Goal: Communication & Community: Answer question/provide support

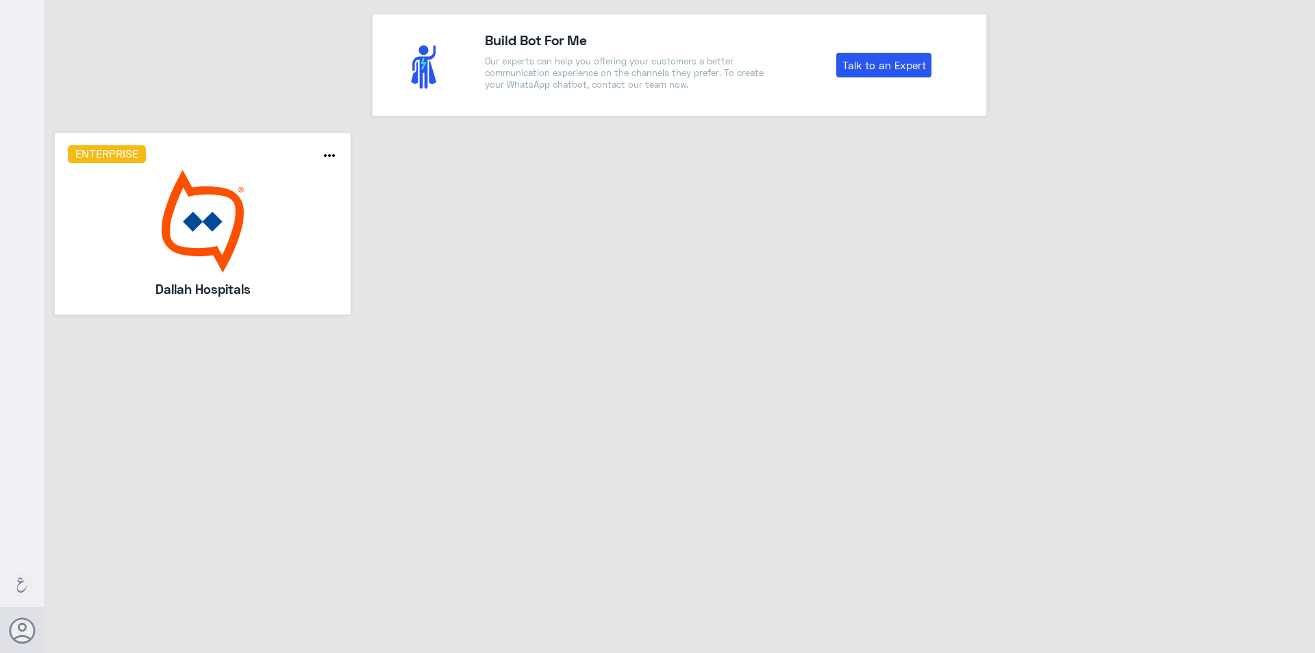
click at [286, 275] on div "Enterprise more_horiz Dallah Hospitals" at bounding box center [203, 223] width 271 height 156
click at [292, 256] on img at bounding box center [203, 221] width 271 height 103
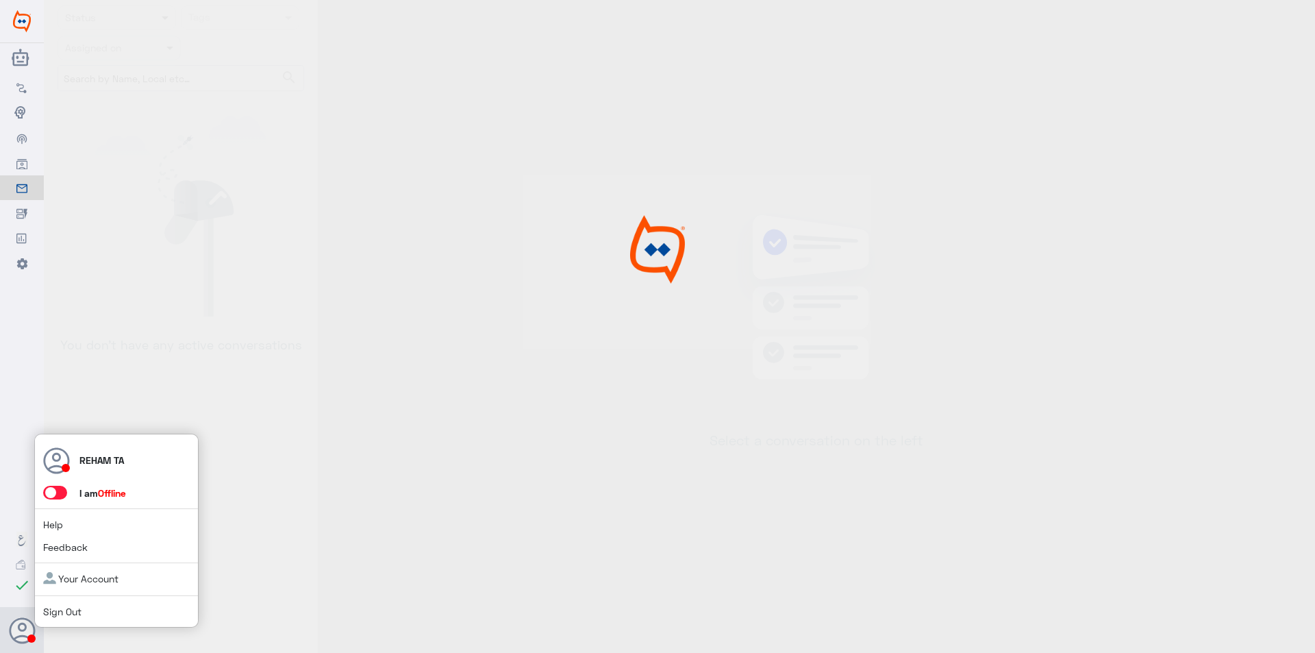
click at [61, 492] on span at bounding box center [55, 493] width 24 height 14
click at [0, 0] on input "checkbox" at bounding box center [0, 0] width 0 height 0
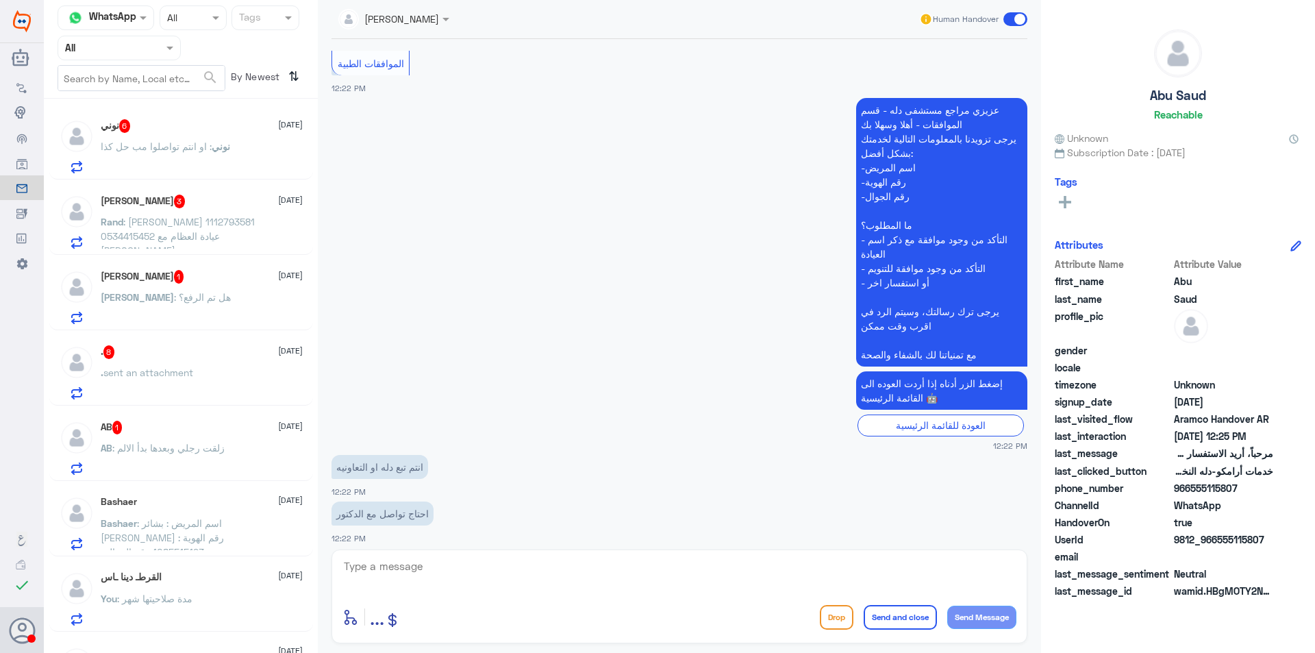
scroll to position [713, 0]
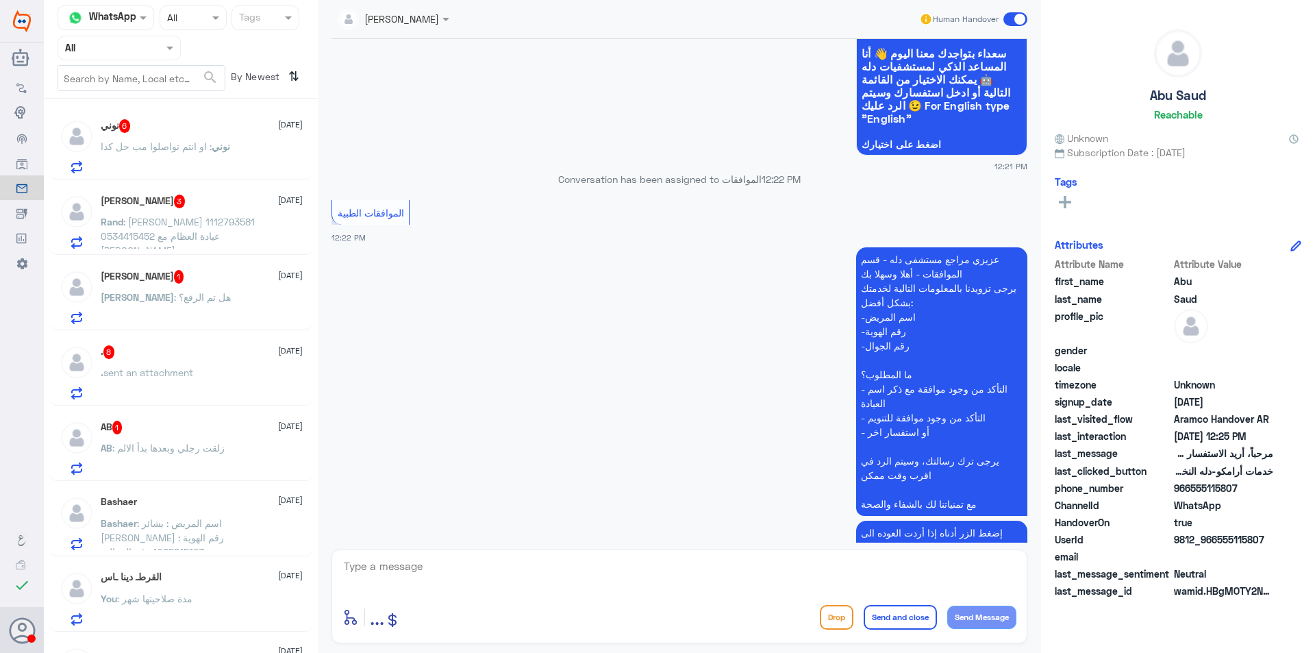
click at [148, 210] on div "[PERSON_NAME] 3 [DATE] [PERSON_NAME] : [PERSON_NAME] 1112793581 0534415452 عياد…" at bounding box center [202, 221] width 202 height 54
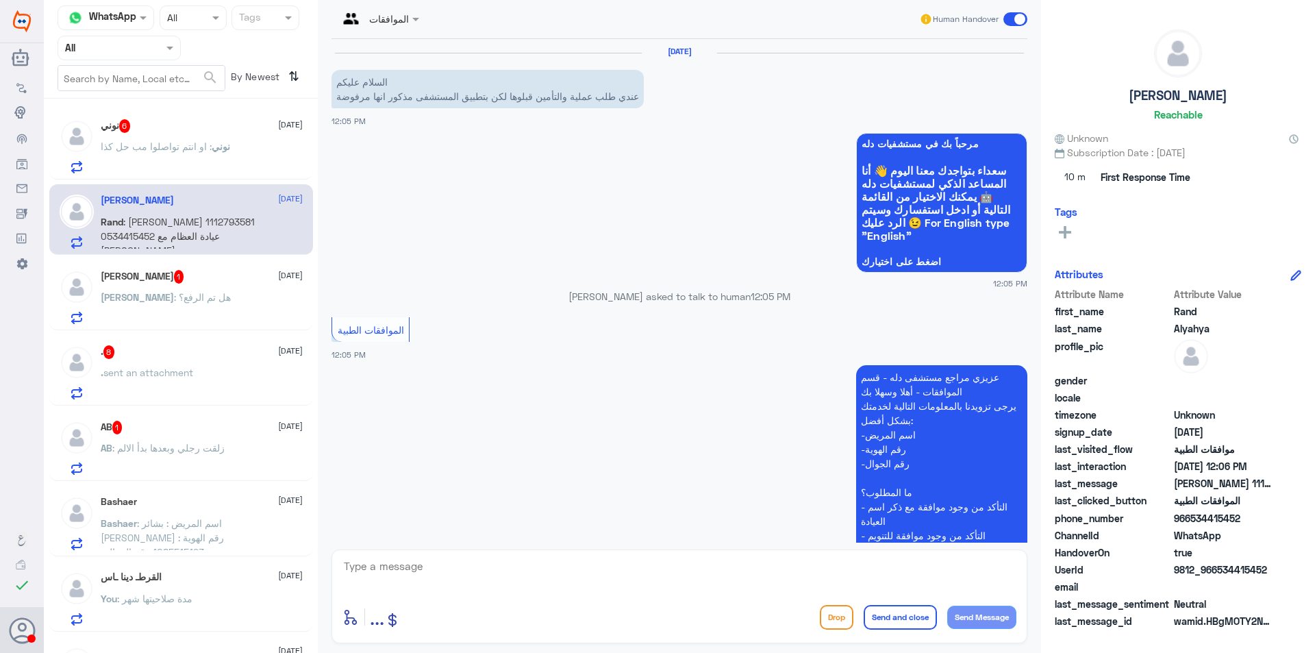
scroll to position [272, 0]
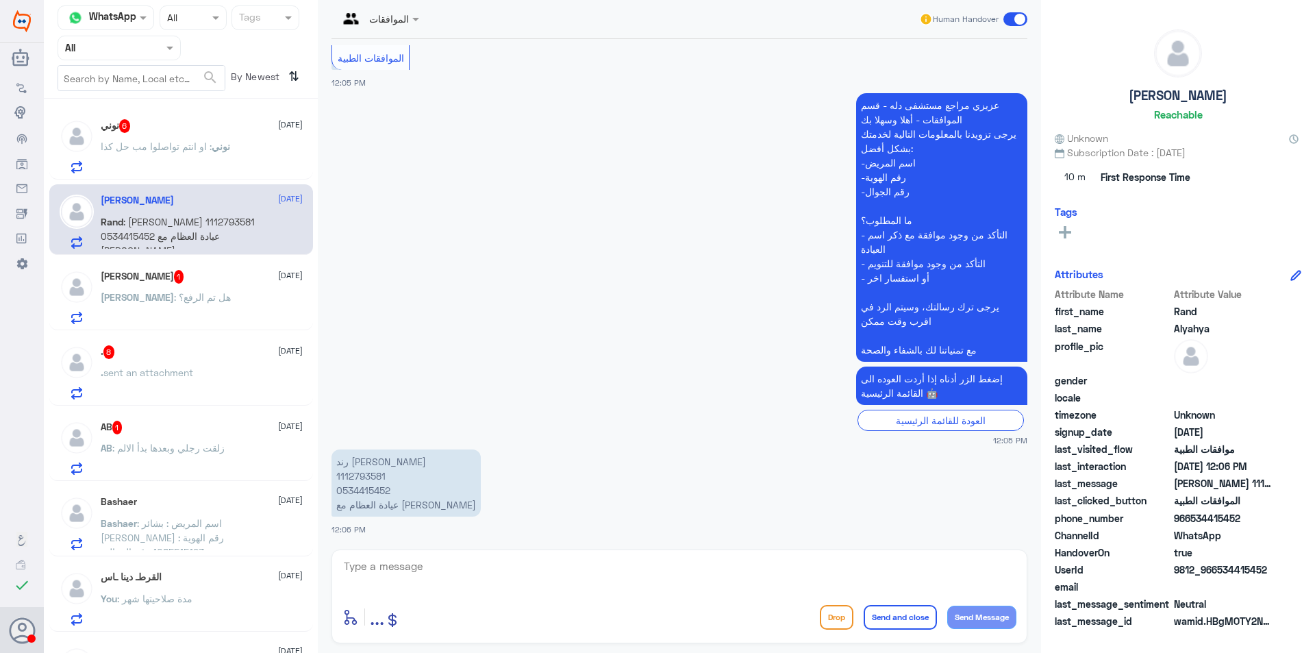
click at [183, 143] on span ": او انتم تواصلوا مب حل كذا" at bounding box center [156, 146] width 111 height 12
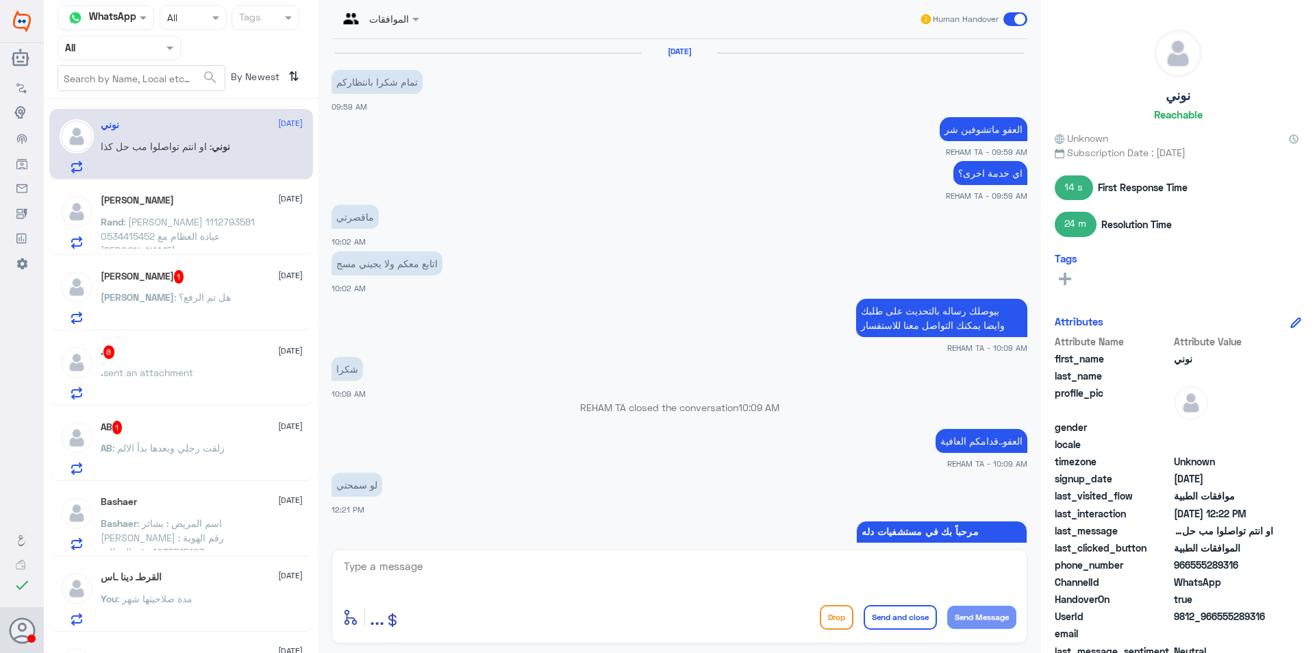
scroll to position [918, 0]
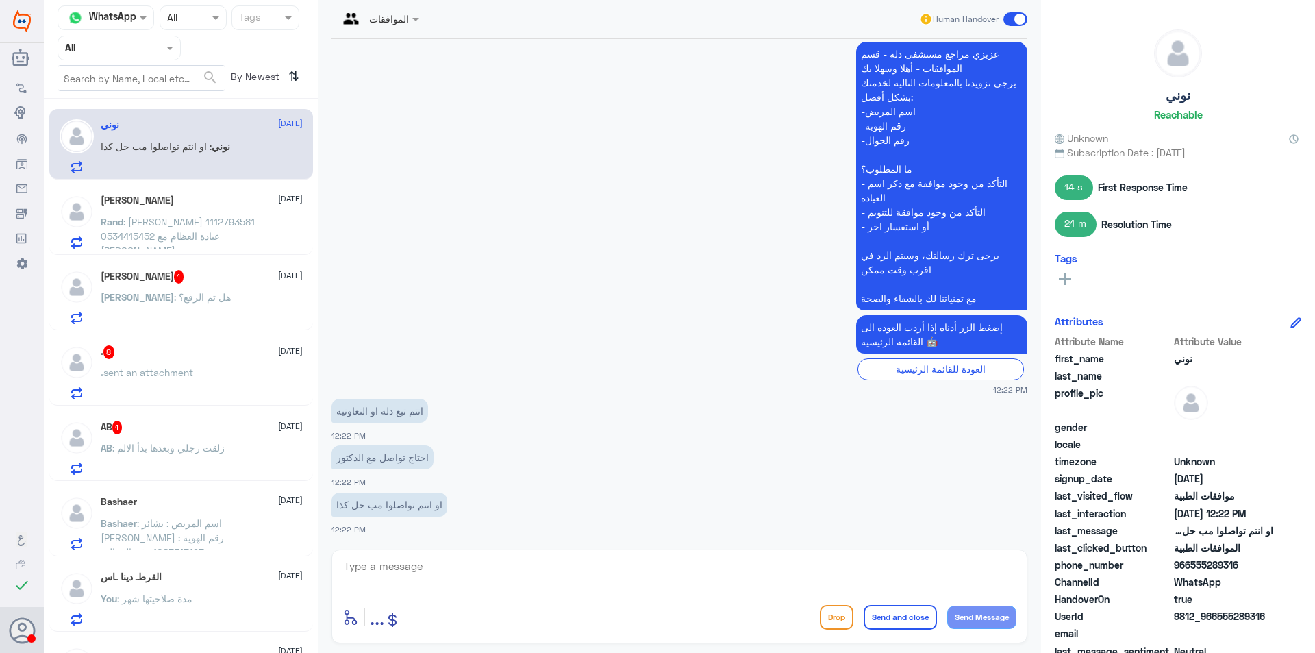
click at [184, 271] on div "[PERSON_NAME] 1 [DATE]" at bounding box center [202, 277] width 202 height 14
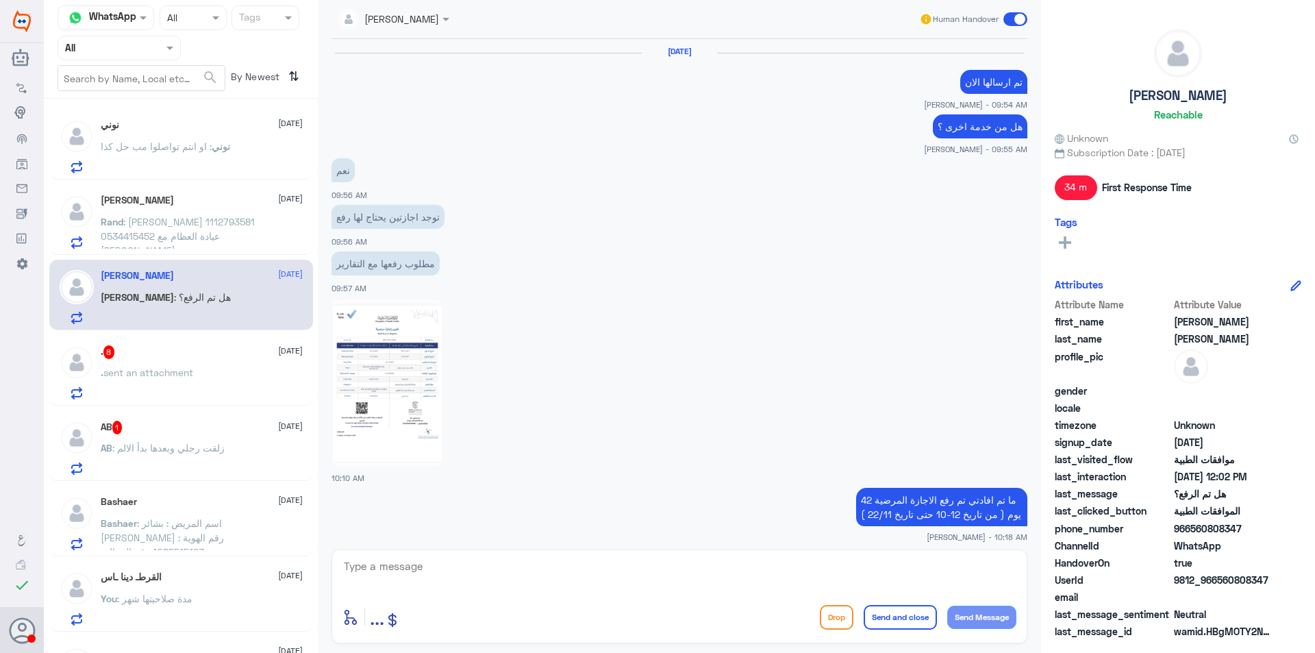
scroll to position [668, 0]
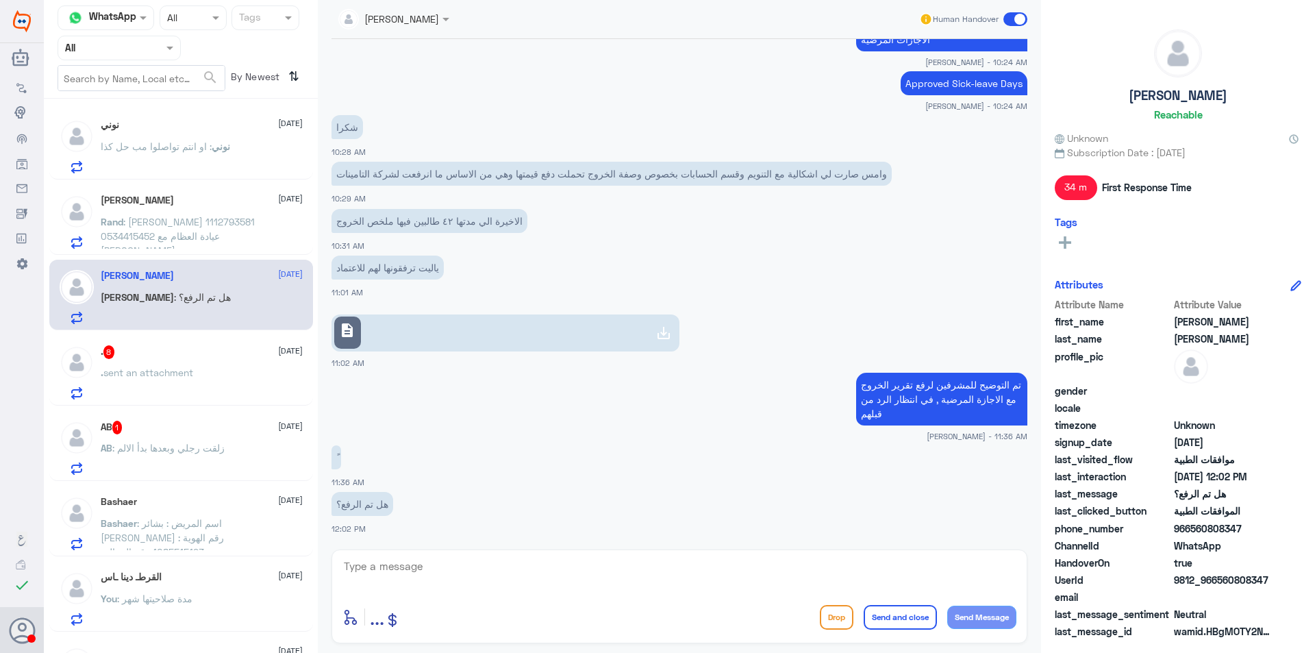
click at [197, 227] on span ": [PERSON_NAME] 1112793581 0534415452 عيادة العظام مع [PERSON_NAME]" at bounding box center [178, 236] width 154 height 40
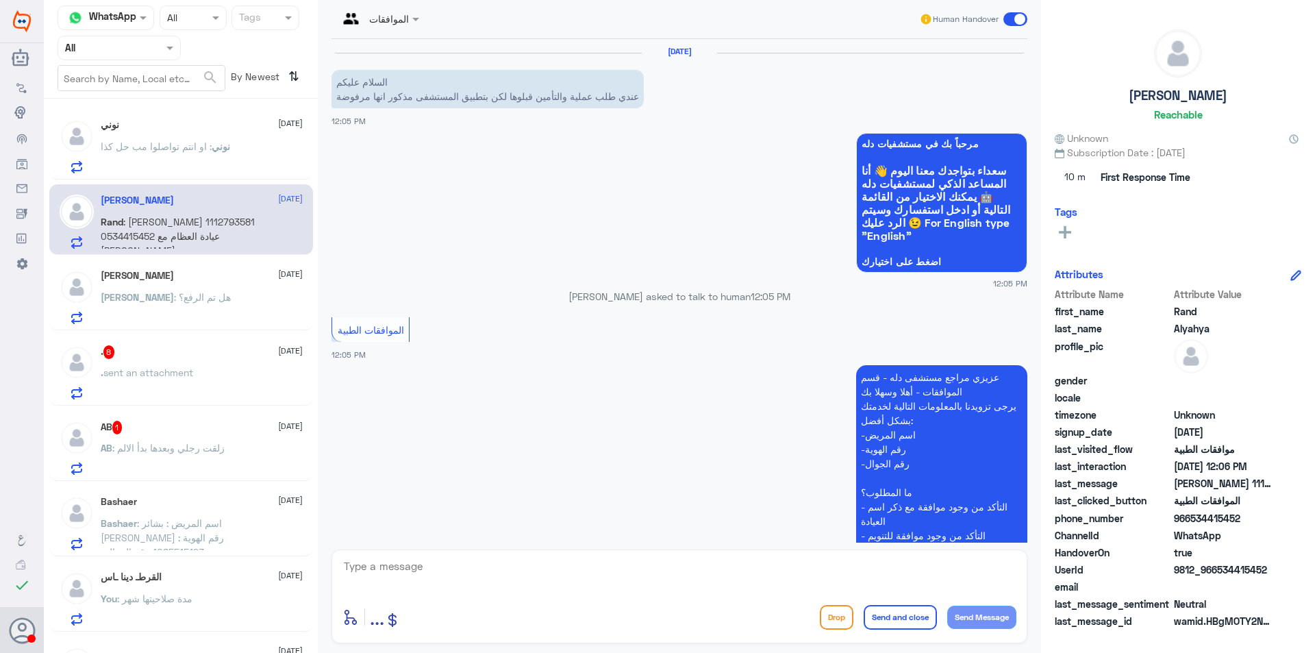
scroll to position [272, 0]
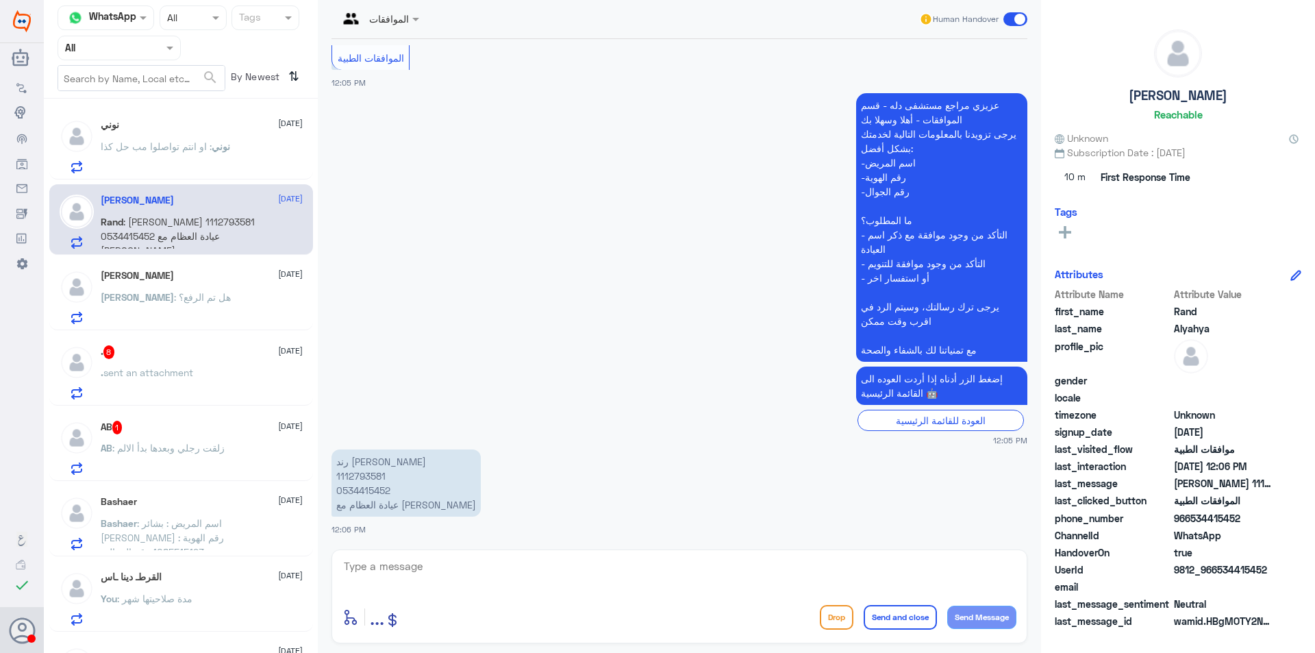
click at [187, 371] on span "sent an attachment" at bounding box center [148, 372] width 90 height 12
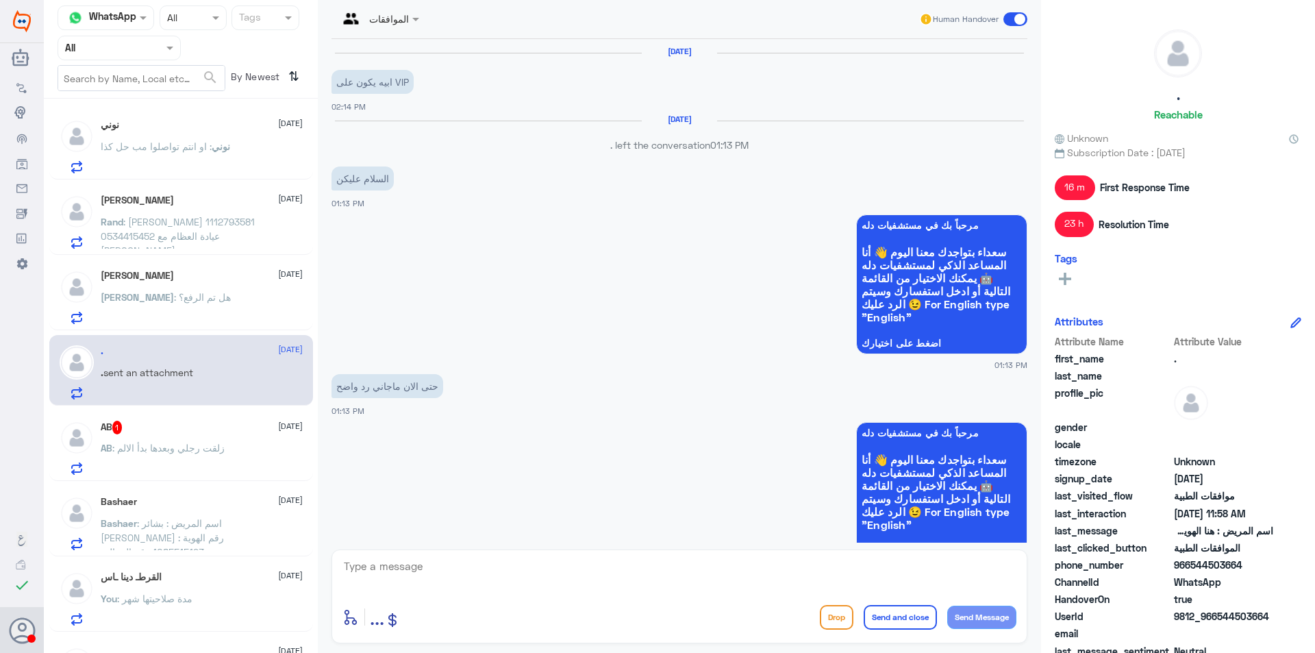
scroll to position [1670, 0]
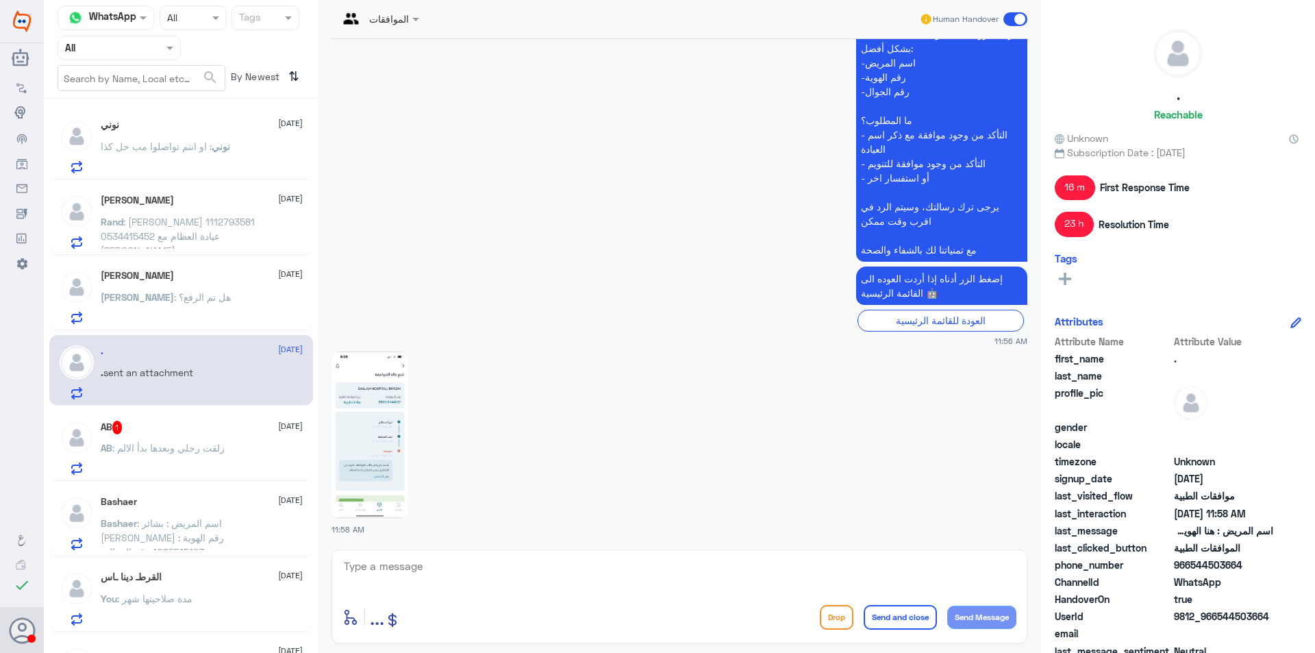
click at [190, 455] on p "AB : زلقت رجلي وبعدها بدأ الالم" at bounding box center [163, 457] width 124 height 34
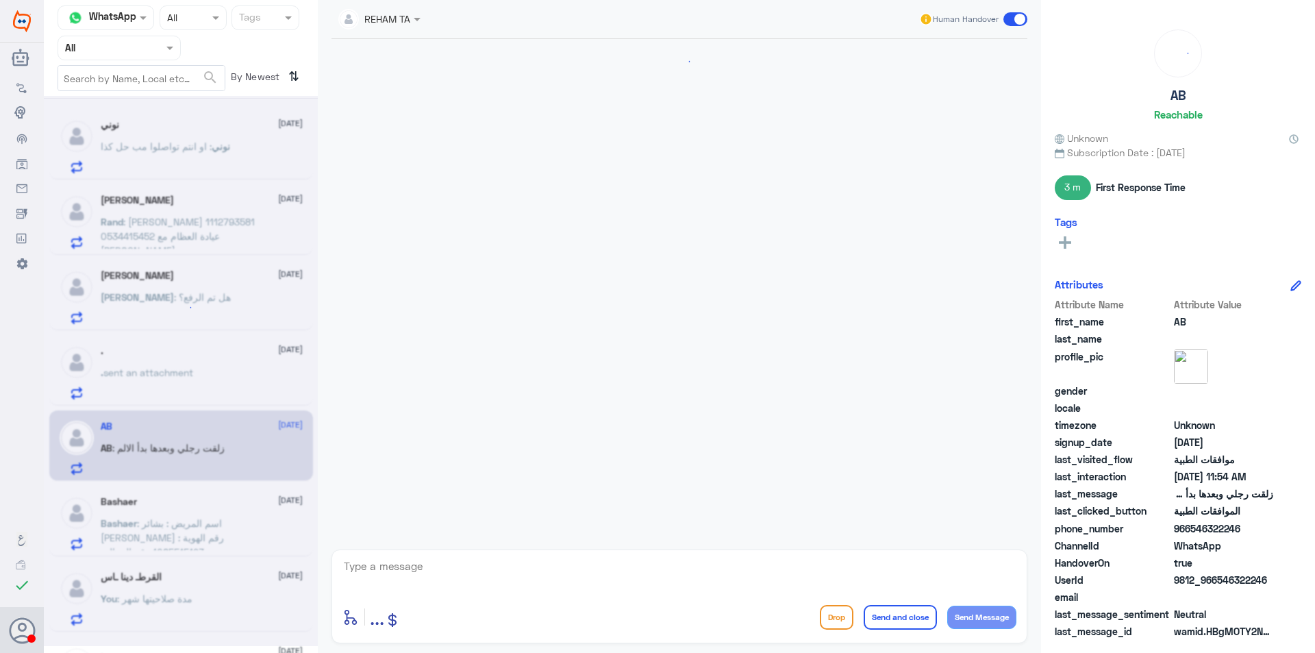
scroll to position [479, 0]
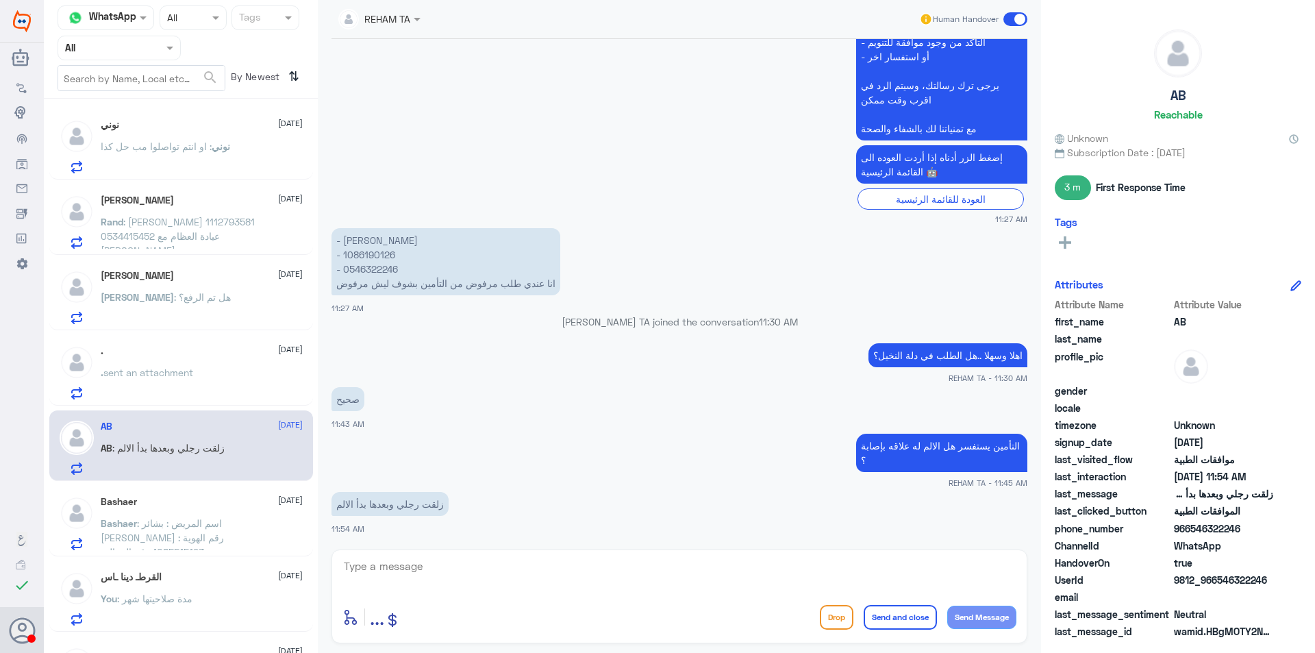
click at [380, 579] on textarea at bounding box center [679, 574] width 674 height 34
type textarea "J"
type textarea "تمام سيتم تبليغ التأمين بالتفاصيل"
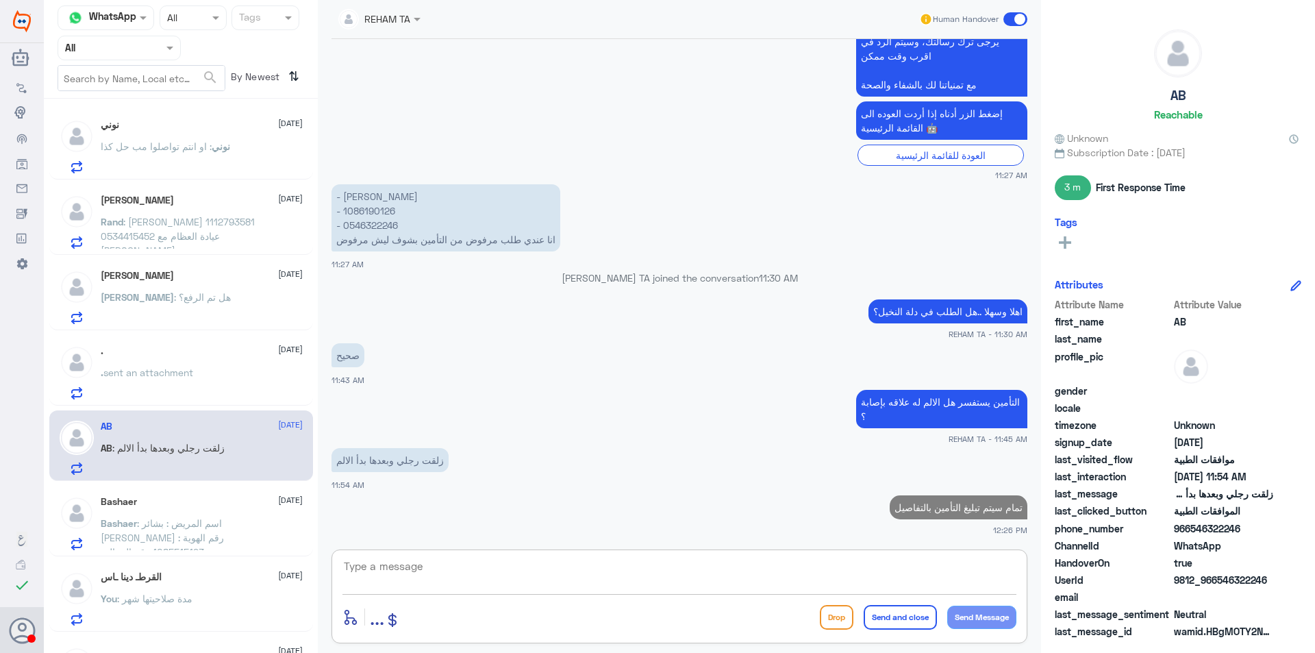
click at [372, 227] on p "- [PERSON_NAME] - ⁠1086190126 - ⁠0546322246 انا عندي طلب مرفوض من التأمين بشوف …" at bounding box center [445, 217] width 229 height 67
copy p "0546322246"
click at [381, 223] on p "- [PERSON_NAME] - ⁠1086190126 - ⁠0546322246 انا عندي طلب مرفوض من التأمين بشوف …" at bounding box center [445, 217] width 229 height 67
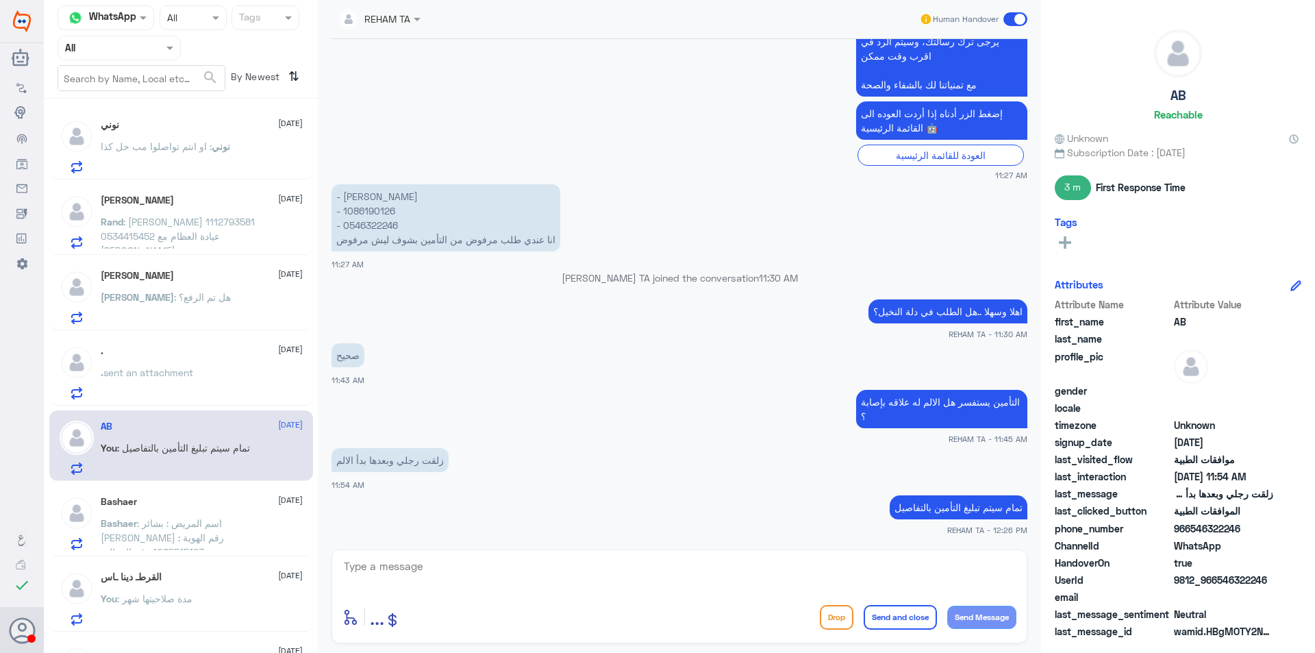
click at [173, 374] on span "sent an attachment" at bounding box center [148, 372] width 90 height 12
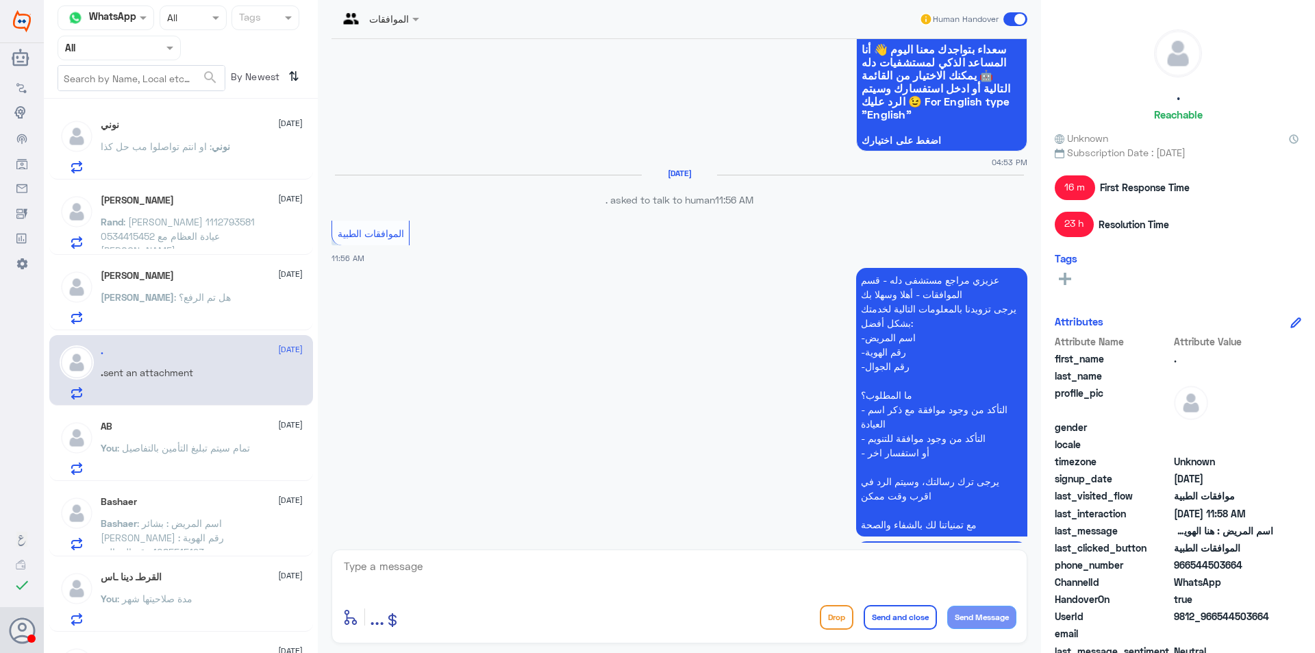
scroll to position [1670, 0]
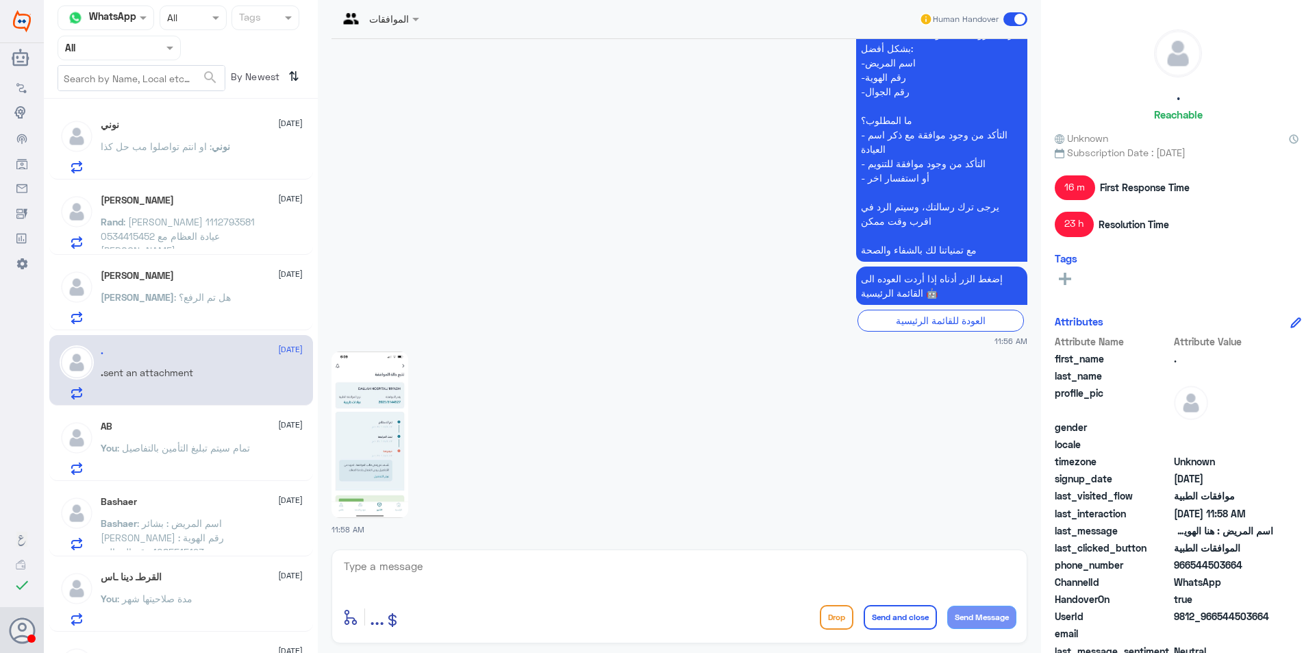
click at [763, 583] on textarea at bounding box center [679, 574] width 674 height 34
paste textarea "اهلا وسهلا ..كيف نقدر نخدمك؟ ارجو توضيح استفسارك"
type textarea "اهلا وسهلا ..كيف نقدر نخدمك؟ ارجو توضيح استفسارك"
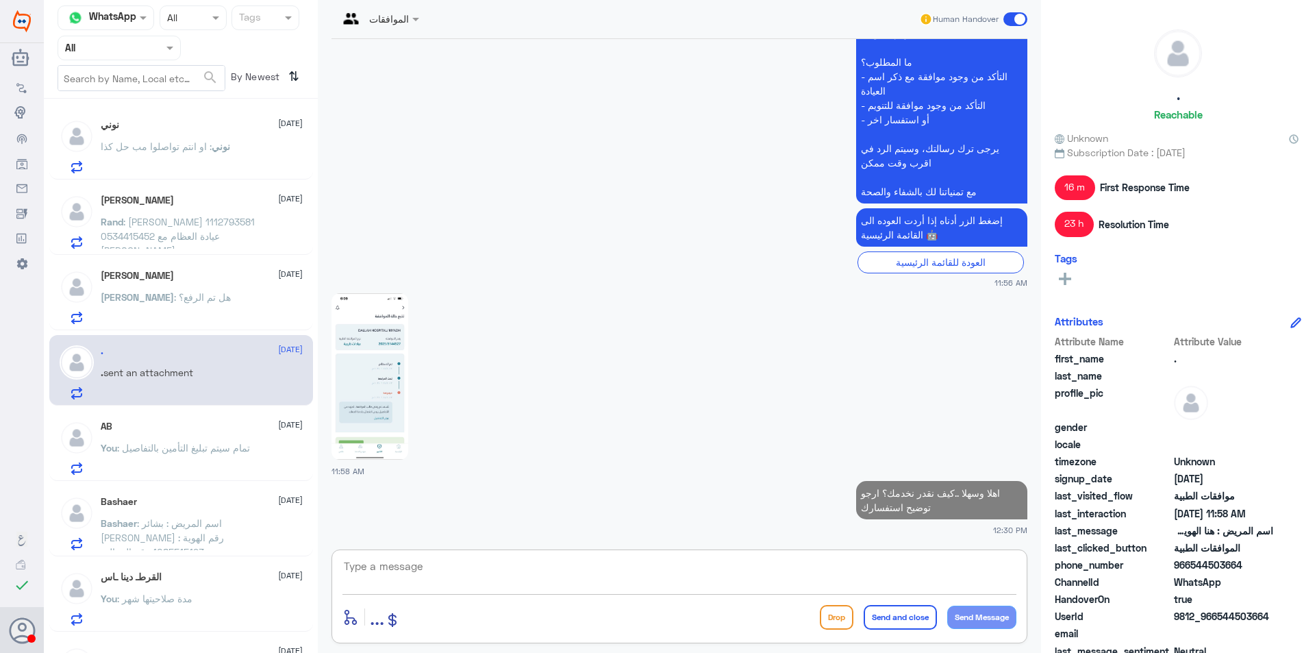
click at [171, 266] on div "[PERSON_NAME] [DATE] [PERSON_NAME] : هل تم الرفع؟" at bounding box center [181, 295] width 264 height 71
click at [168, 288] on div "[PERSON_NAME] [DATE] [PERSON_NAME] : هل تم الرفع؟" at bounding box center [202, 297] width 202 height 54
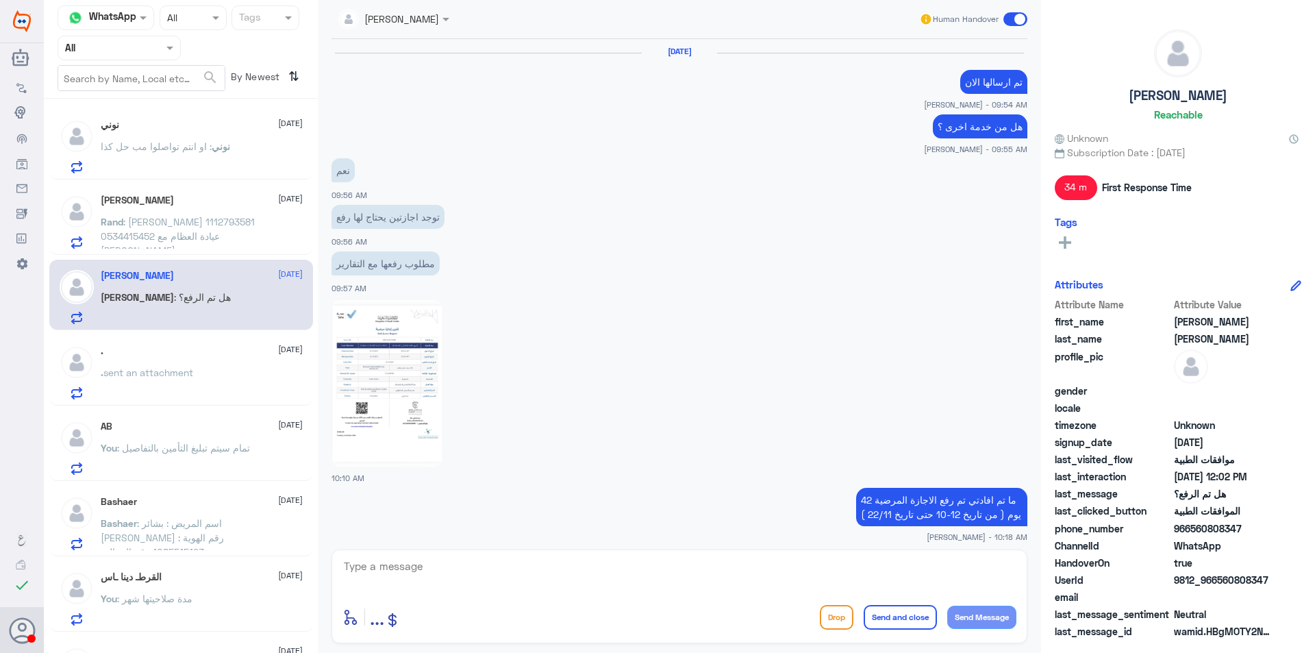
scroll to position [668, 0]
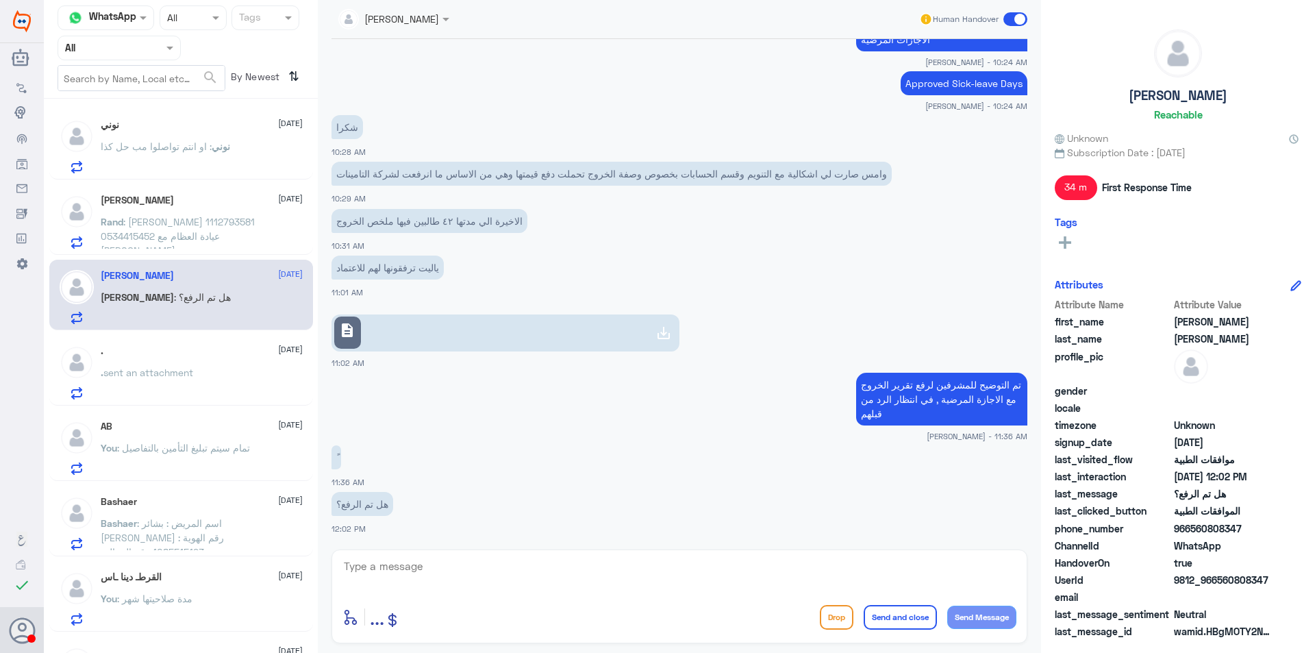
click at [194, 229] on p "[PERSON_NAME] : [PERSON_NAME] 1112793581 0534415452 عيادة العظام مع [PERSON_NAM…" at bounding box center [178, 231] width 154 height 34
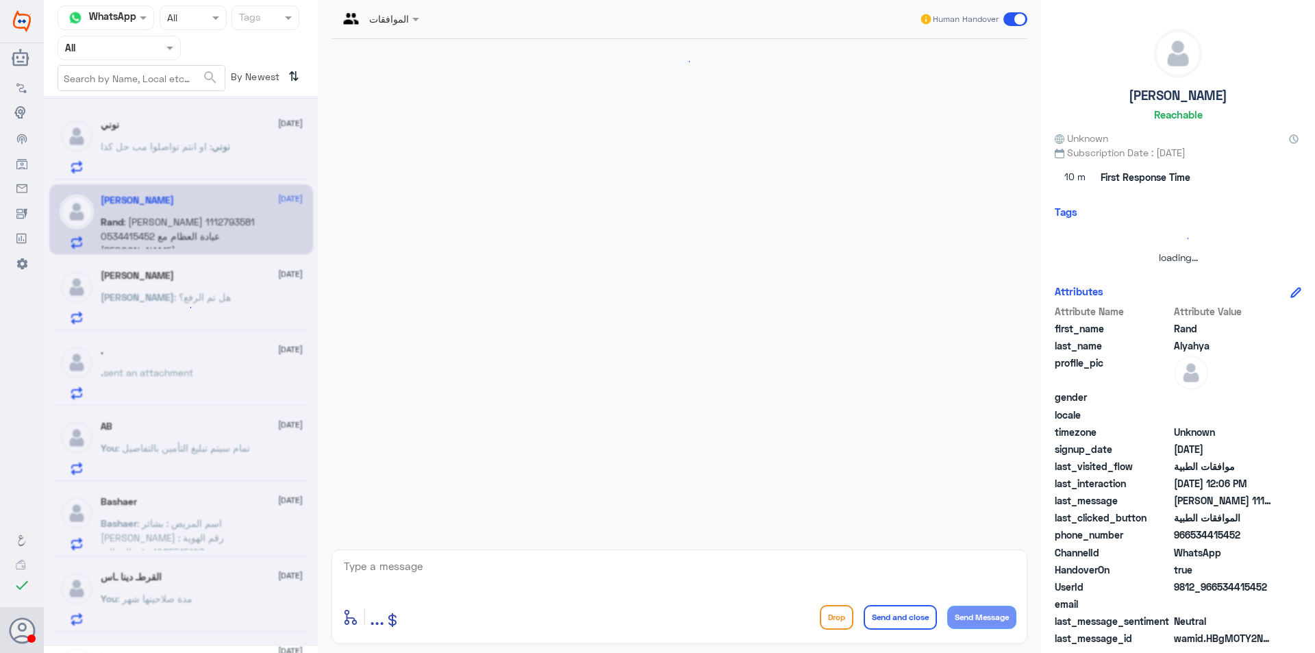
scroll to position [272, 0]
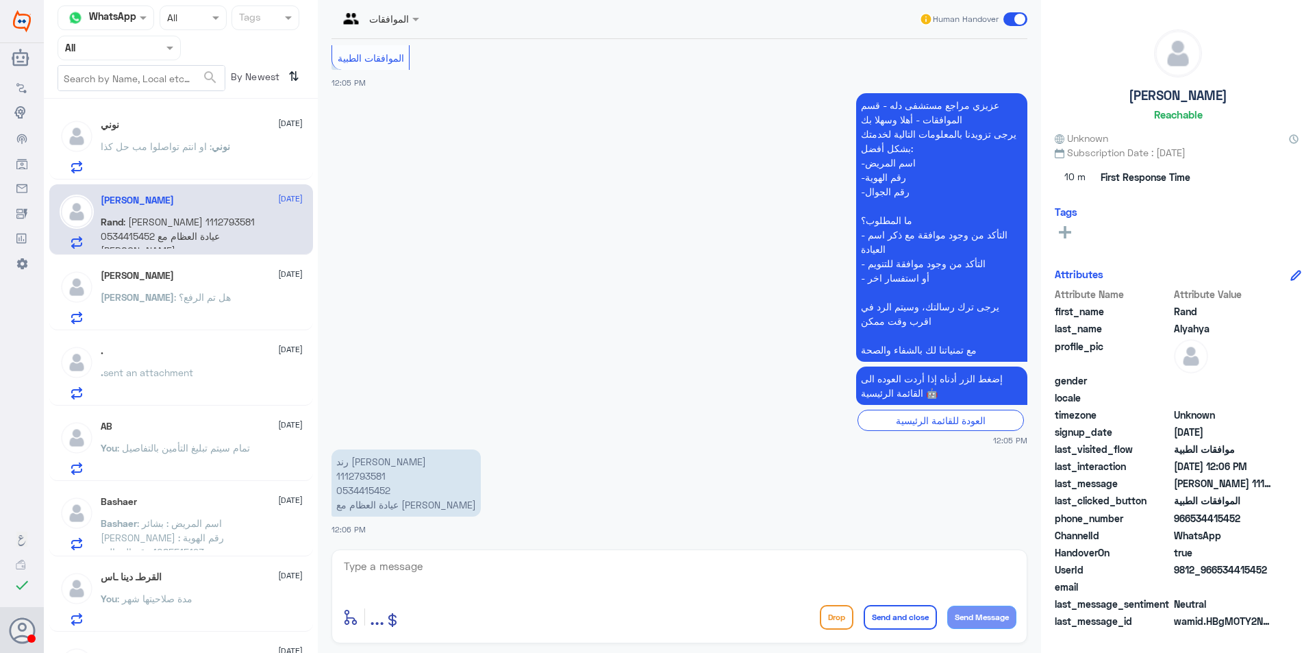
click at [456, 572] on textarea at bounding box center [679, 574] width 674 height 34
paste textarea "اهلا وسهلا ..كيف نقدر نخدمك؟ ارجو توضيح استفسارك"
type textarea "اهلا وسهلا ..كيف نقدر نخدمك؟ ارجو توضيح استفسارك"
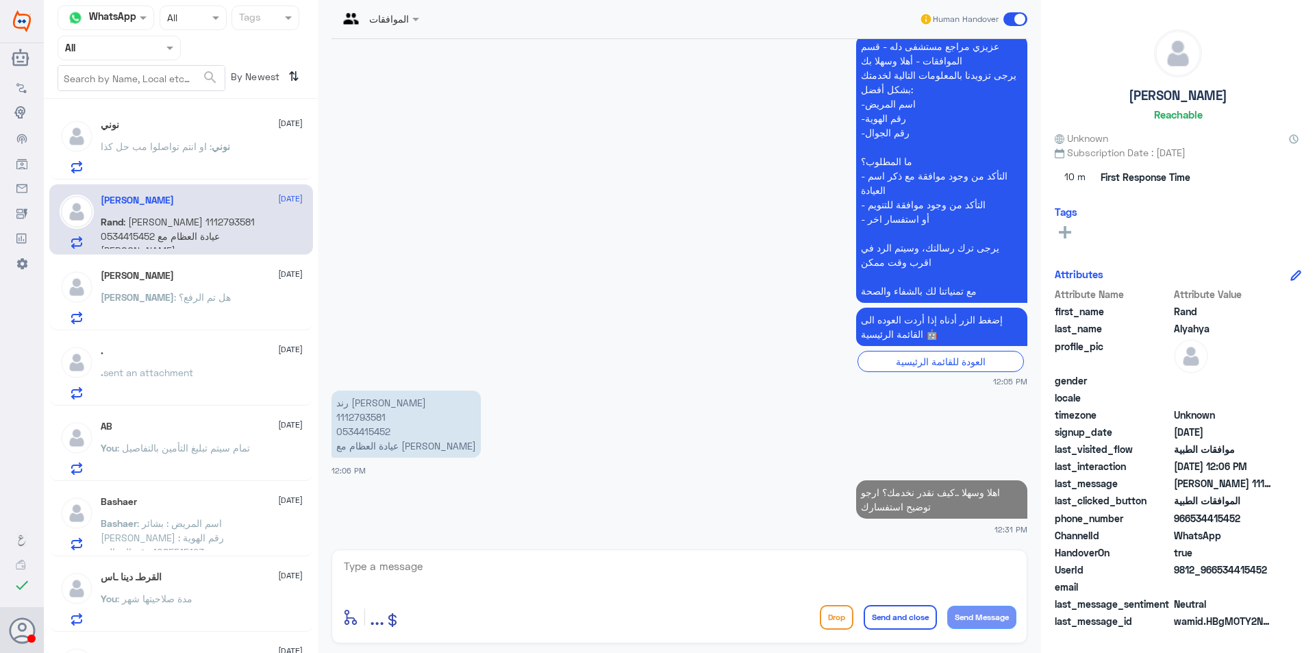
click at [224, 161] on p "نوني : او انتم تواصلوا مب حل كذا" at bounding box center [165, 156] width 129 height 34
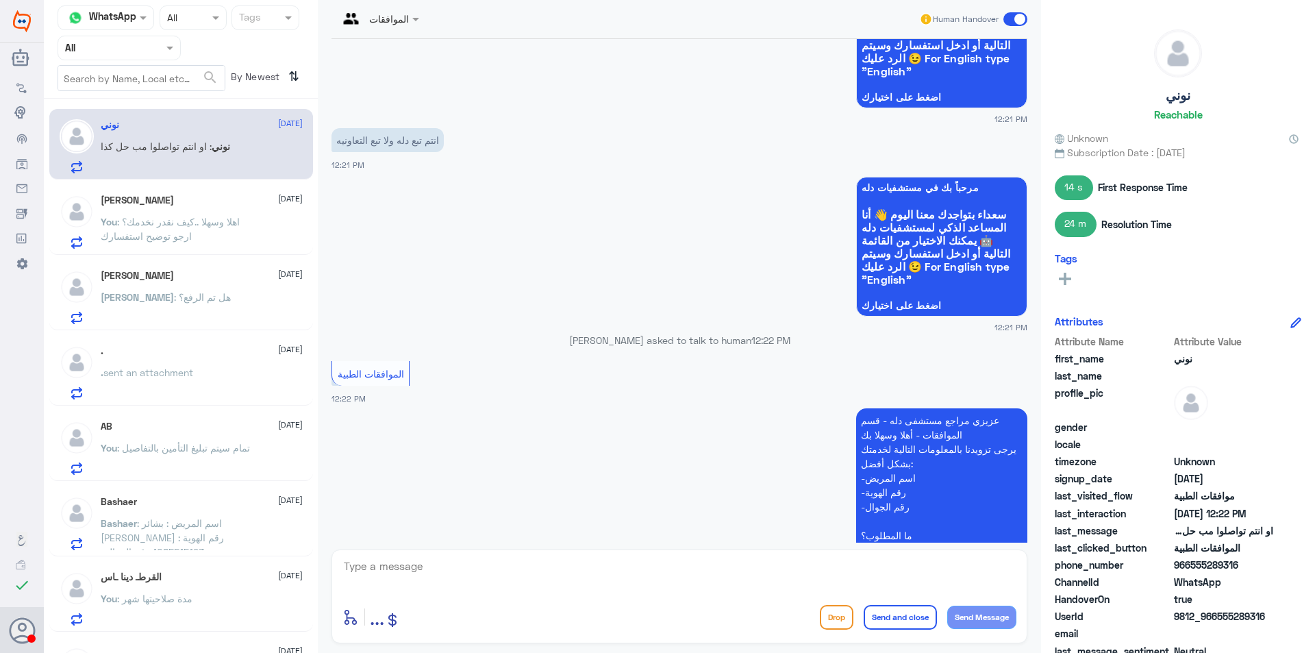
scroll to position [576, 0]
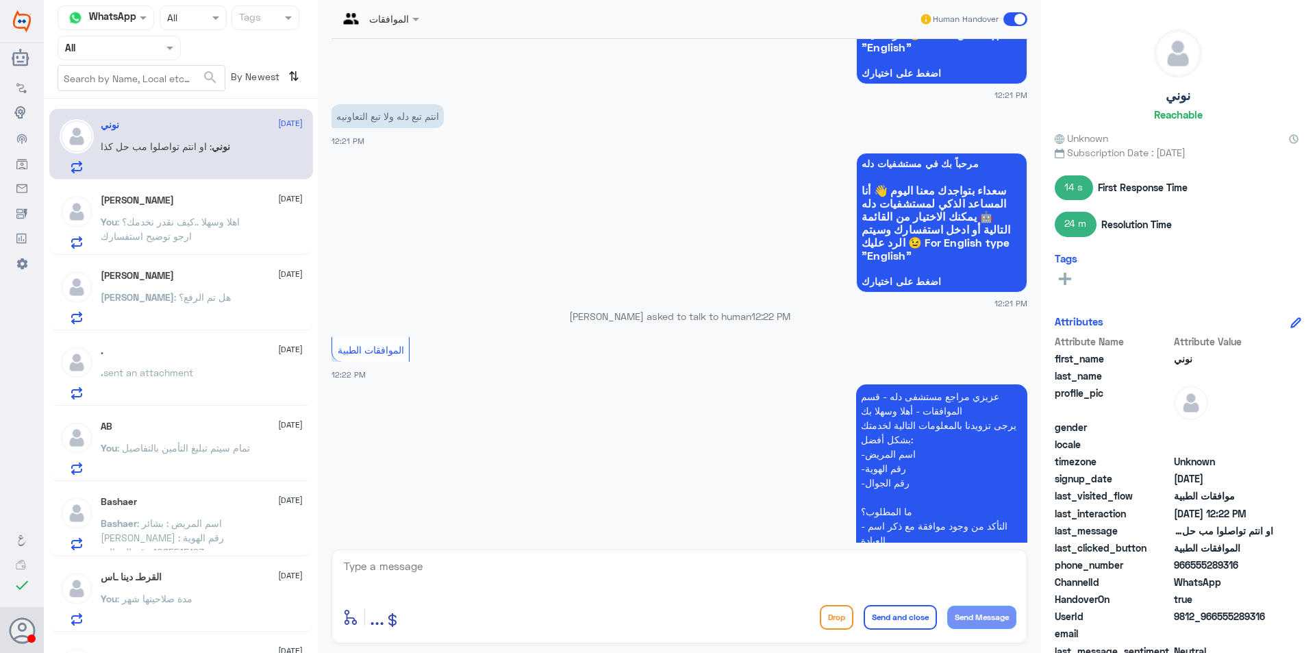
click at [429, 581] on textarea at bounding box center [679, 574] width 674 height 34
type textarea "نحن دلة"
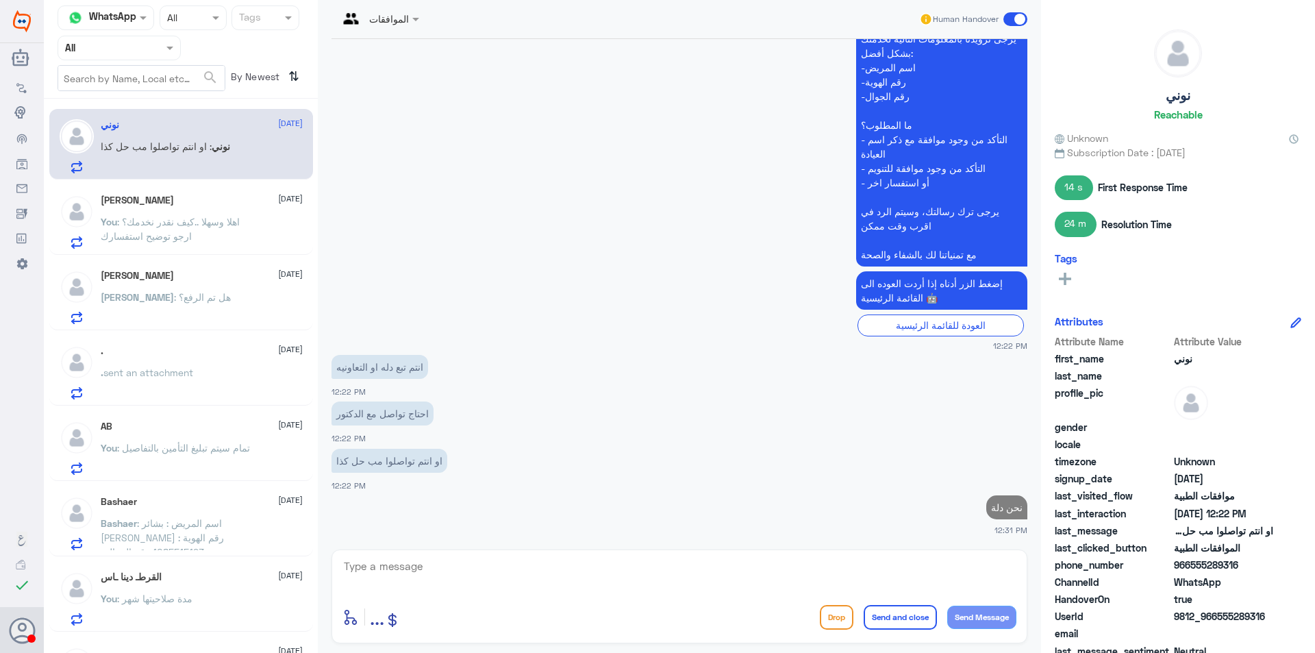
click at [167, 269] on div "[PERSON_NAME] [DATE] [PERSON_NAME] : هل تم الرفع؟" at bounding box center [181, 295] width 264 height 71
click at [194, 236] on p "You : اهلا وسهلا ..كيف نقدر نخدمك؟ ارجو توضيح استفسارك" at bounding box center [178, 231] width 154 height 34
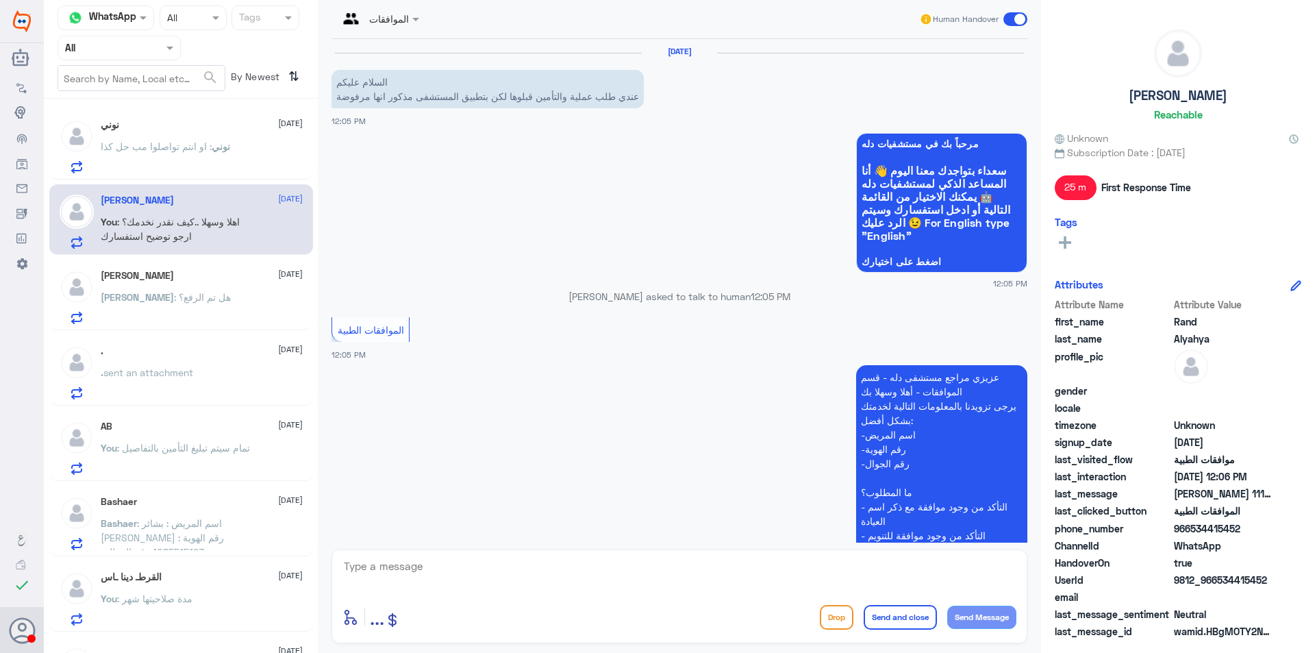
scroll to position [355, 0]
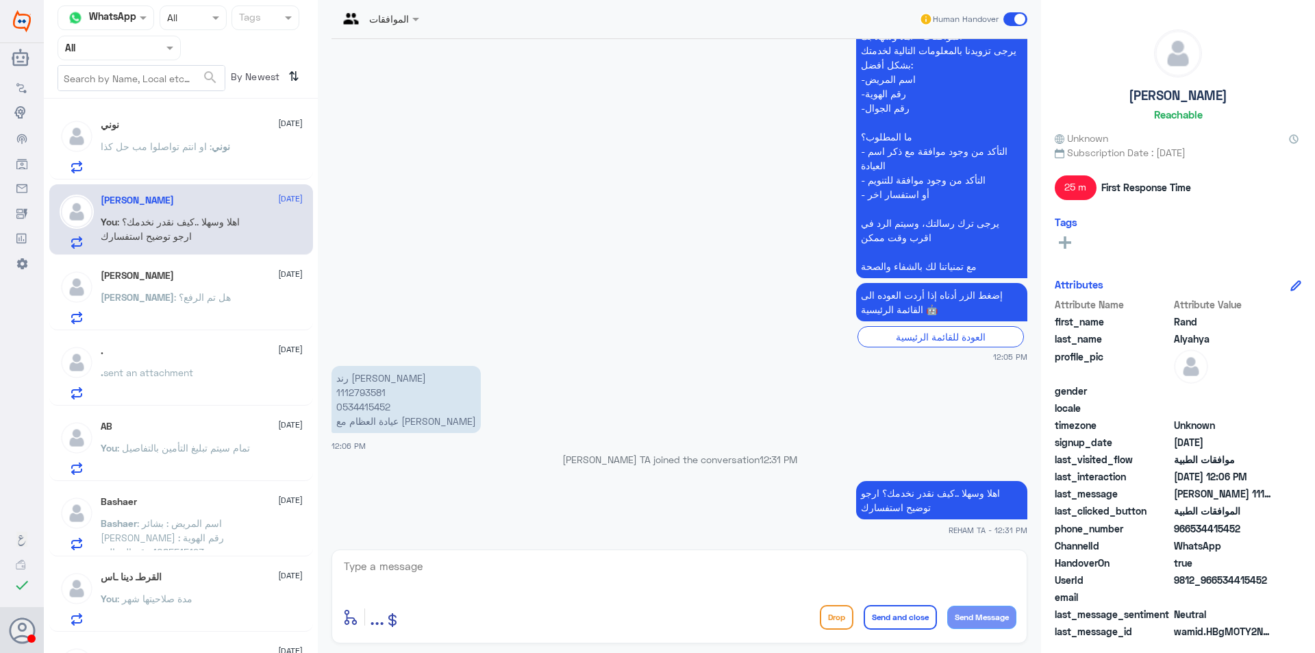
click at [210, 164] on p "نوني : او انتم تواصلوا مب حل كذا" at bounding box center [165, 156] width 129 height 34
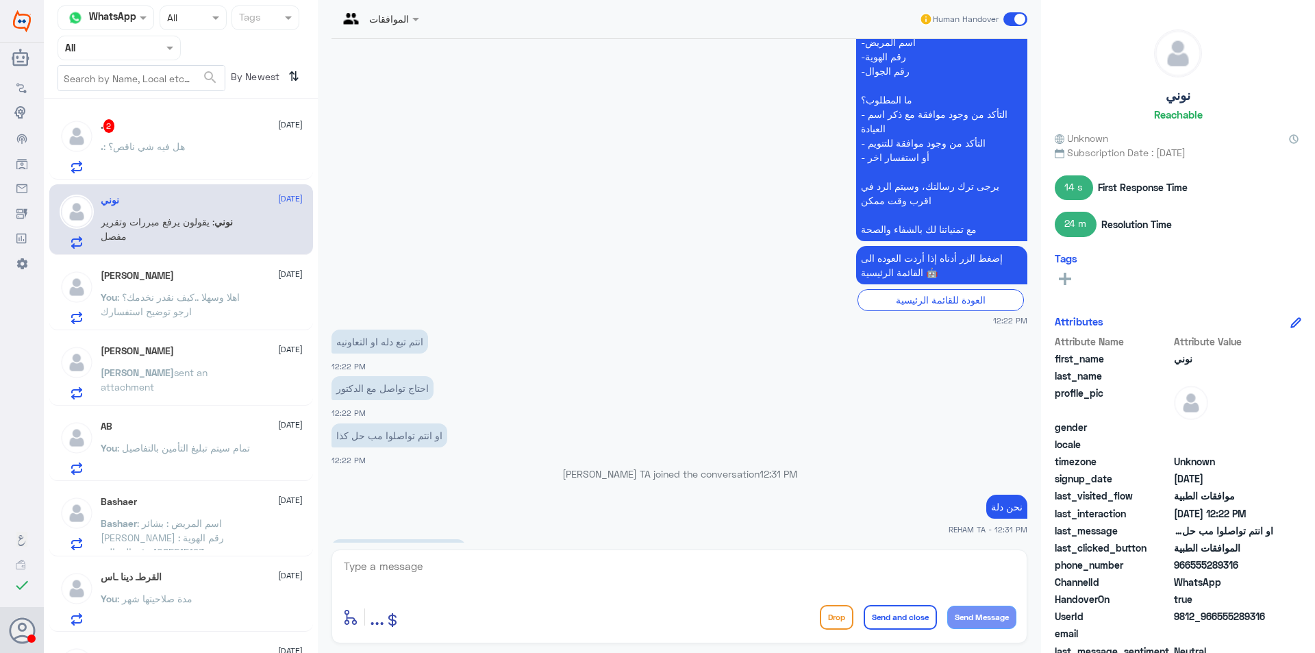
scroll to position [1128, 0]
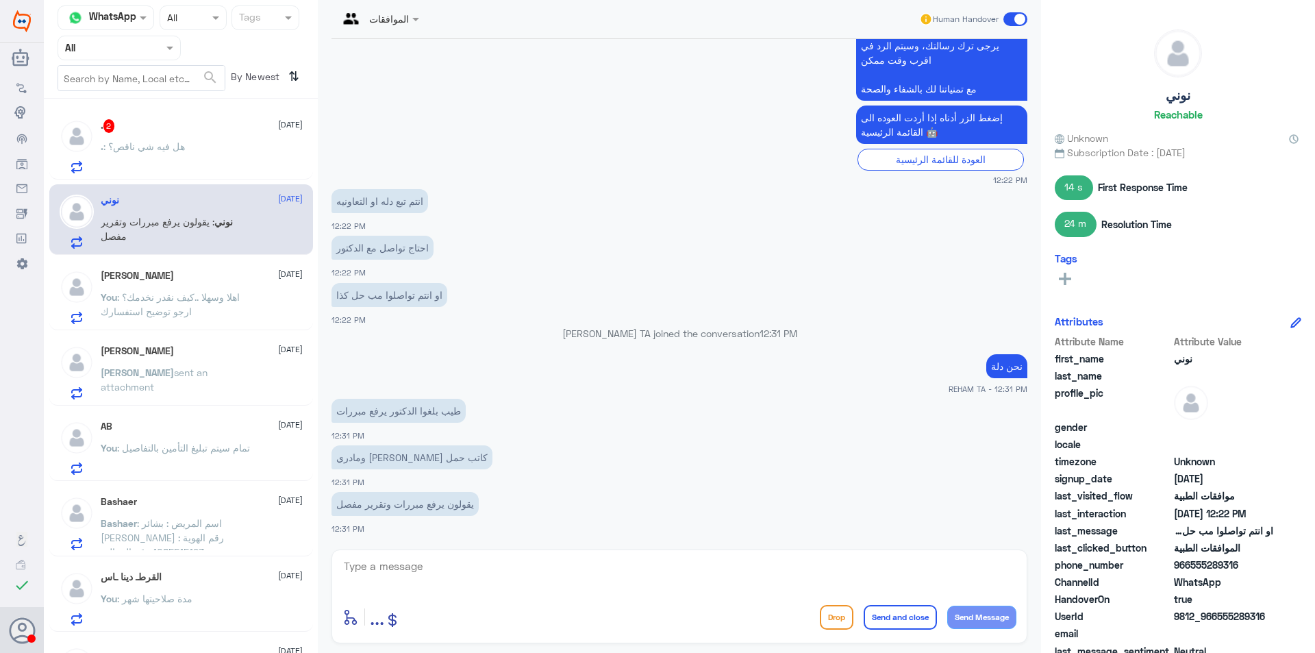
click at [195, 150] on div ". : هل فيه شي ناقص؟" at bounding box center [202, 157] width 202 height 31
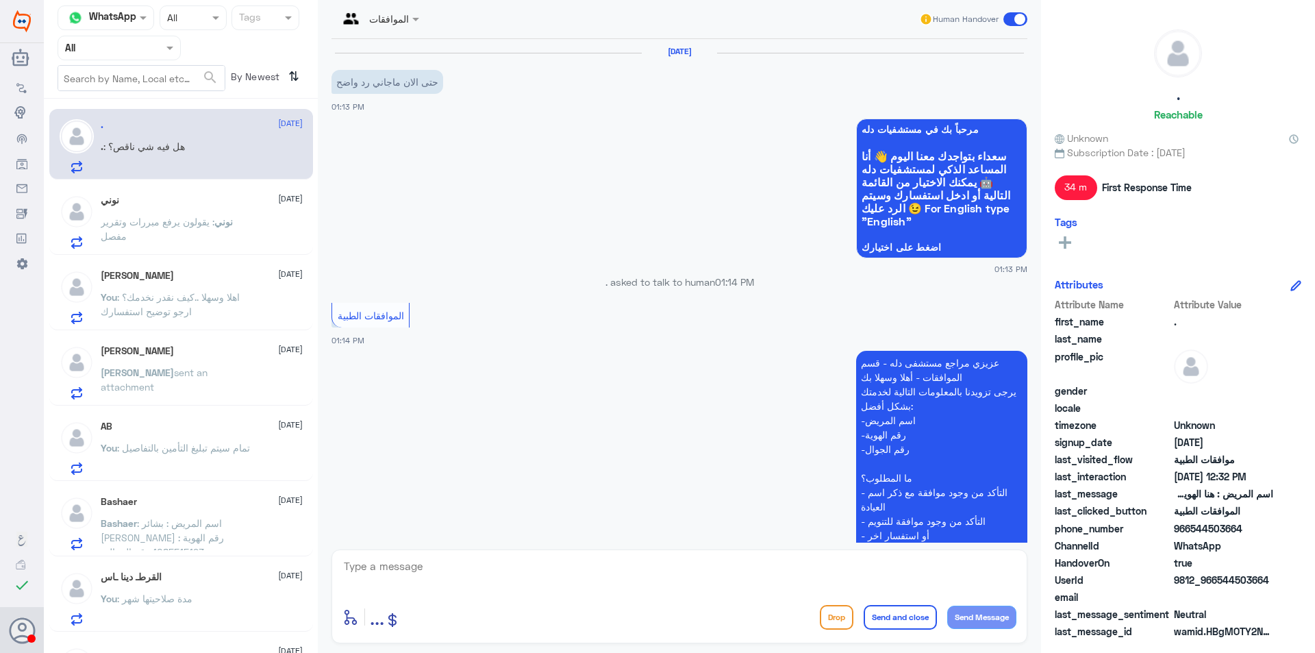
scroll to position [1544, 0]
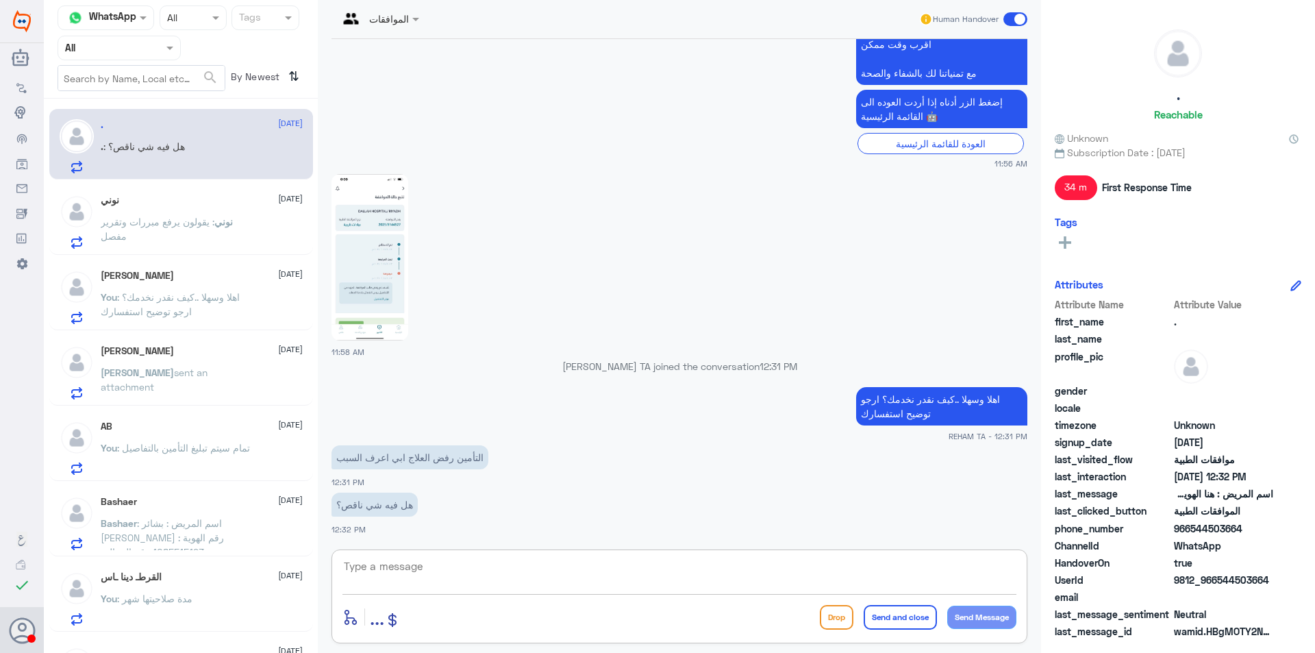
click at [437, 587] on textarea at bounding box center [679, 574] width 674 height 34
type textarea "H"
type textarea "ارجو تزويدي برقم الملف أو الهوية"
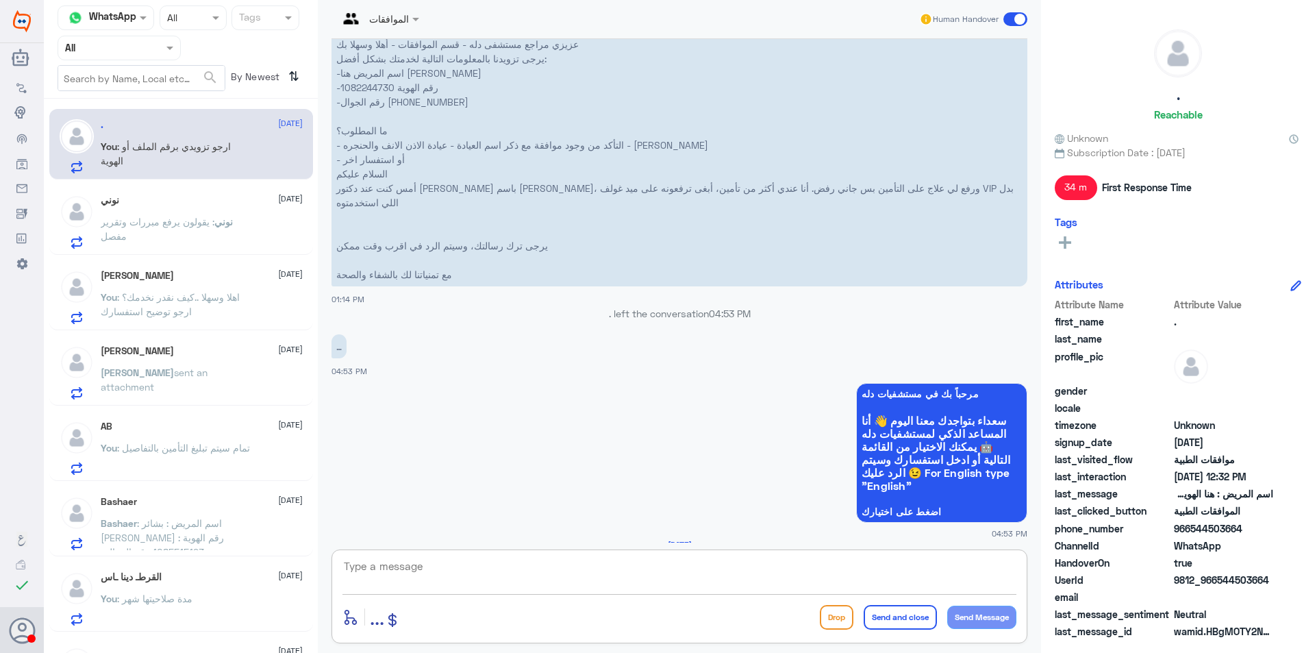
scroll to position [697, 0]
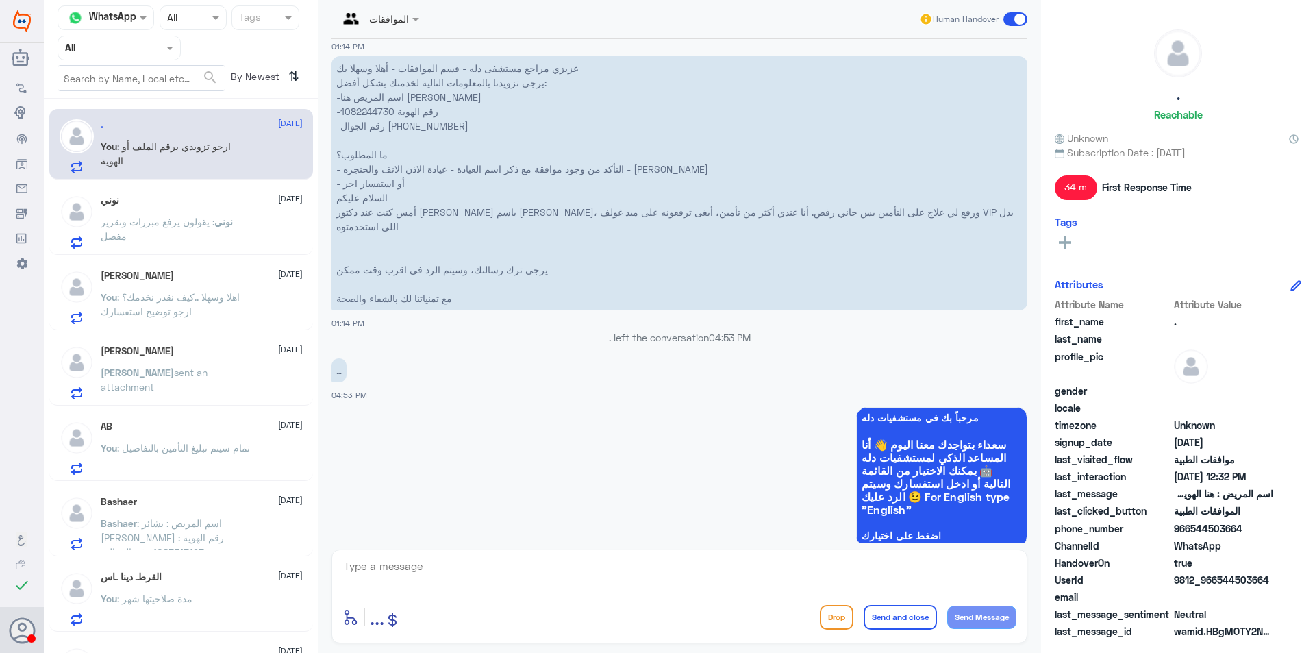
click at [366, 114] on p "عزيزي مراجع مستشفى دله - قسم الموافقات - أهلا وسهلا بك يرجى تزويدنا بالمعلومات …" at bounding box center [679, 183] width 696 height 254
copy p "1082244730"
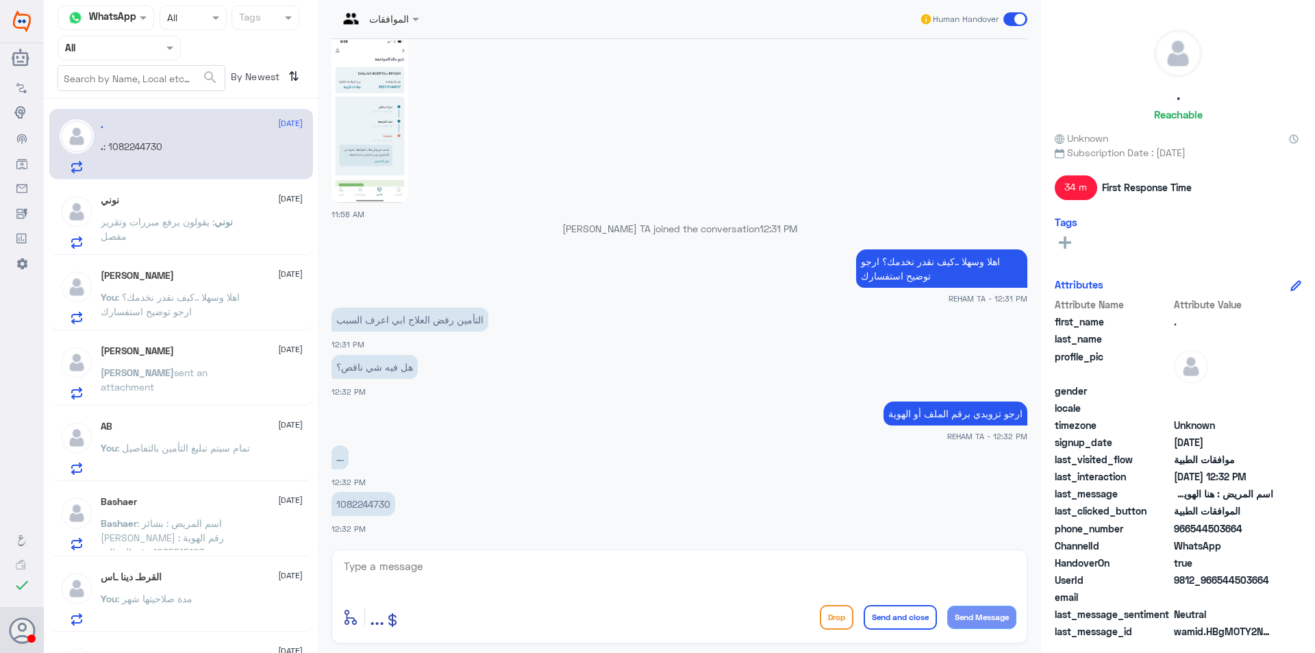
click at [446, 576] on textarea at bounding box center [679, 574] width 674 height 34
type textarea "H"
type textarea "التأمين بحاجة لنتيجة الاشعه"
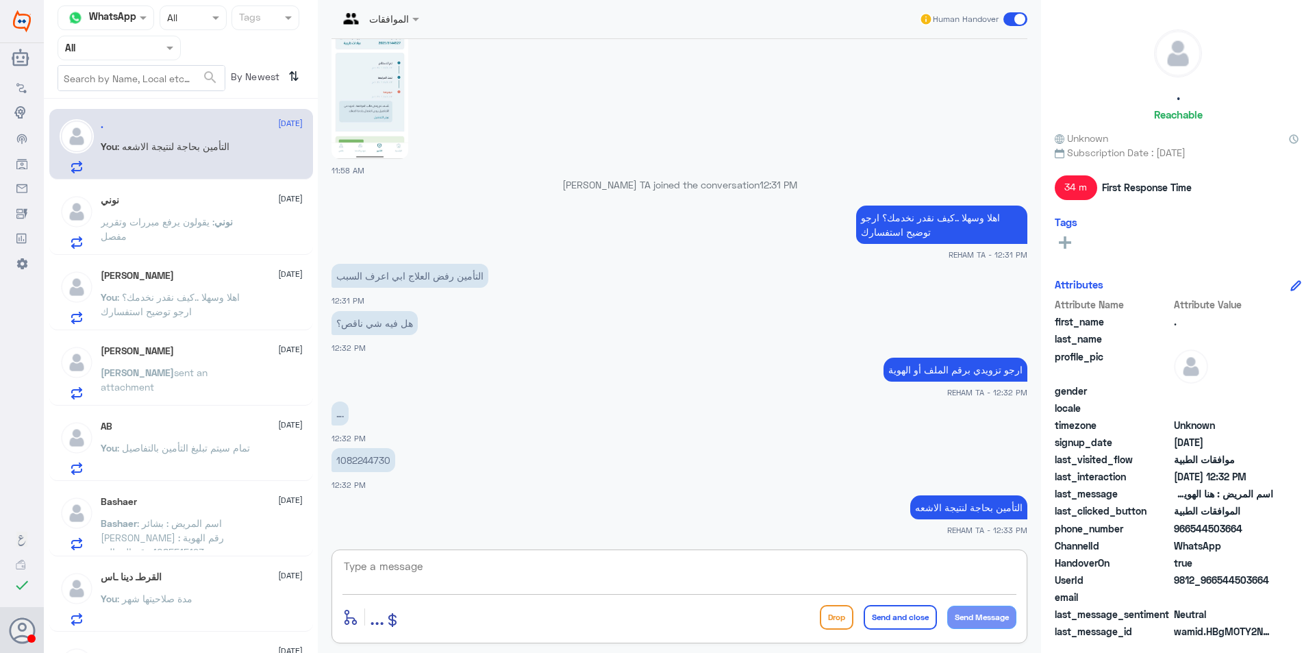
scroll to position [1772, 0]
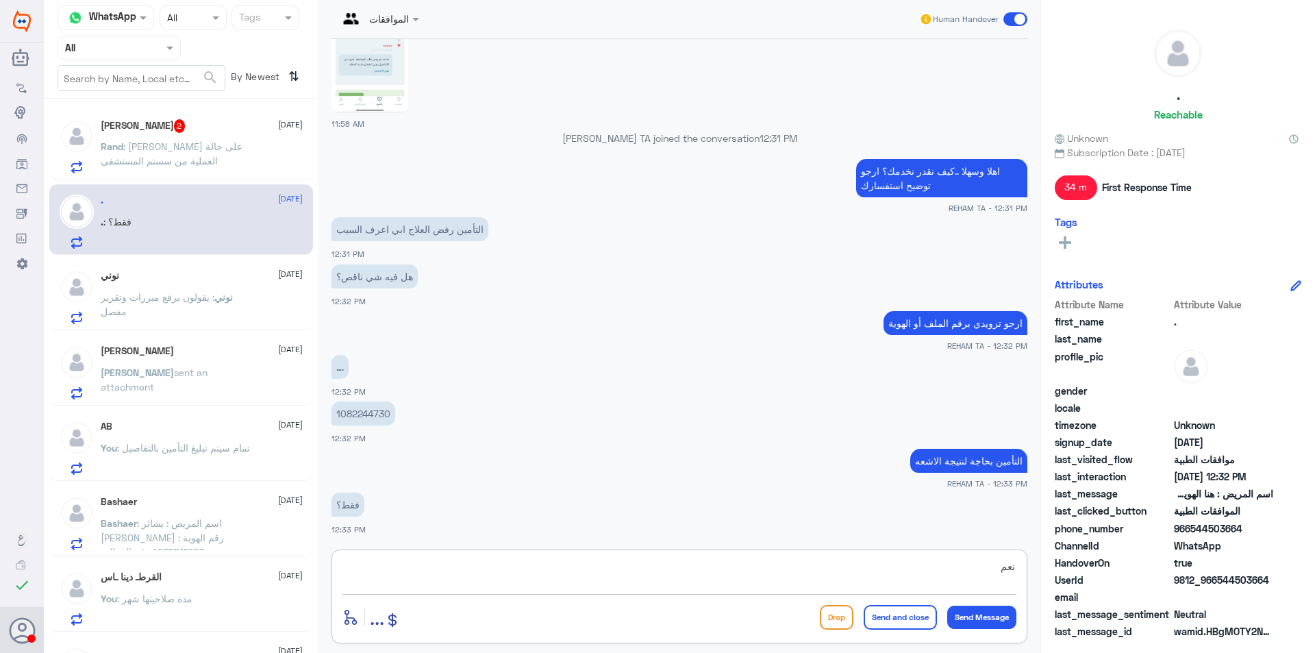
type textarea "نعم"
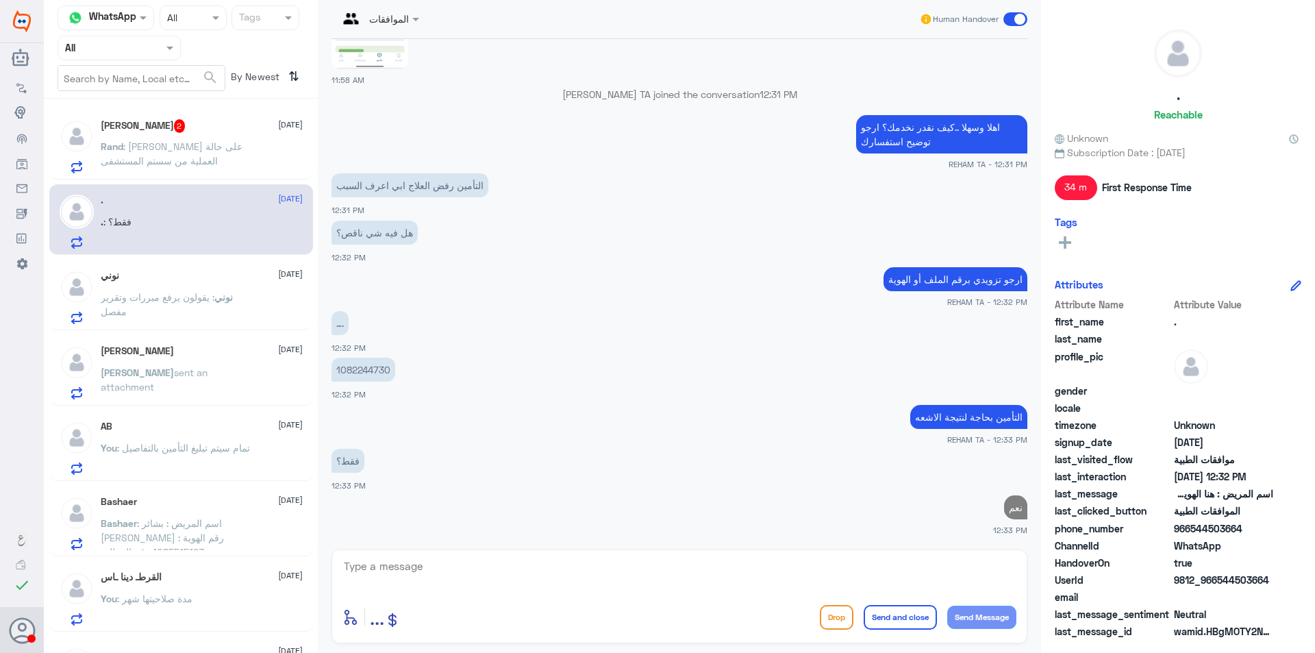
click at [226, 150] on span ": [PERSON_NAME] على حالة العملية من سستم المستشفى" at bounding box center [172, 153] width 142 height 26
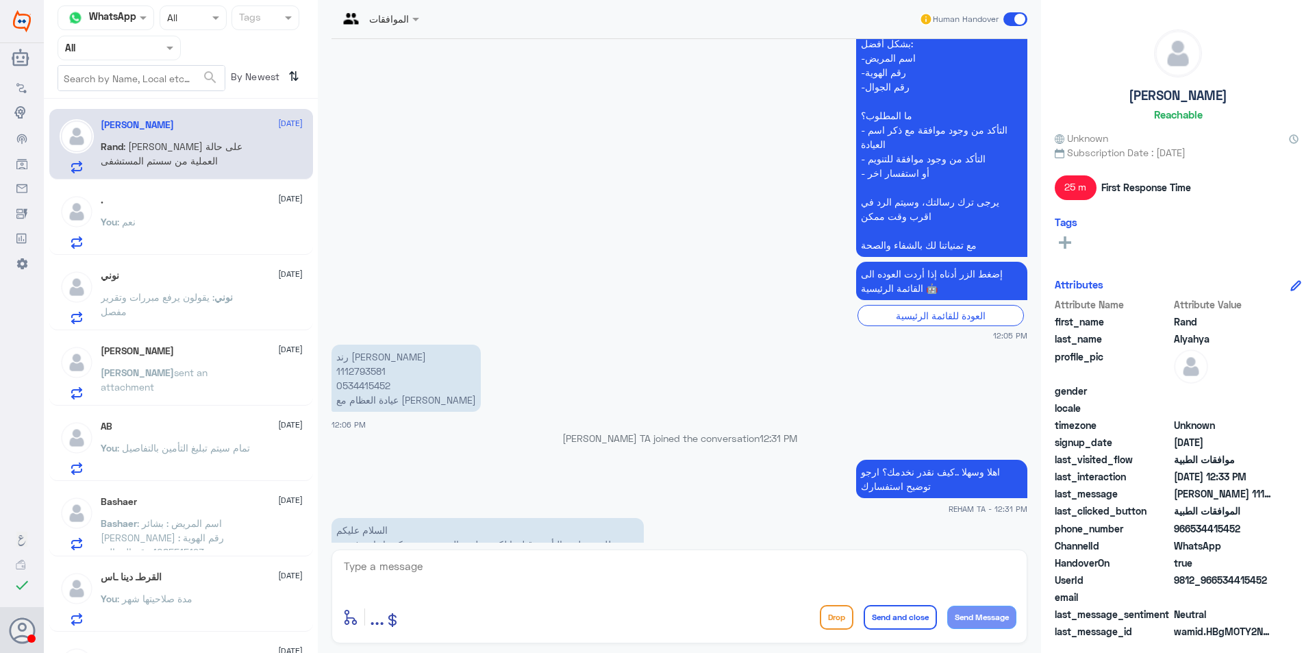
scroll to position [258, 0]
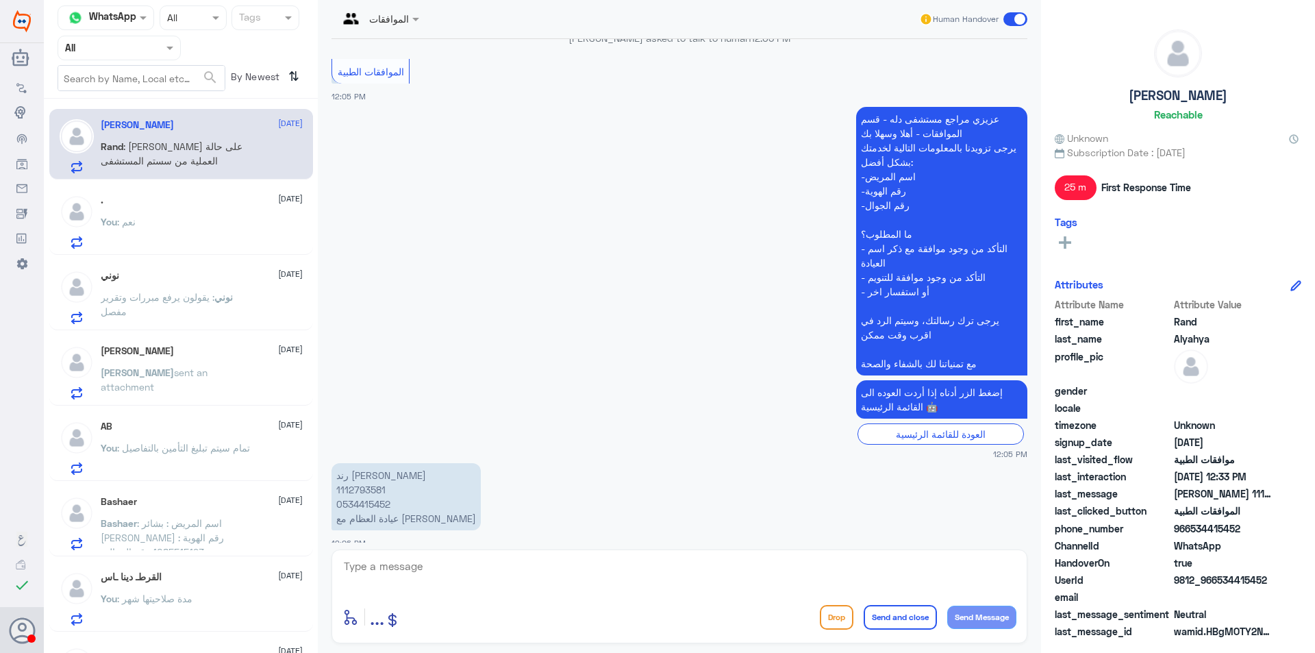
click at [359, 492] on p "[PERSON_NAME] 1112793581 0534415452 عيادة العظام مع [PERSON_NAME]" at bounding box center [405, 496] width 149 height 67
copy p "1112793581"
click at [594, 589] on textarea at bounding box center [679, 574] width 674 height 34
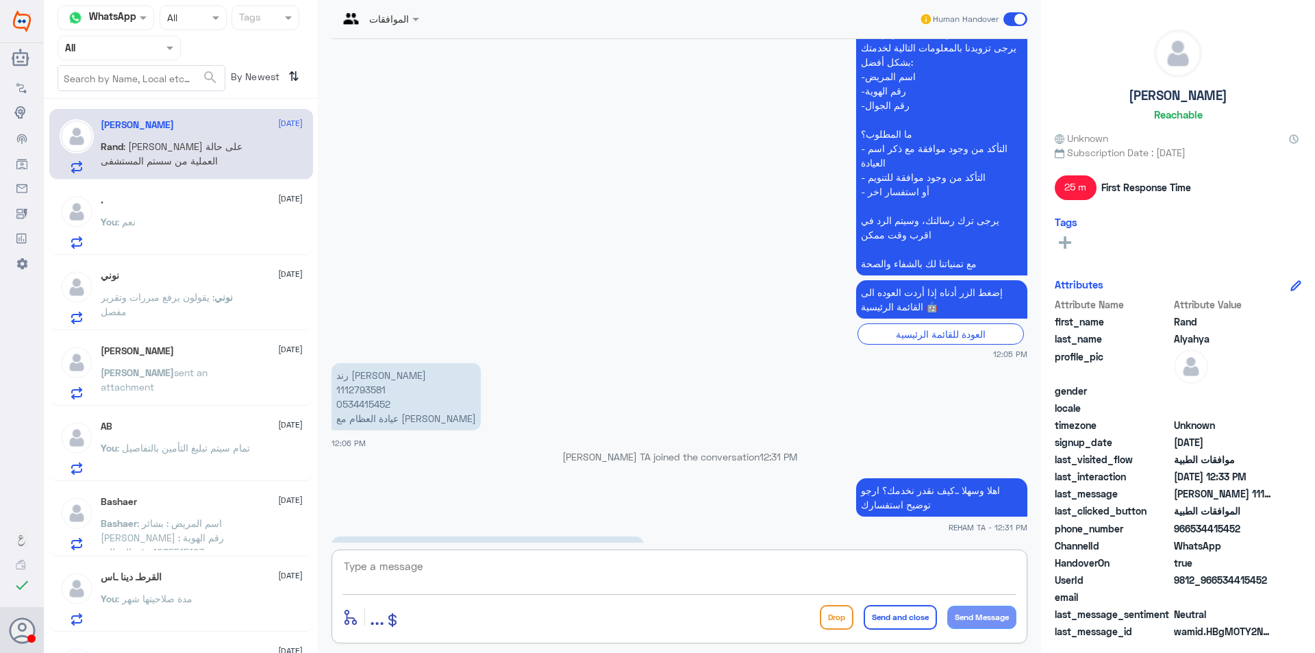
scroll to position [464, 0]
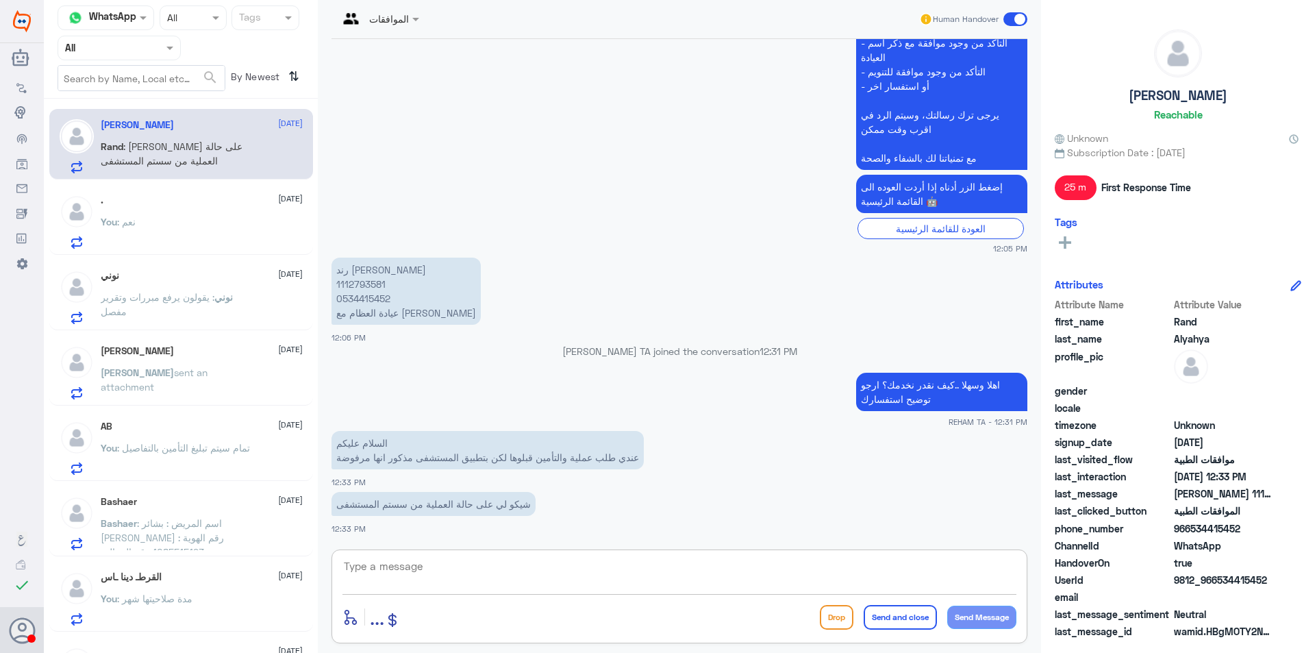
click at [513, 558] on textarea at bounding box center [679, 574] width 674 height 34
type textarea "K"
type textarea "لايوجد اي تحديث من قبل التأمين فيما يخص الموافقه"
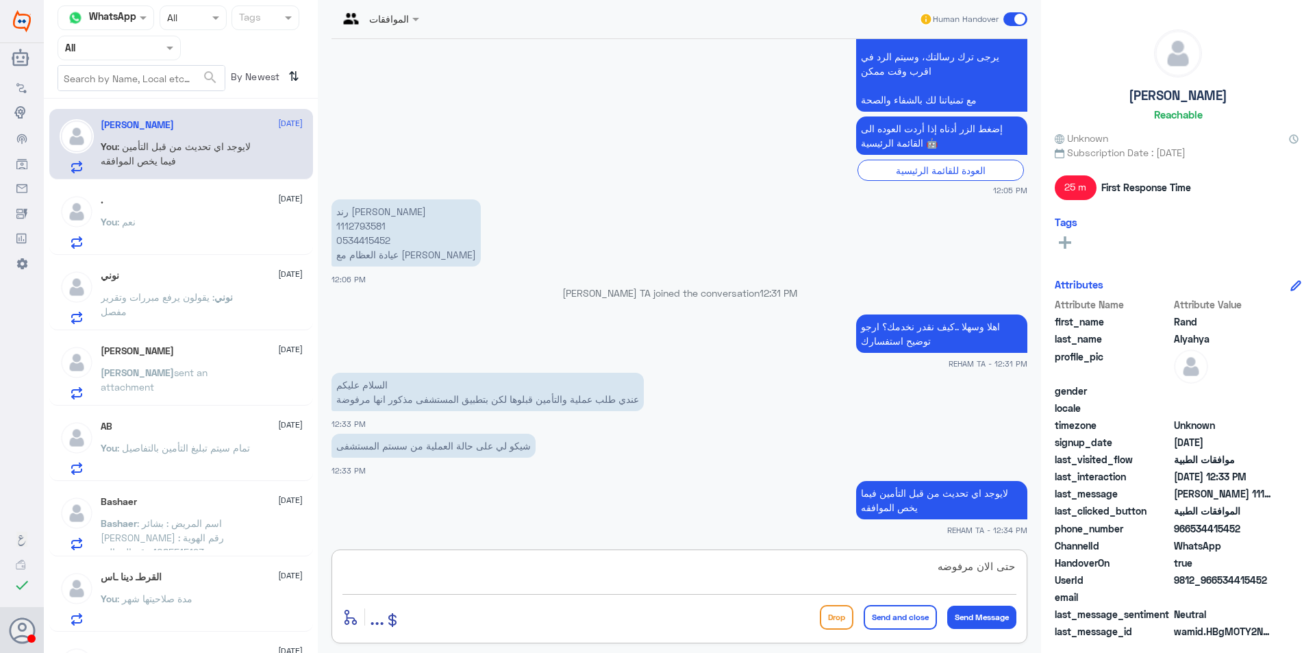
type textarea "حتى الان مرفوضه"
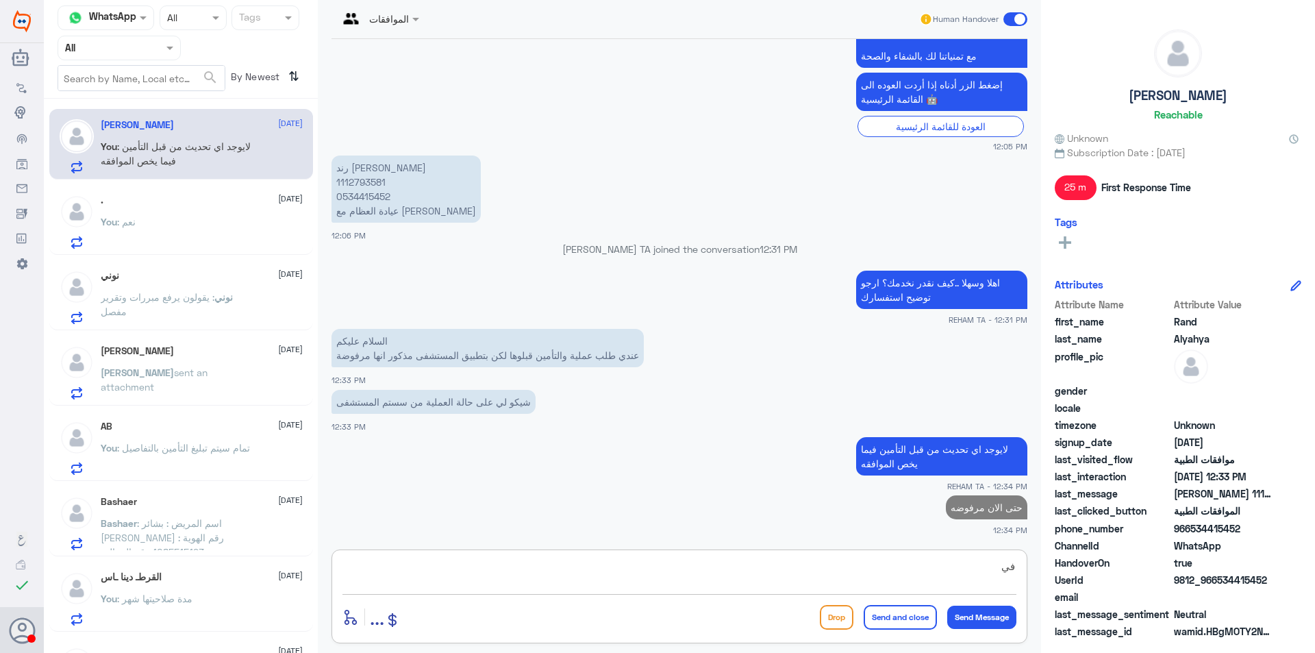
type textarea "ف"
type textarea "وسيتم الاستفسار من القسم المختص للتأكيد"
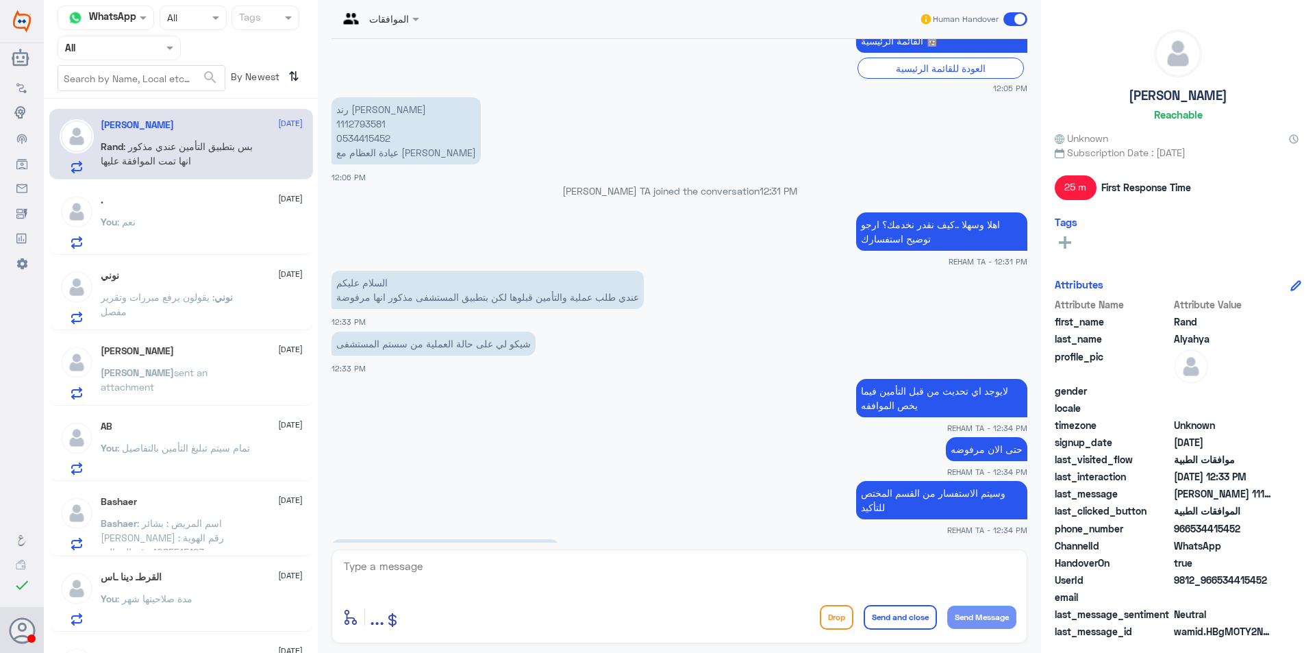
scroll to position [670, 0]
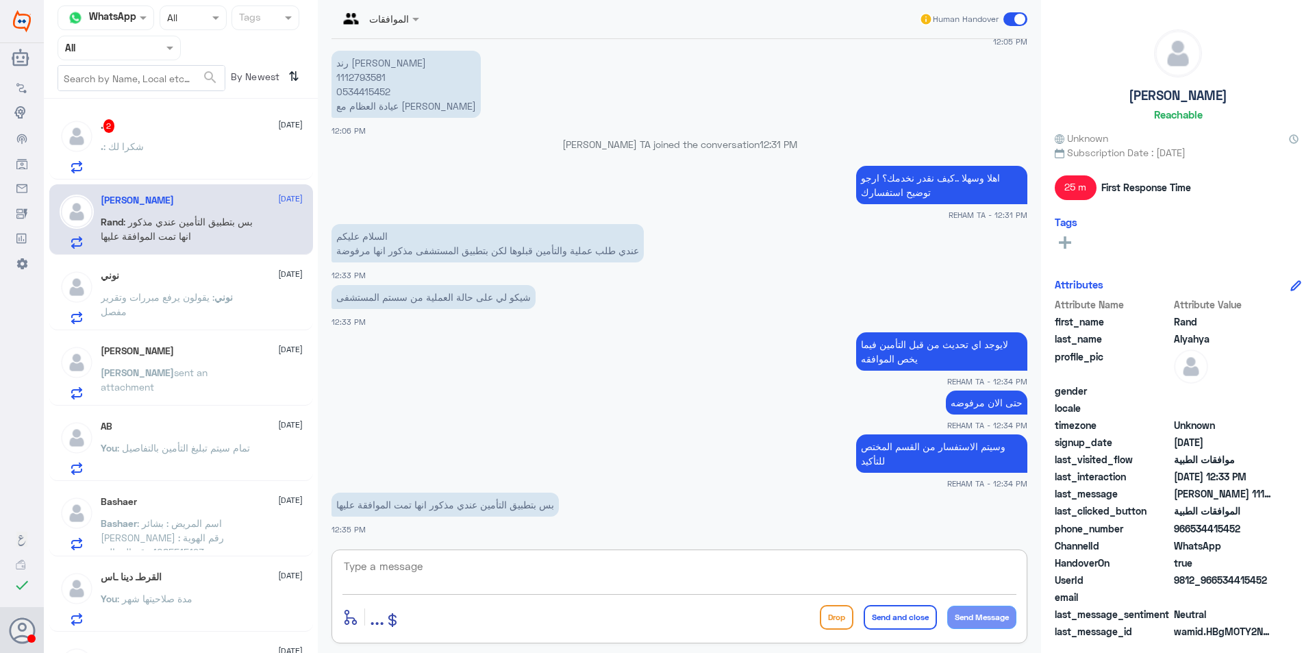
click at [449, 569] on textarea at bounding box center [679, 574] width 674 height 34
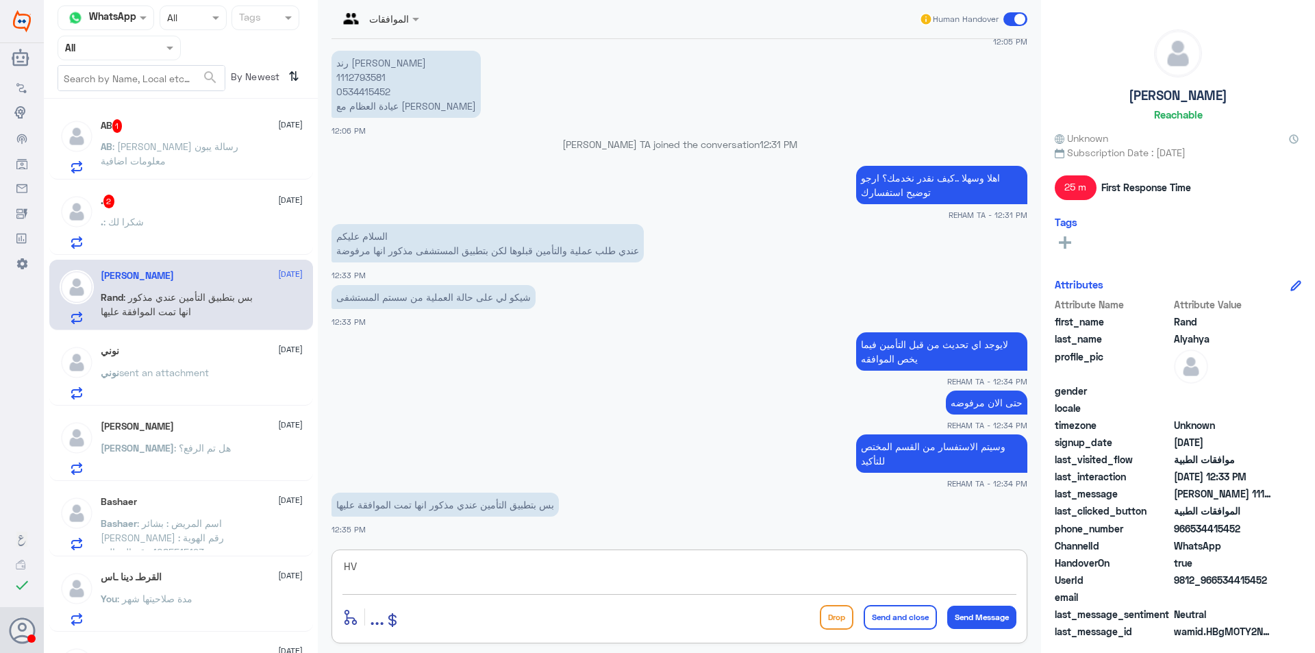
type textarea "H"
type textarea "ممكن تعطيني نسخه من التطبيق ؟"
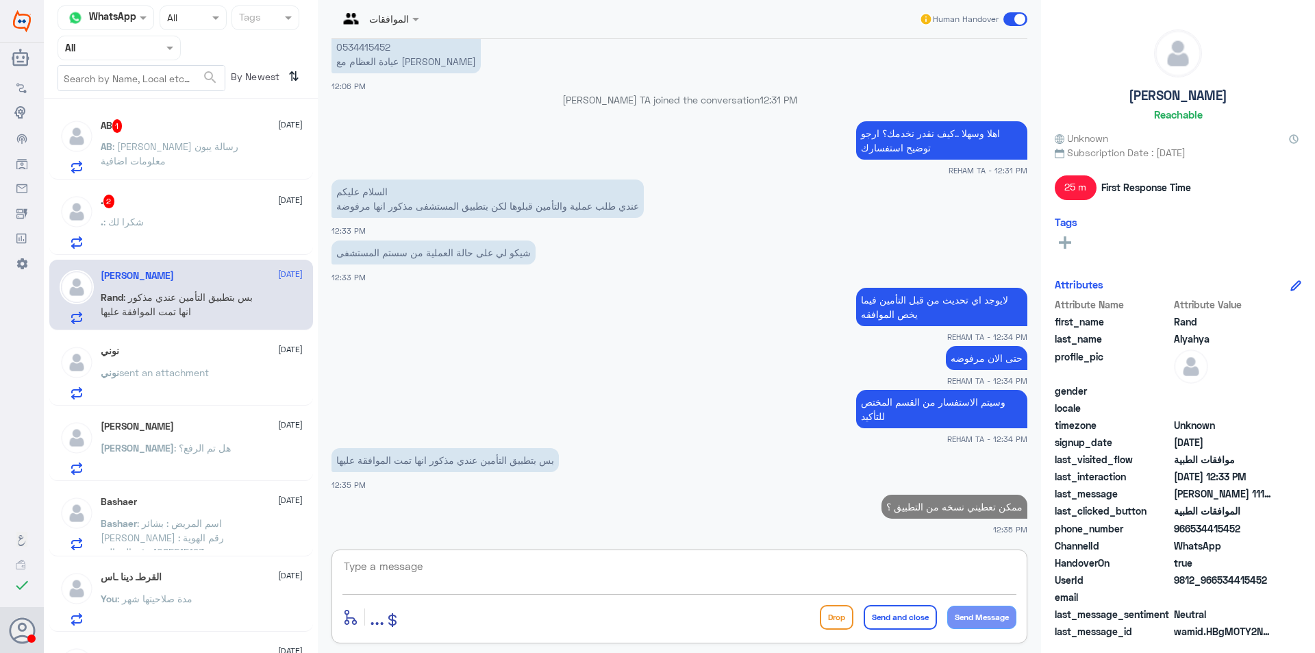
click at [149, 226] on div ". : شكرا لك" at bounding box center [202, 233] width 202 height 31
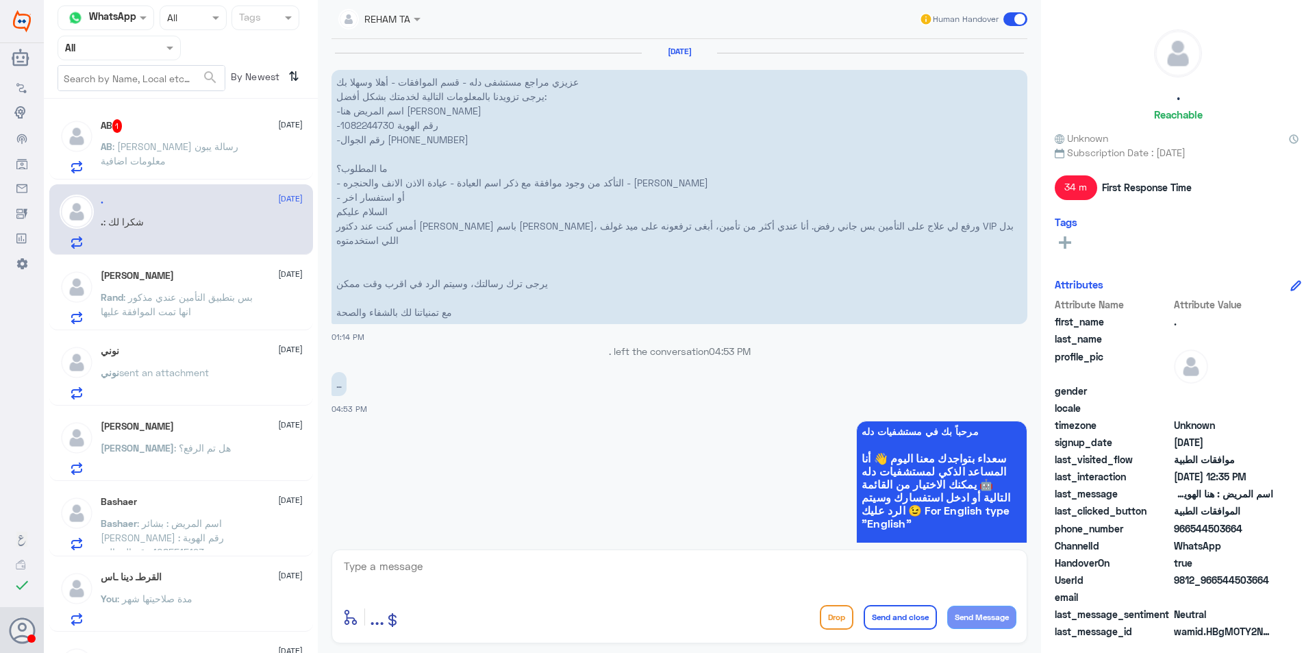
scroll to position [1179, 0]
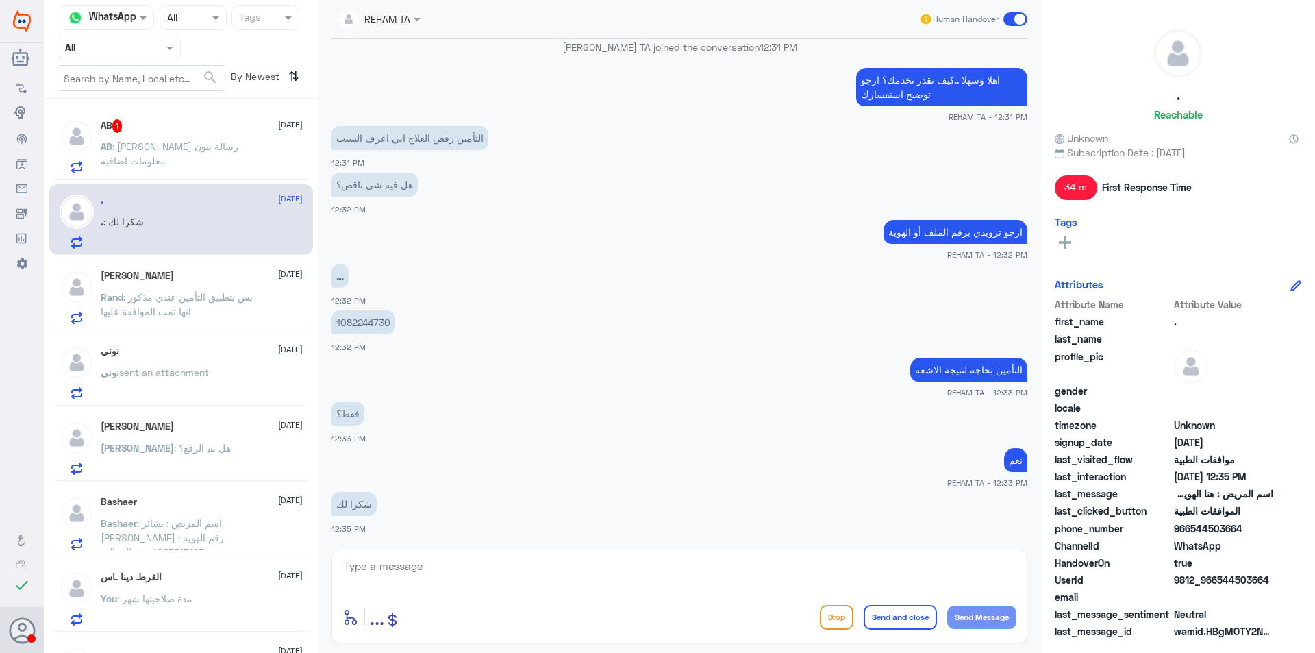
click at [412, 581] on textarea at bounding box center [679, 574] width 674 height 34
type textarea "العفو"
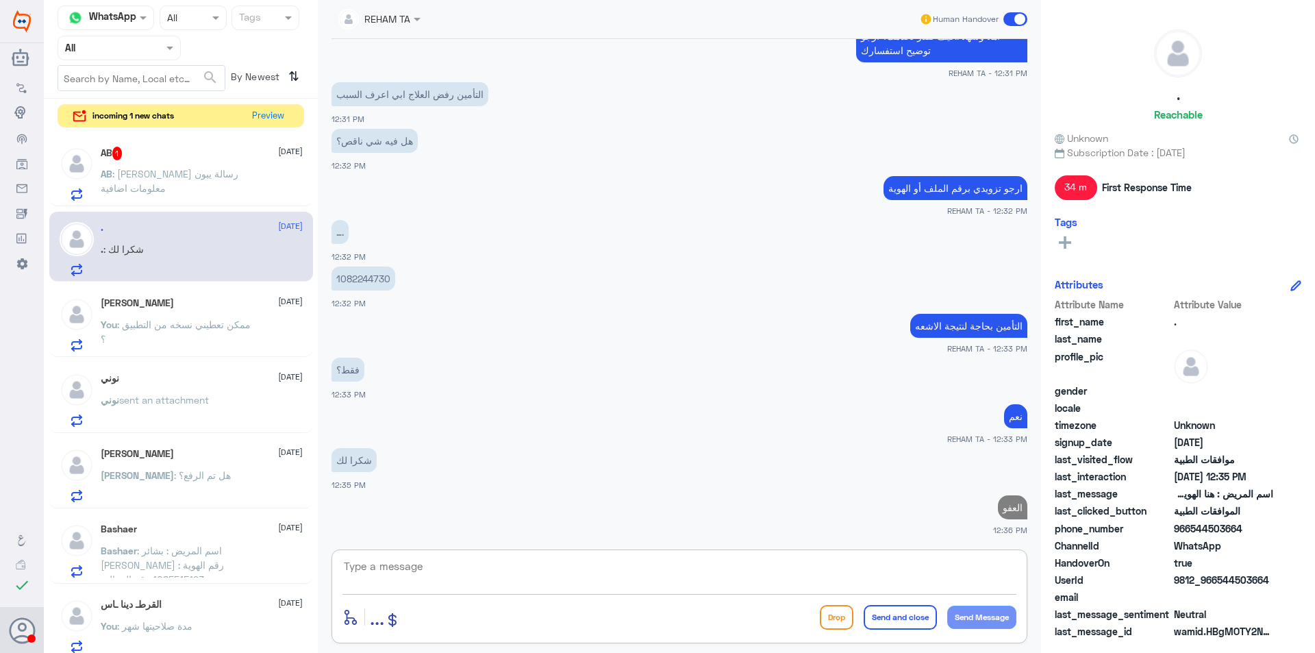
click at [165, 142] on div "AB 1 [DATE] AB : [PERSON_NAME] رسالة يبون معلومات اضافية" at bounding box center [181, 171] width 264 height 71
click at [161, 168] on span ": [PERSON_NAME] رسالة يبون معلومات اضافية" at bounding box center [170, 181] width 138 height 26
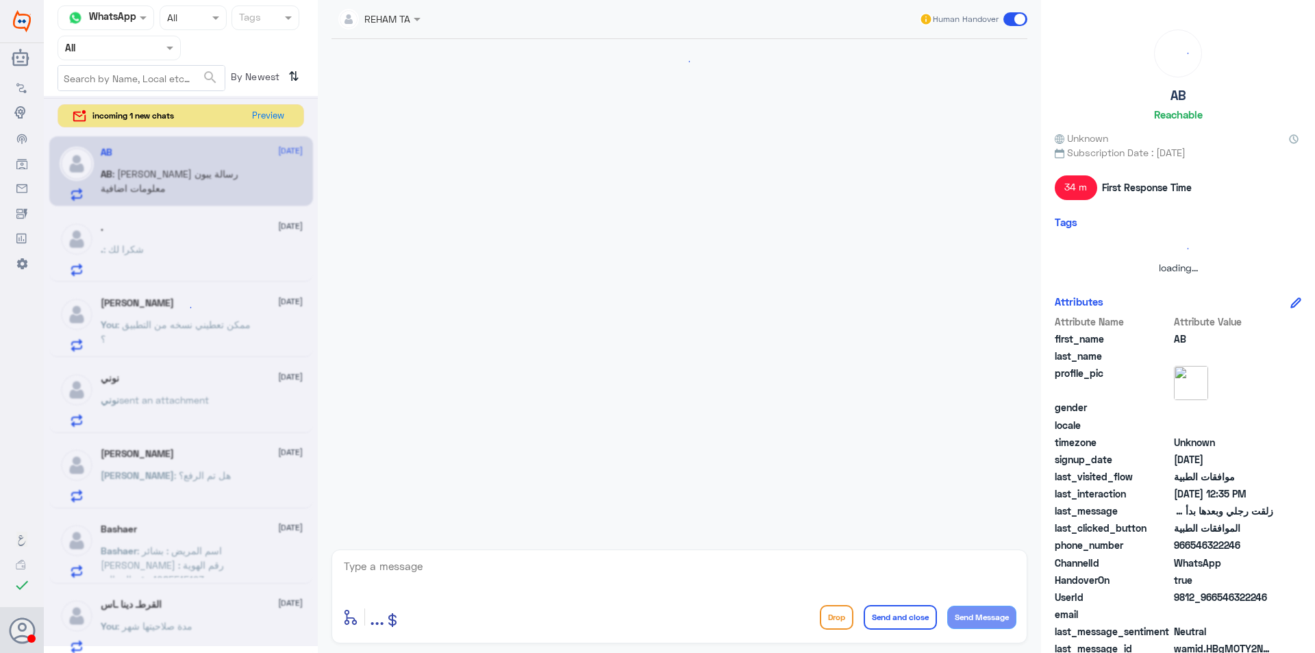
scroll to position [569, 0]
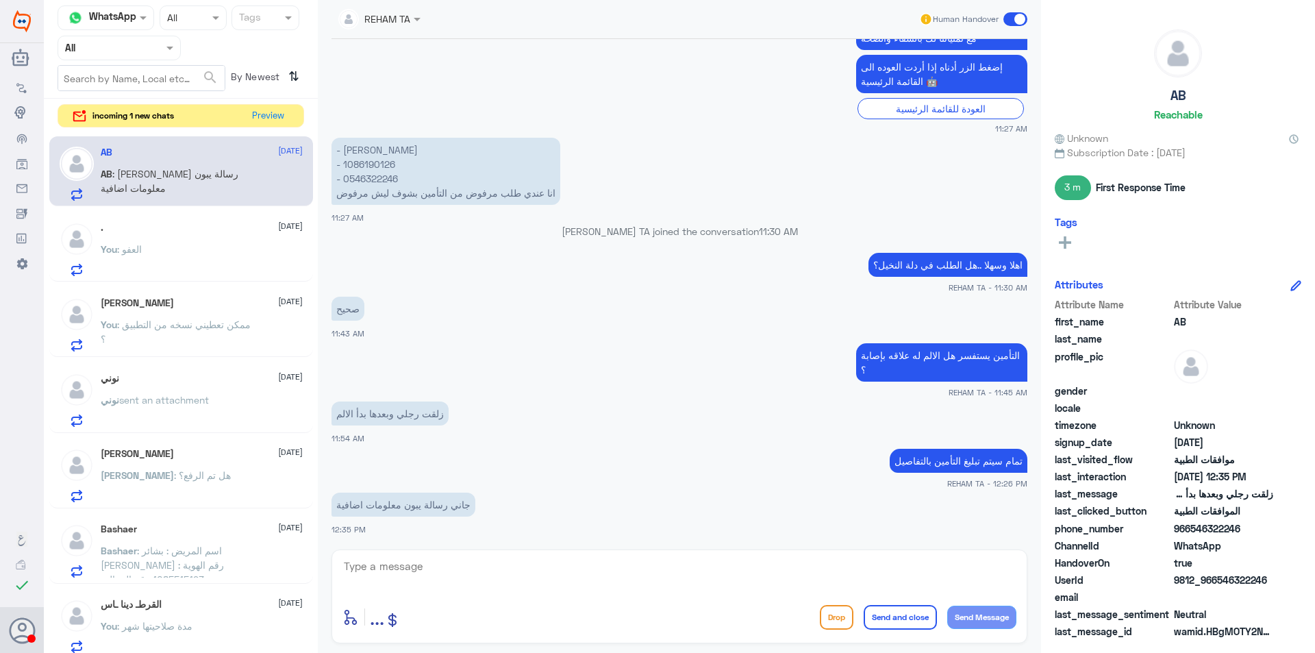
click at [433, 585] on textarea at bounding box center [679, 574] width 674 height 34
click at [379, 164] on p "- [PERSON_NAME] - ⁠1086190126 - ⁠0546322246 انا عندي طلب مرفوض من التأمين بشوف …" at bounding box center [445, 171] width 229 height 67
copy p "1086190126"
click at [381, 182] on p "- [PERSON_NAME] - ⁠1086190126 - ⁠0546322246 انا عندي طلب مرفوض من التأمين بشوف …" at bounding box center [445, 171] width 229 height 67
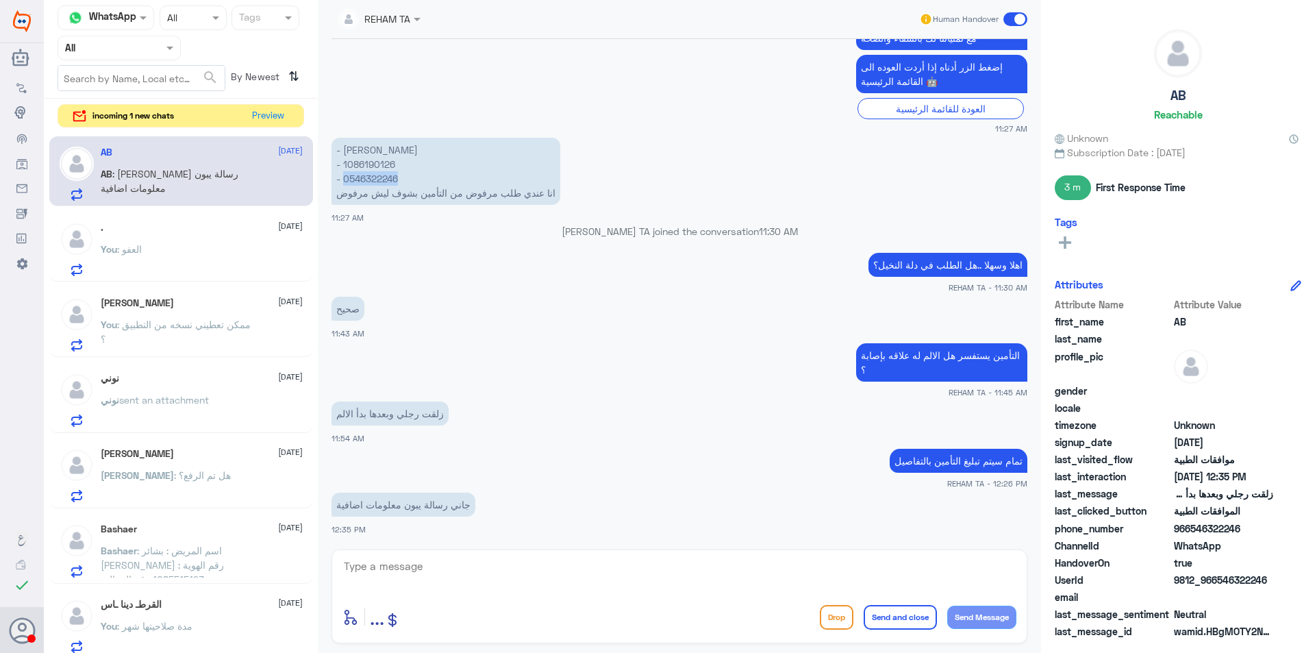
click at [381, 182] on p "- [PERSON_NAME] - ⁠1086190126 - ⁠0546322246 انا عندي طلب مرفوض من التأمين بشوف …" at bounding box center [445, 171] width 229 height 67
copy p "0546322246"
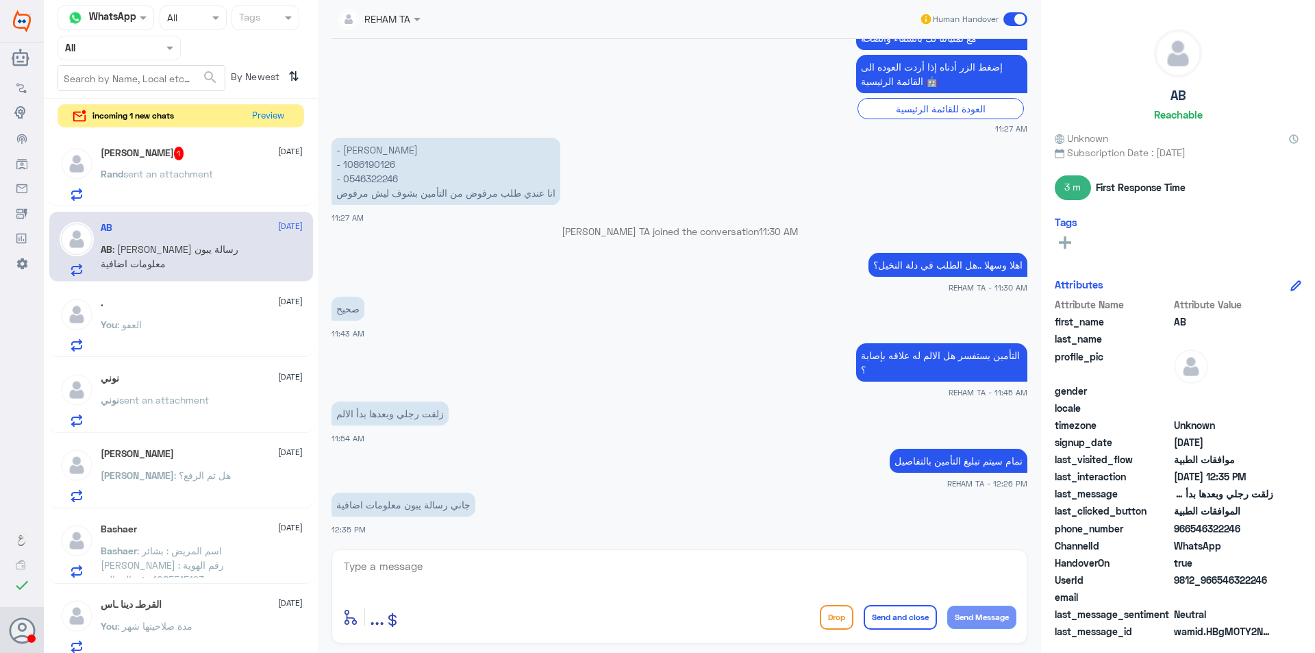
click at [170, 178] on span "sent an attachment" at bounding box center [168, 174] width 90 height 12
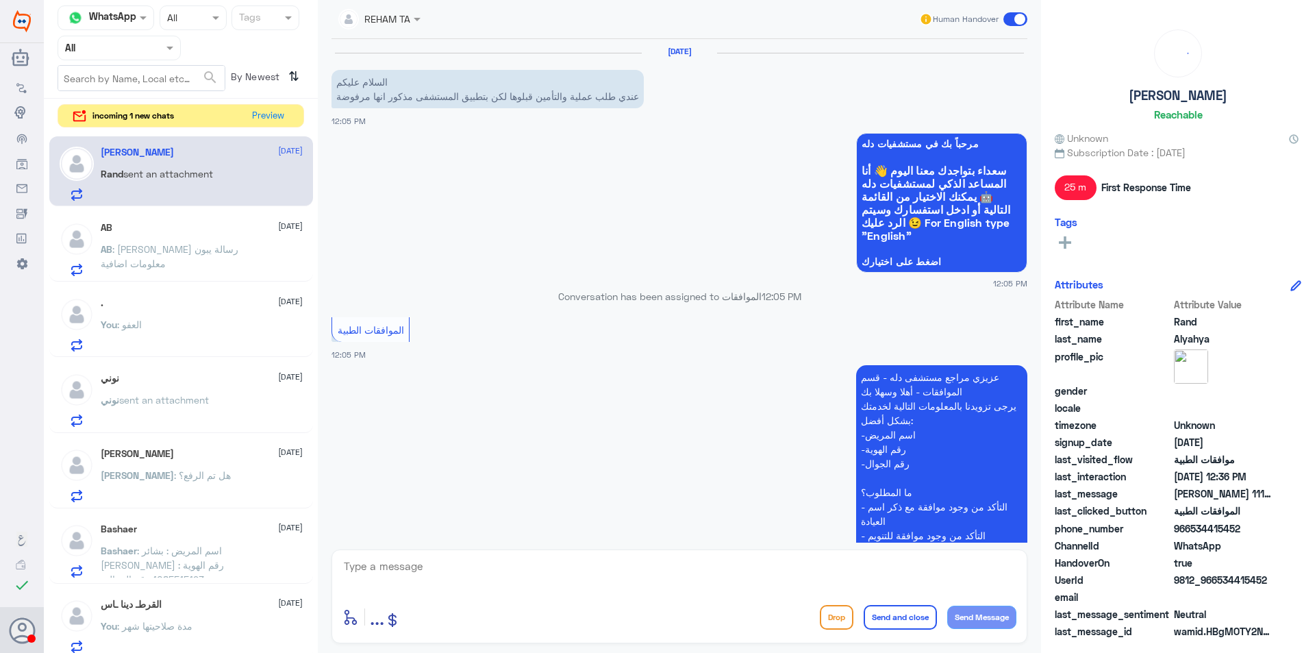
scroll to position [904, 0]
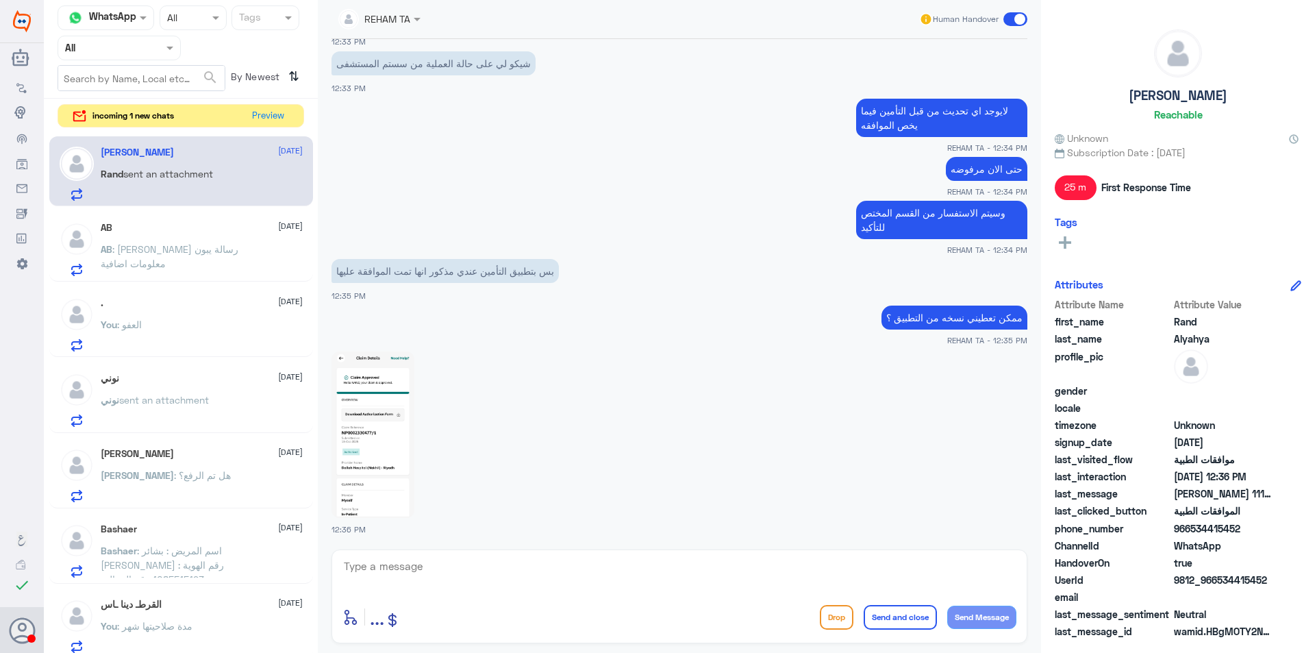
click at [365, 453] on img at bounding box center [372, 434] width 83 height 166
click at [407, 570] on textarea at bounding box center [679, 574] width 674 height 34
type textarea "J"
type textarea "زودت القسم المختص بالصورة سأتحقق وأبلغك"
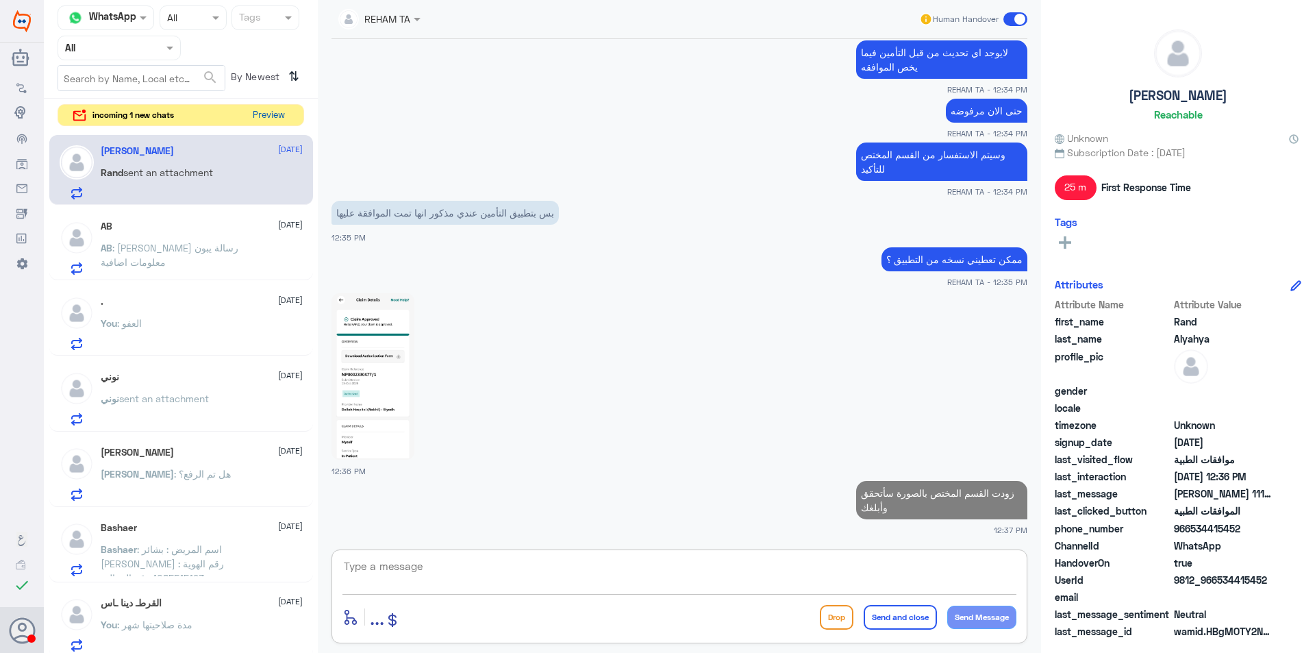
click at [268, 114] on button "Preview" at bounding box center [268, 115] width 42 height 21
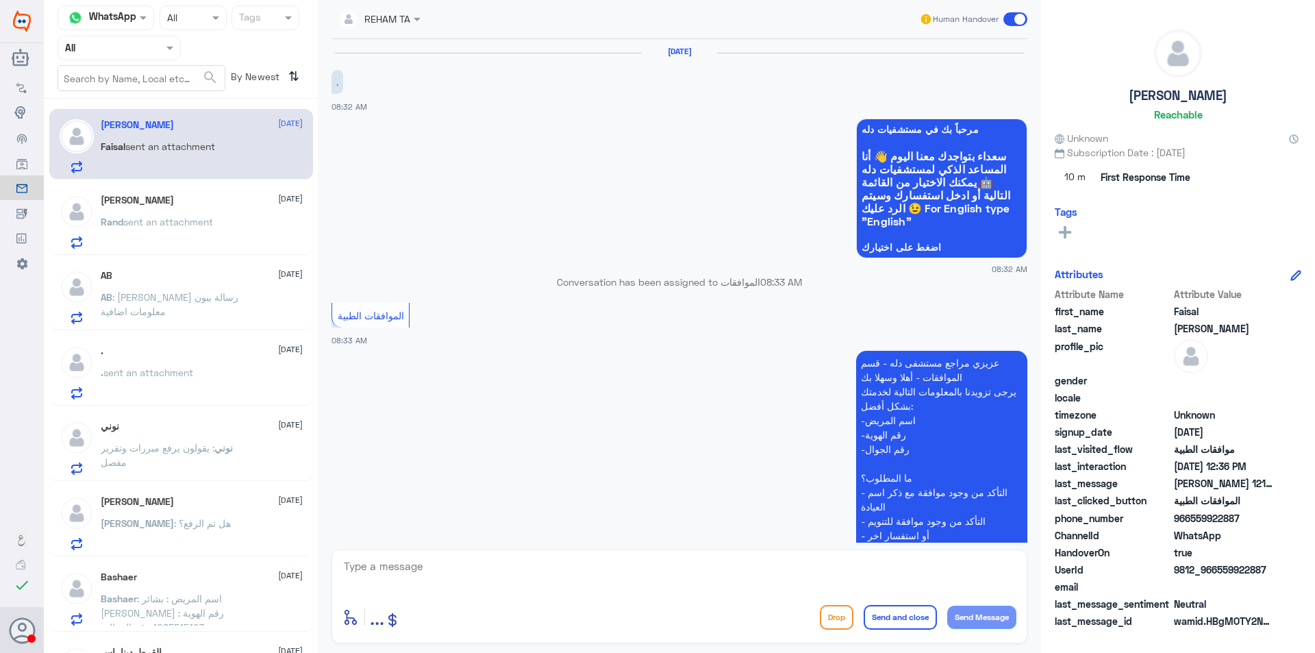
scroll to position [1299, 0]
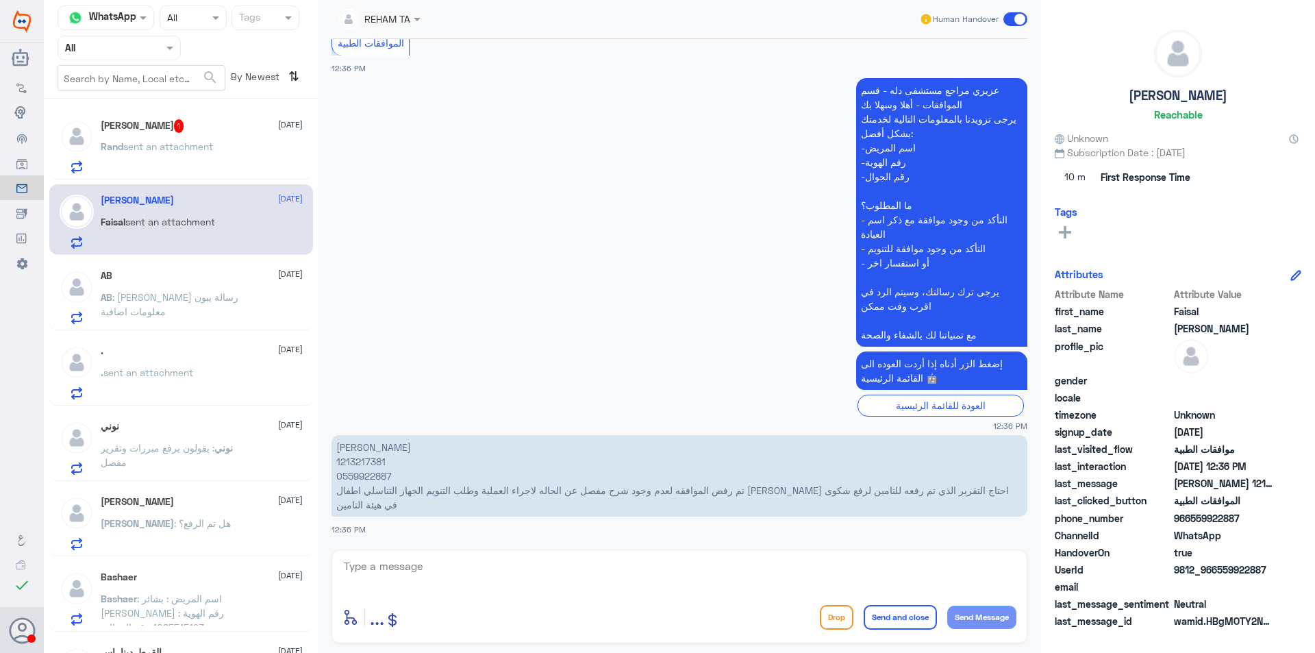
click at [203, 155] on p "Rand sent an attachment" at bounding box center [157, 156] width 112 height 34
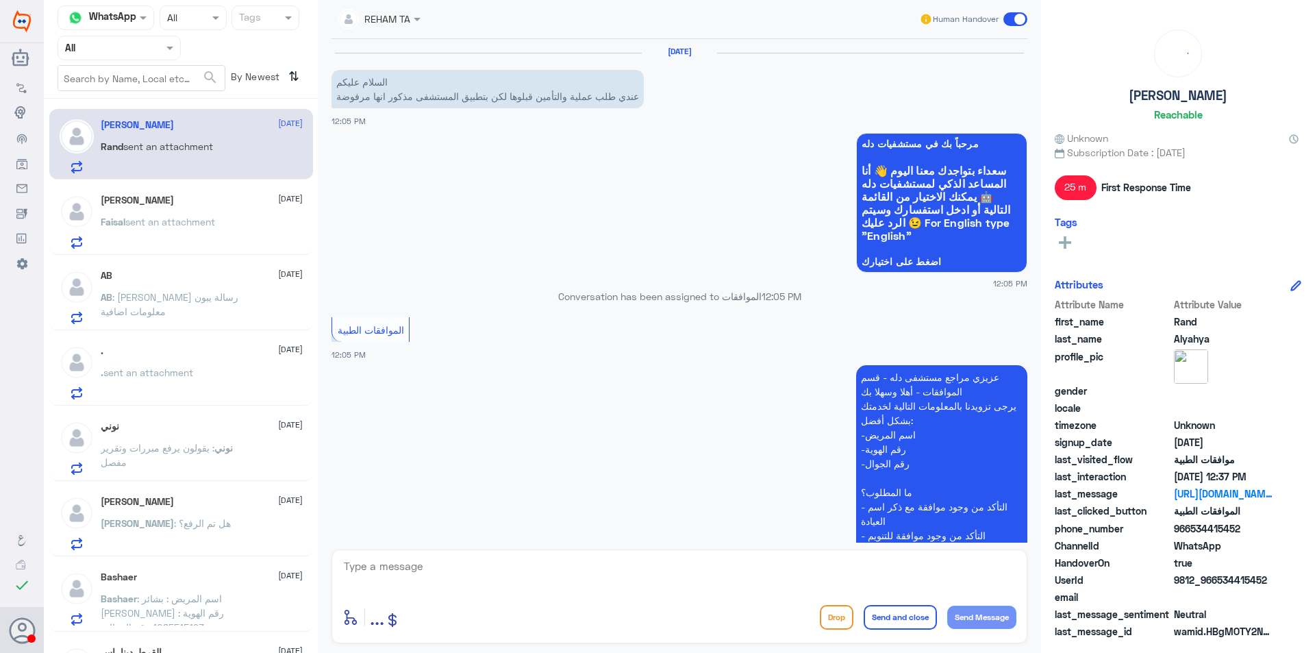
scroll to position [1032, 0]
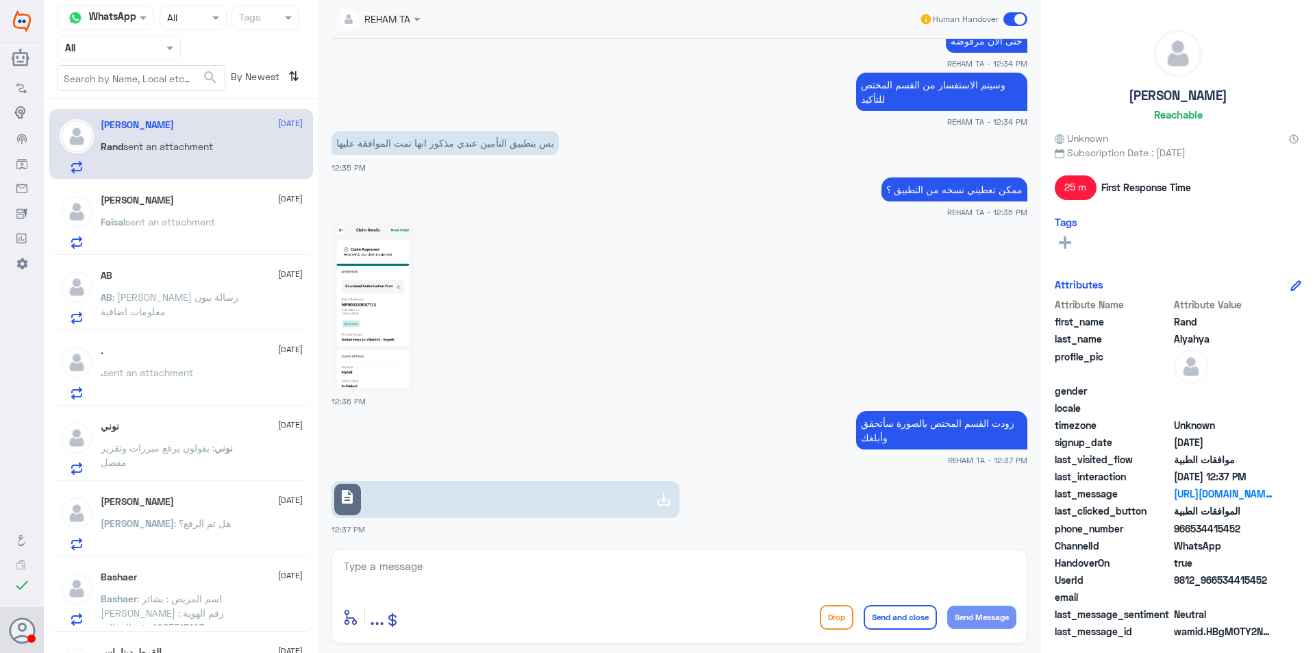
click at [431, 487] on link "description" at bounding box center [505, 499] width 348 height 37
click at [384, 596] on div "enter flow name ... Drop Send and close Send Message" at bounding box center [679, 596] width 696 height 94
click at [390, 584] on textarea at bounding box center [679, 574] width 674 height 34
type textarea "H"
type textarea "ارسلت لهم نسخه"
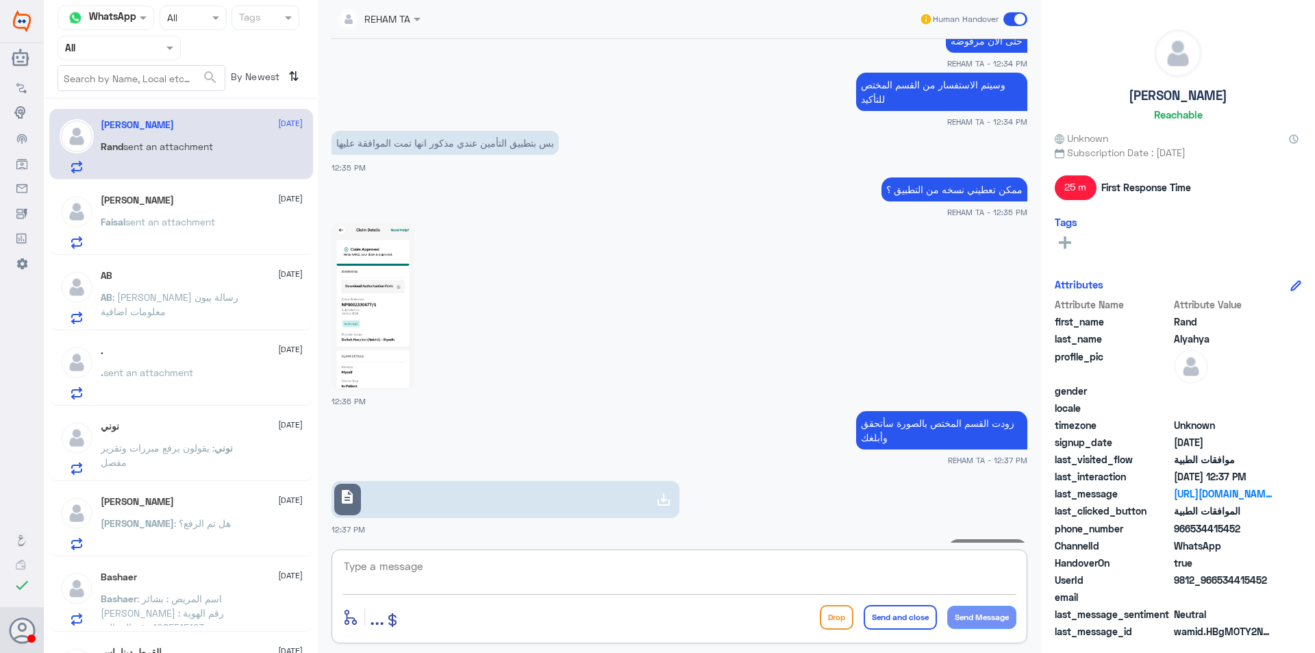
scroll to position [1077, 0]
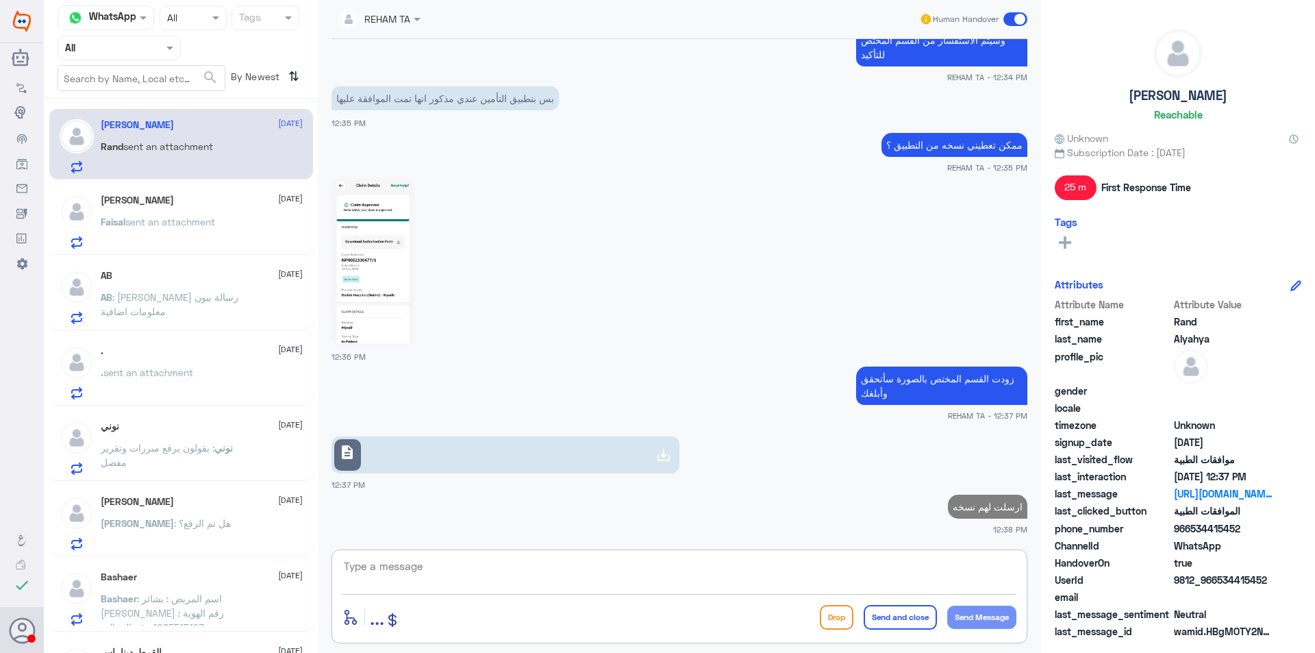
click at [208, 212] on div "[PERSON_NAME] [DATE] [PERSON_NAME] sent an attachment" at bounding box center [202, 221] width 202 height 54
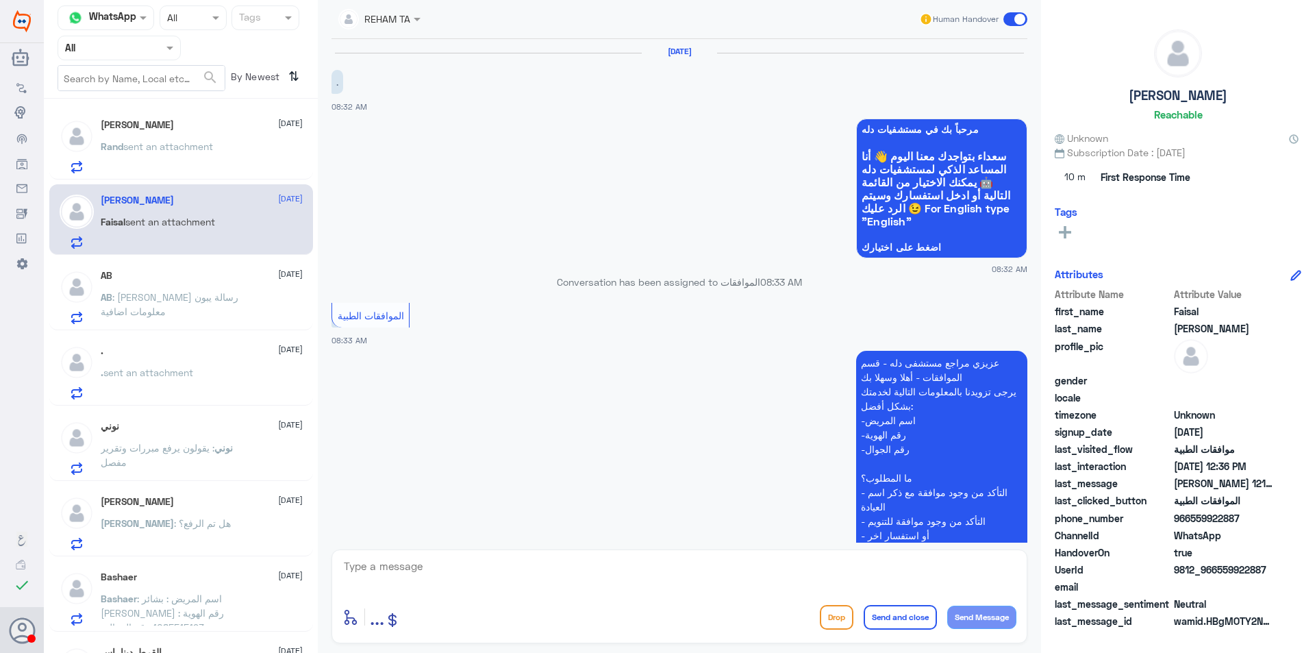
scroll to position [1299, 0]
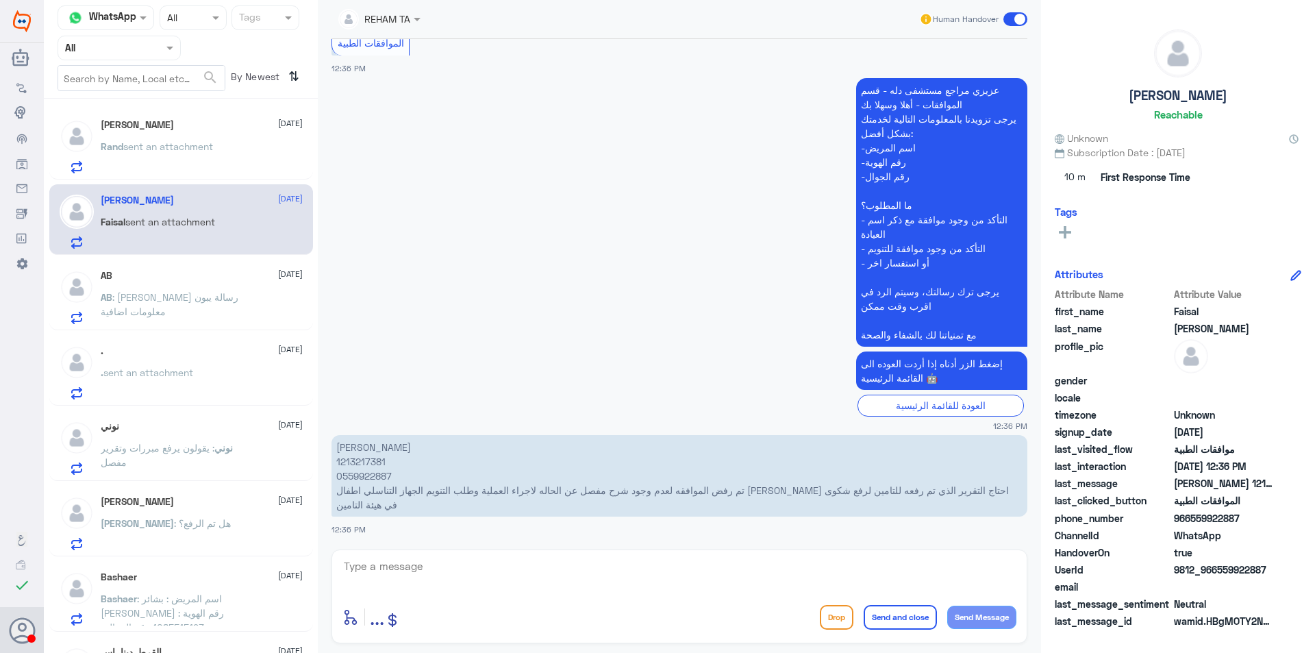
click at [177, 287] on div "AB [DATE] AB : [PERSON_NAME] رسالة يبون معلومات اضافية" at bounding box center [202, 297] width 202 height 54
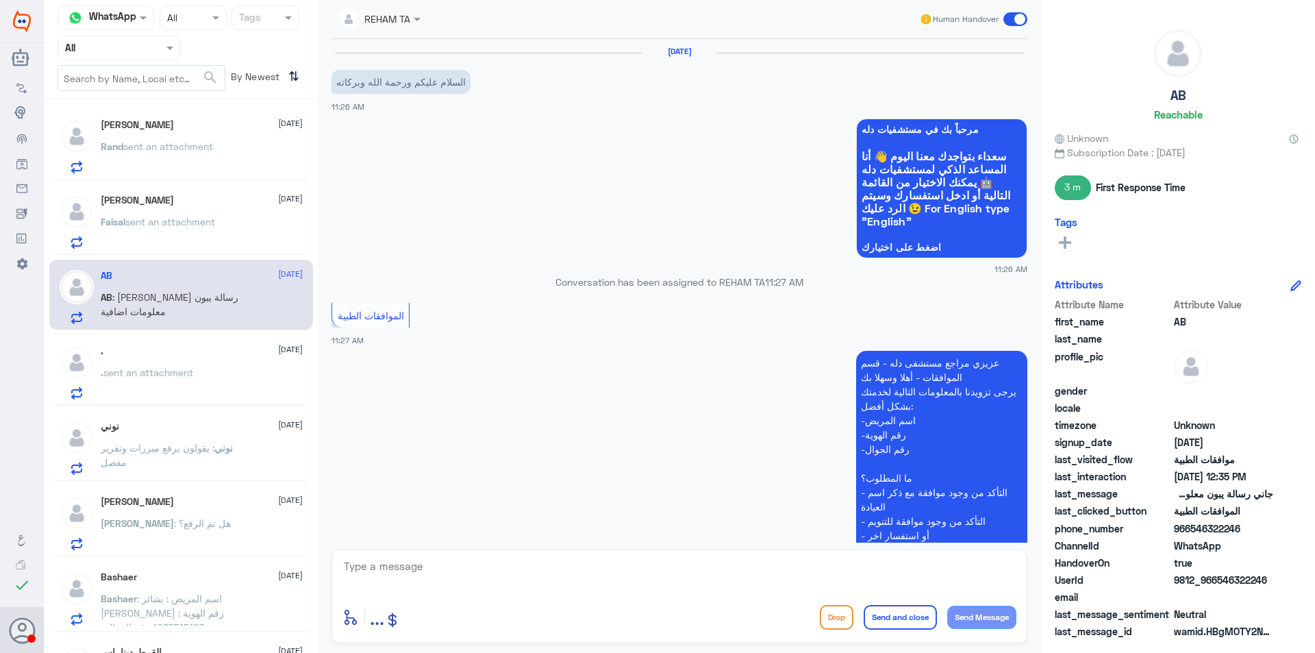
scroll to position [569, 0]
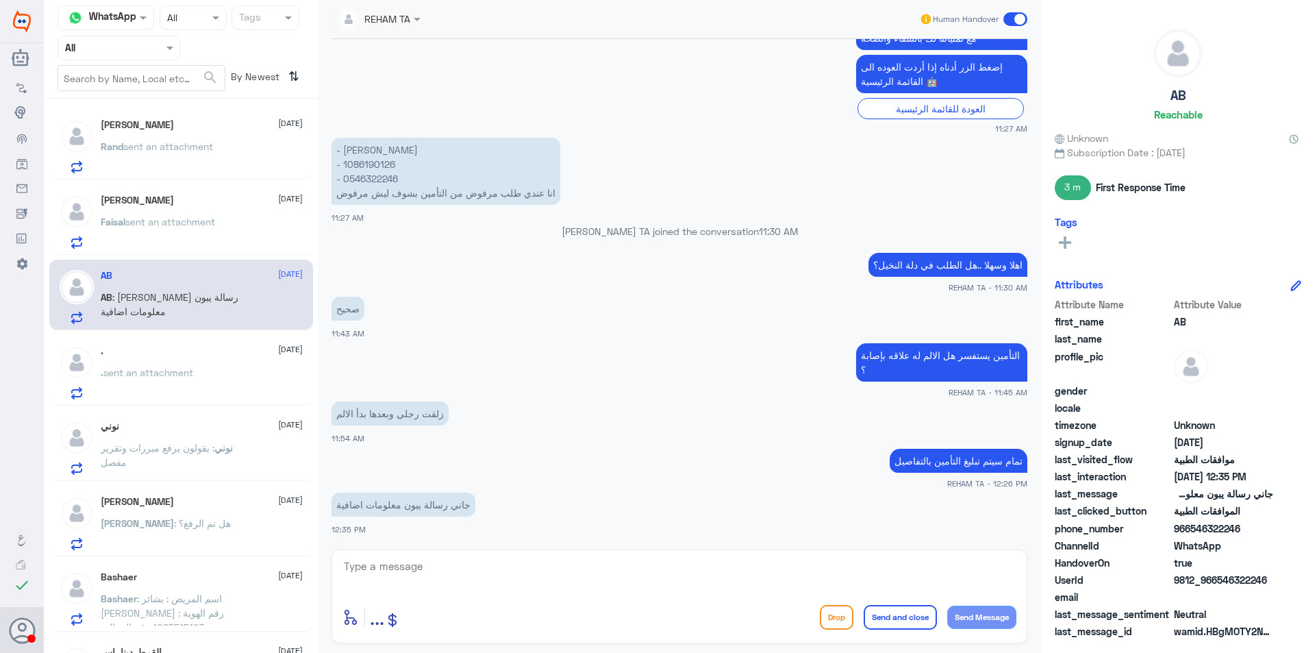
click at [413, 566] on textarea at bounding box center [679, 574] width 674 height 34
type textarea "سأتحقق من مندوبة التأمين"
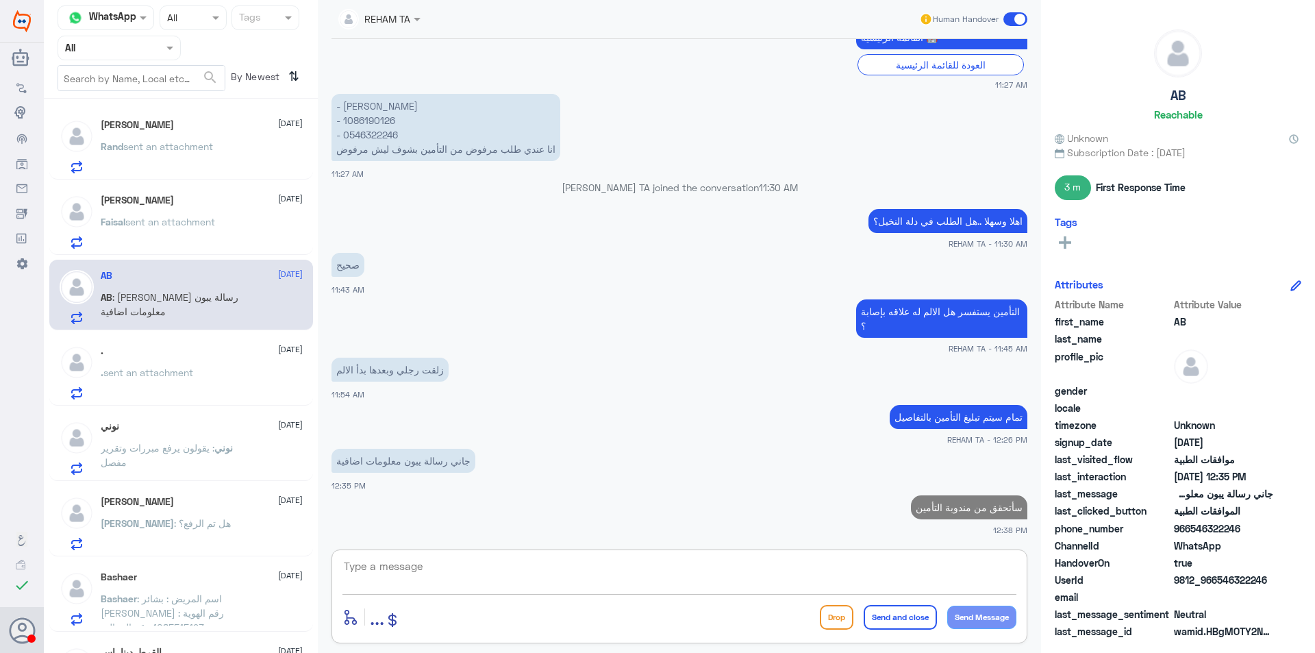
click at [131, 216] on span "sent an attachment" at bounding box center [170, 222] width 90 height 12
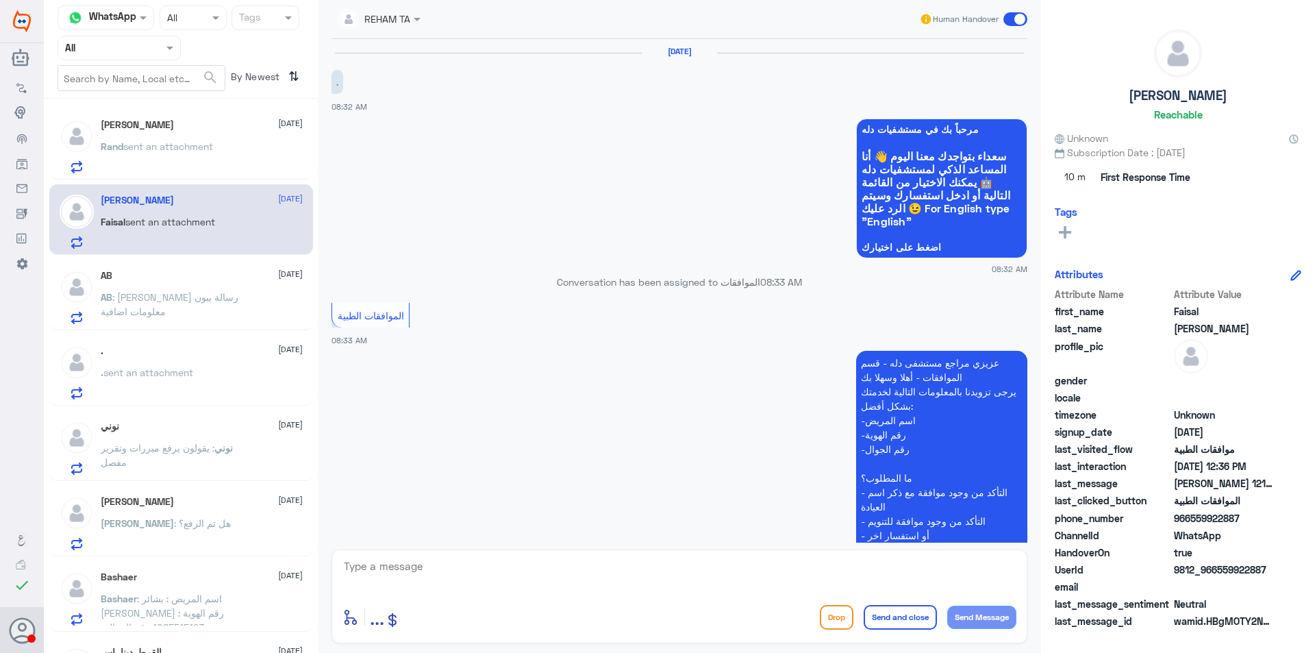
scroll to position [1299, 0]
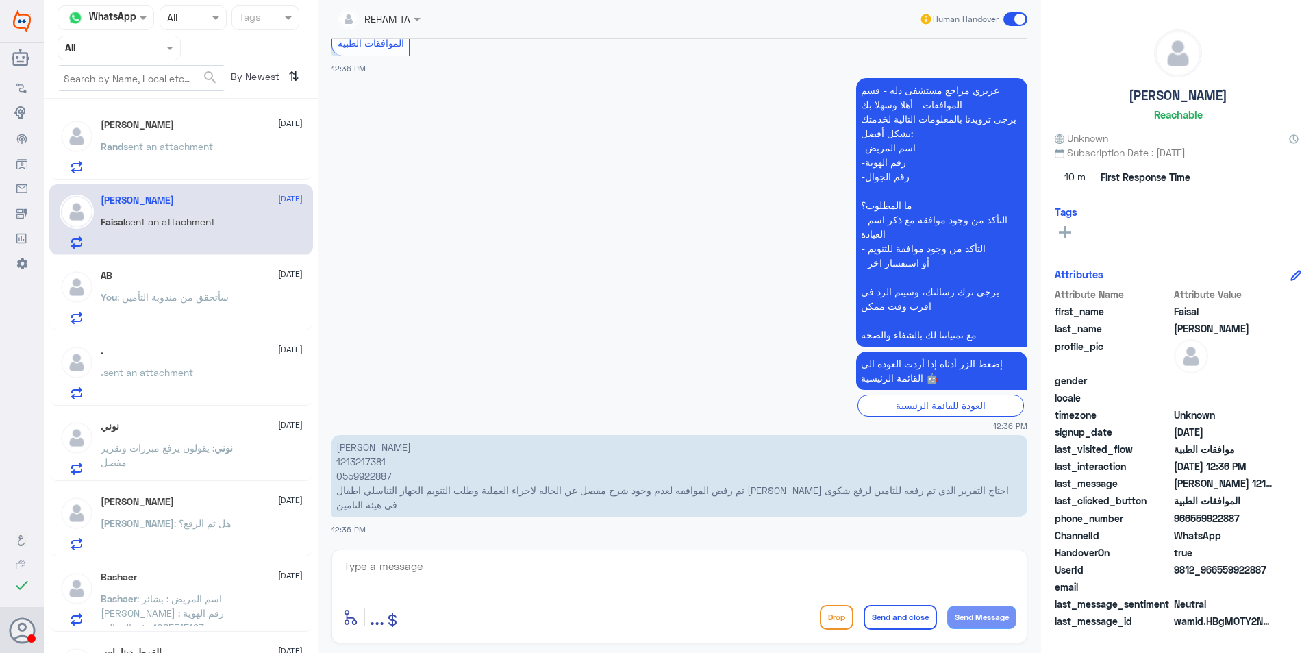
click at [394, 560] on textarea at bounding box center [679, 574] width 674 height 34
type textarea "س"
type textarea "اهلا وسهلا سيتم تحويلها للقسم المختص لمتابعة حالتك"
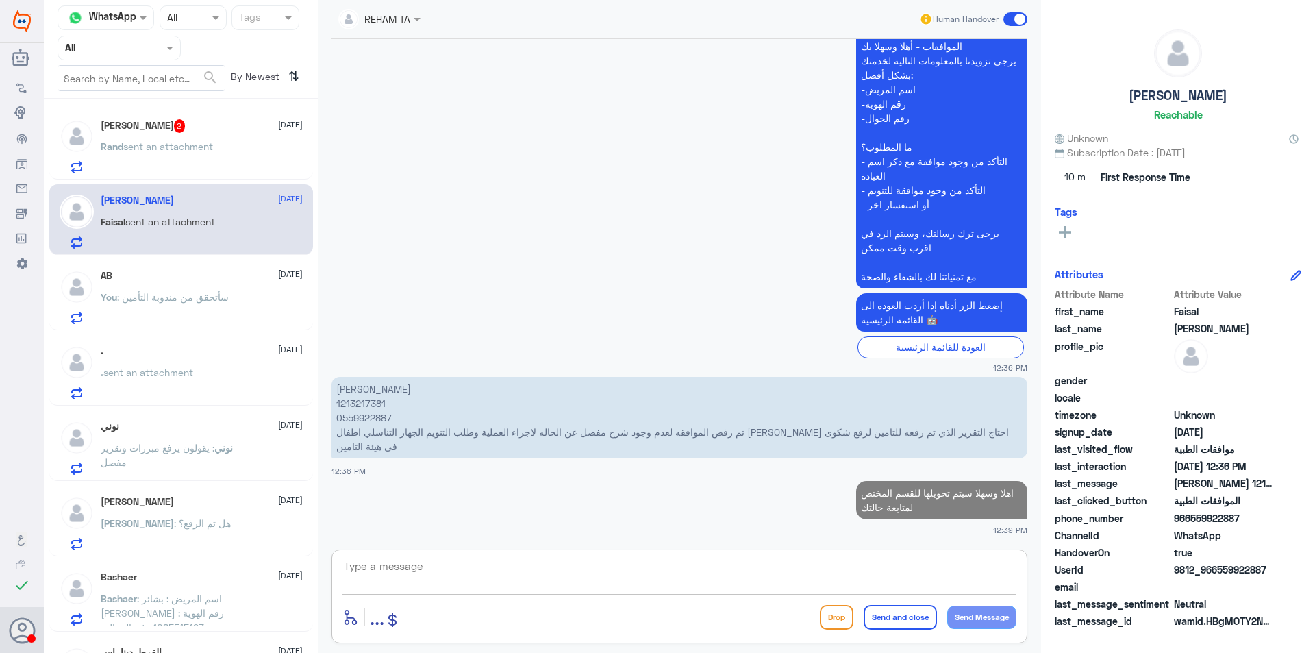
click at [377, 401] on p "[PERSON_NAME] 1213217381 0559922887 تم رفض الموافقه لعدم وجود شرح مفصل عن الحال…" at bounding box center [679, 417] width 696 height 81
copy p "1213217381"
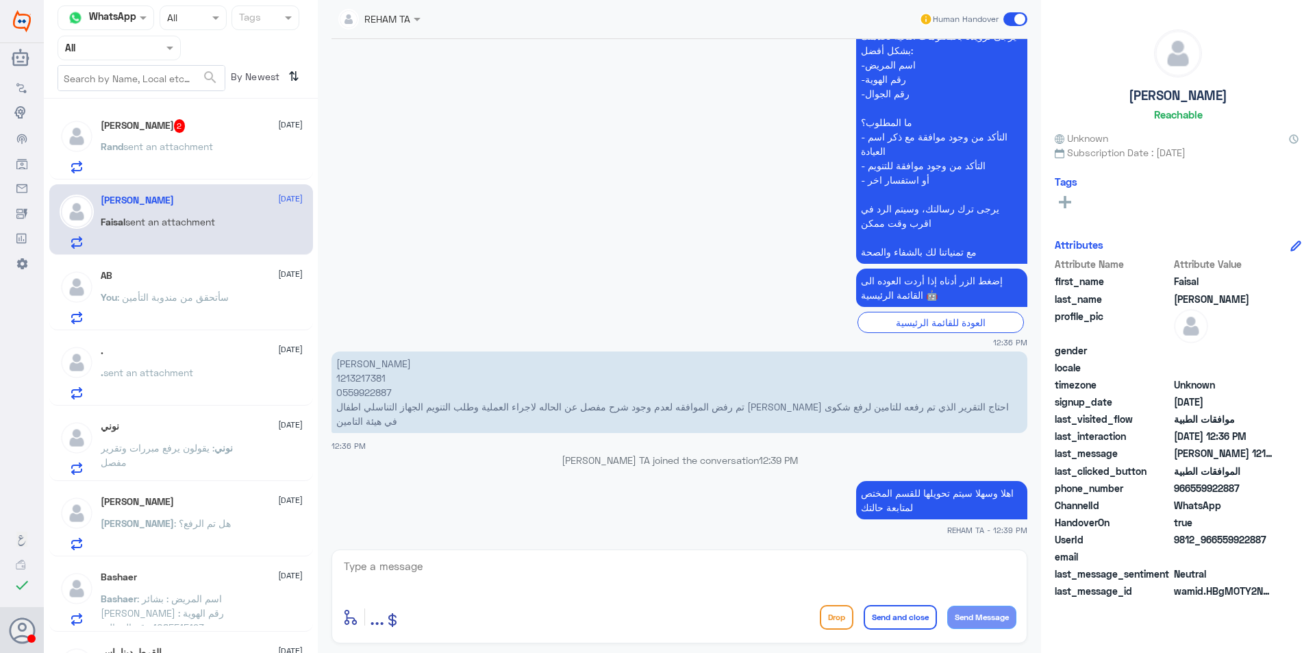
click at [170, 145] on span "sent an attachment" at bounding box center [168, 146] width 90 height 12
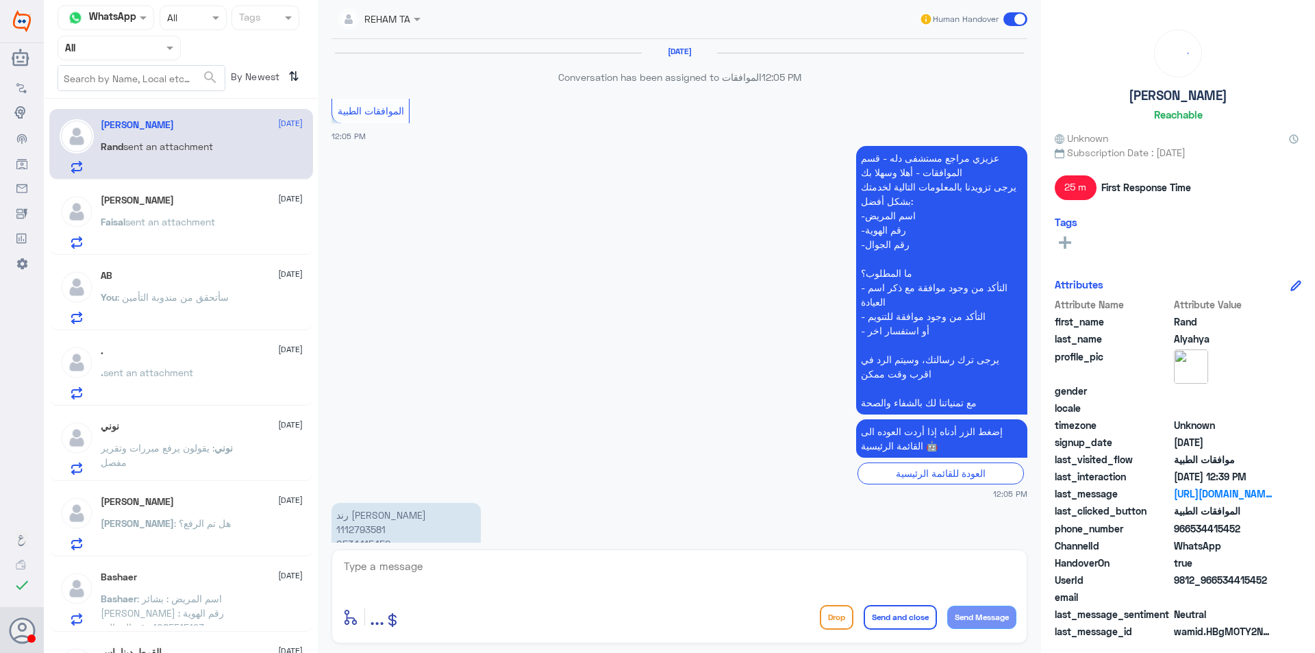
scroll to position [1094, 0]
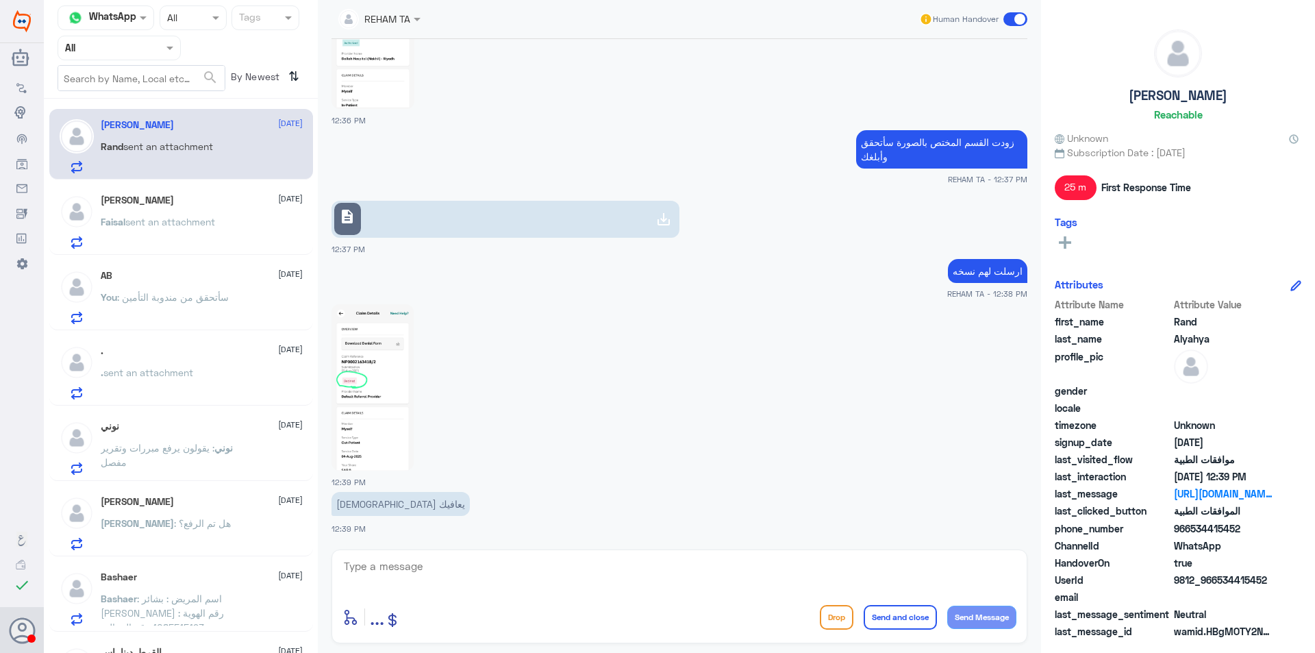
click at [146, 275] on div "AB [DATE]" at bounding box center [202, 276] width 202 height 12
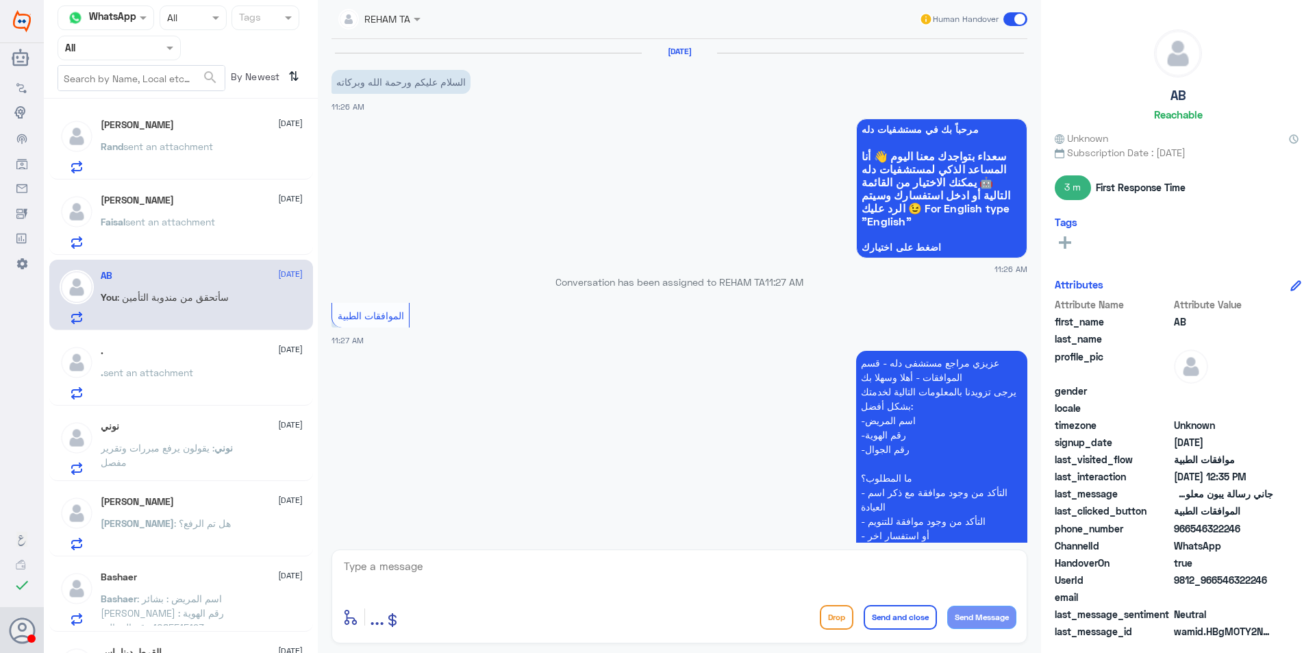
scroll to position [613, 0]
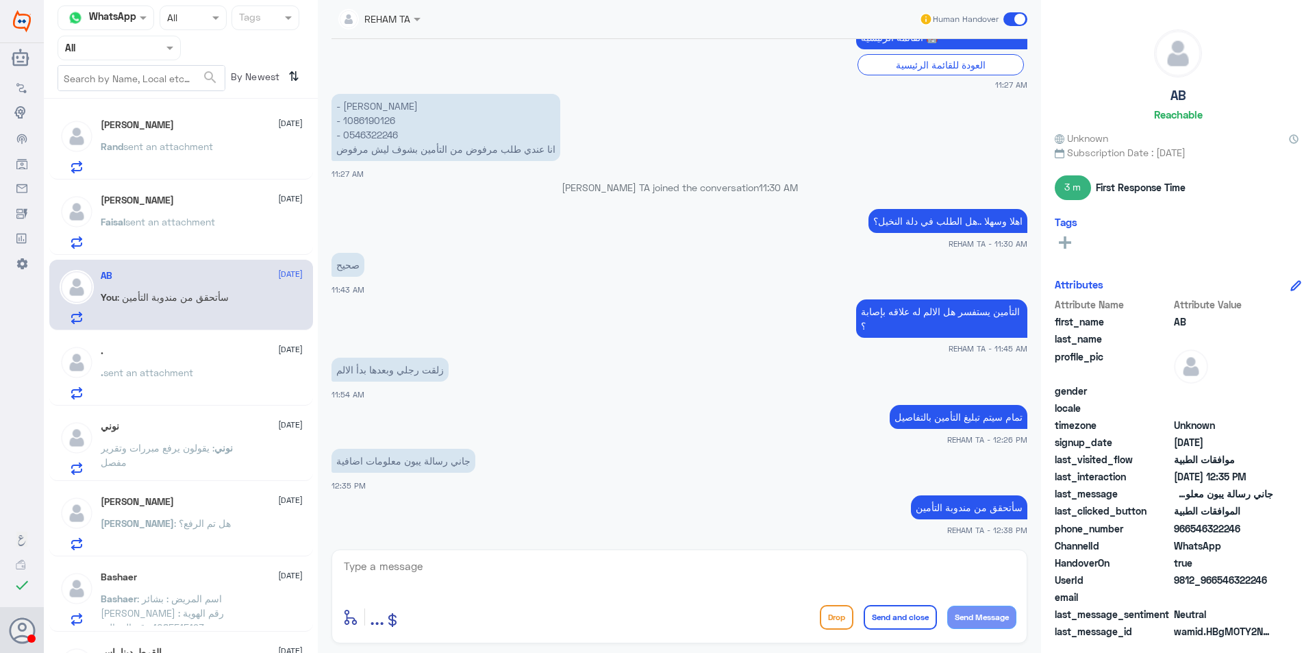
click at [423, 579] on textarea at bounding box center [679, 574] width 674 height 34
type textarea "H"
click at [721, 566] on textarea "التأمين يستفسر اين حصل الانزلاق ومتى وكيف ؟" at bounding box center [679, 574] width 674 height 34
type textarea "التأمين يستفسر اين حصل الانزلاق ومتى وكيف ؟بالتفصيل"
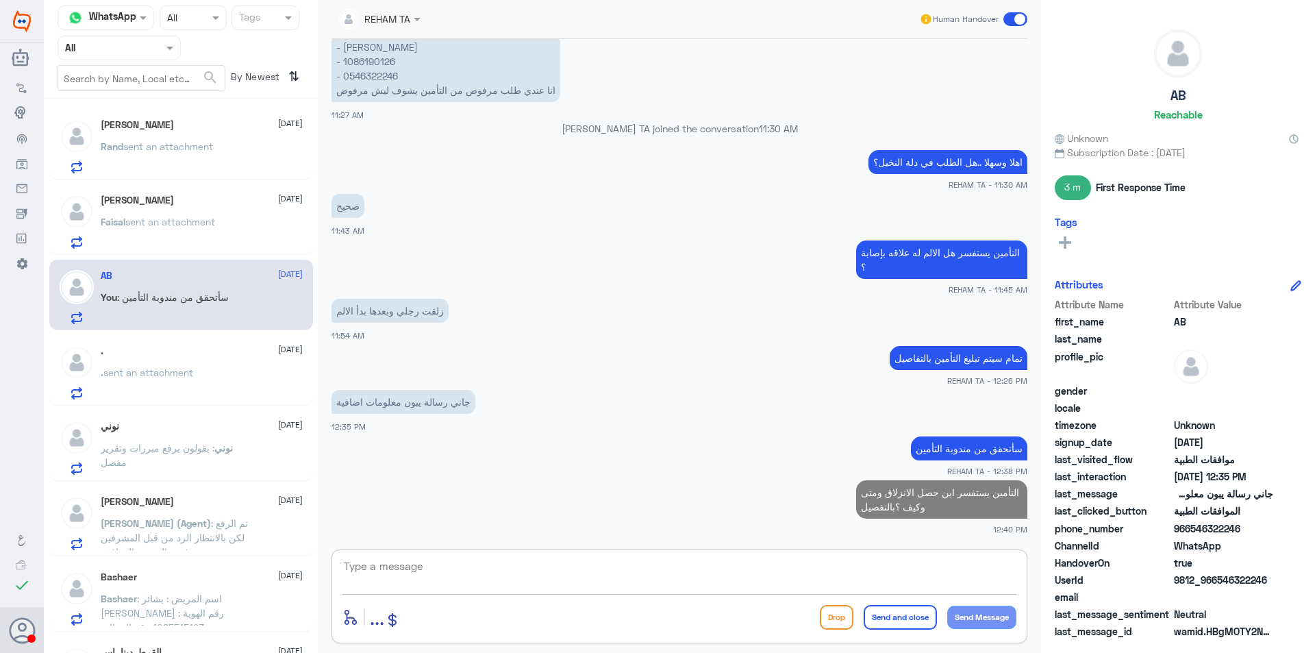
click at [99, 161] on div "[PERSON_NAME] [DATE] Rand sent an attachment" at bounding box center [181, 146] width 243 height 54
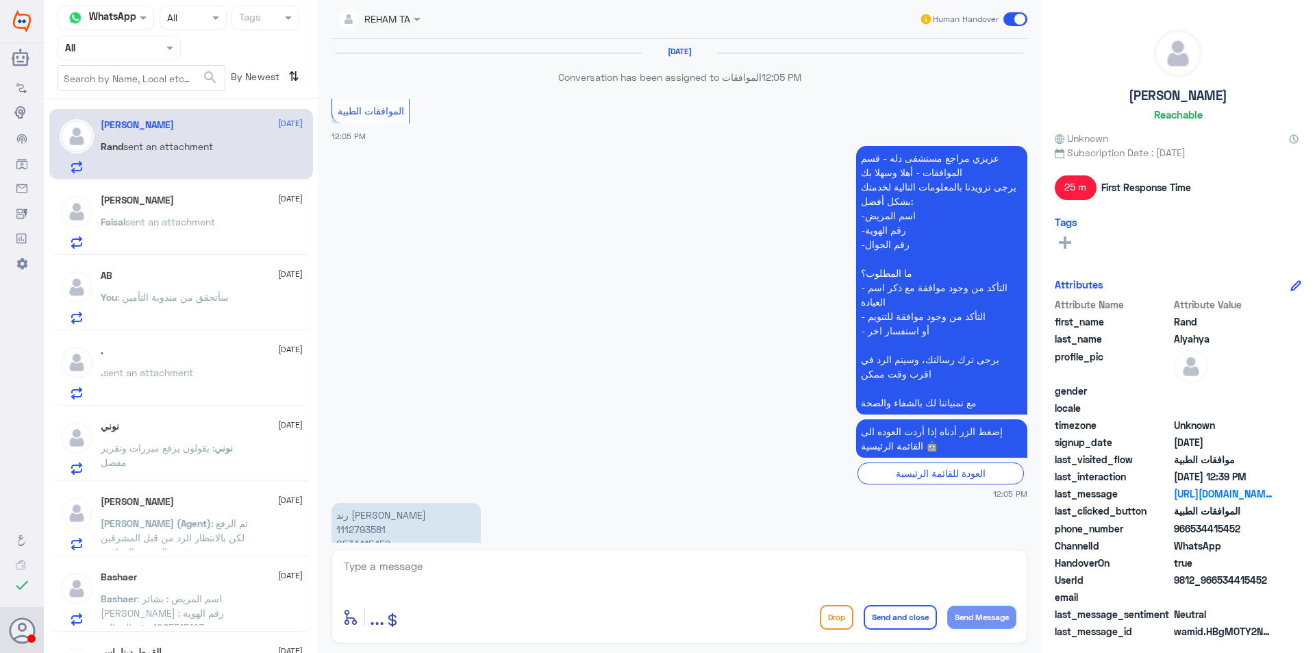
scroll to position [1094, 0]
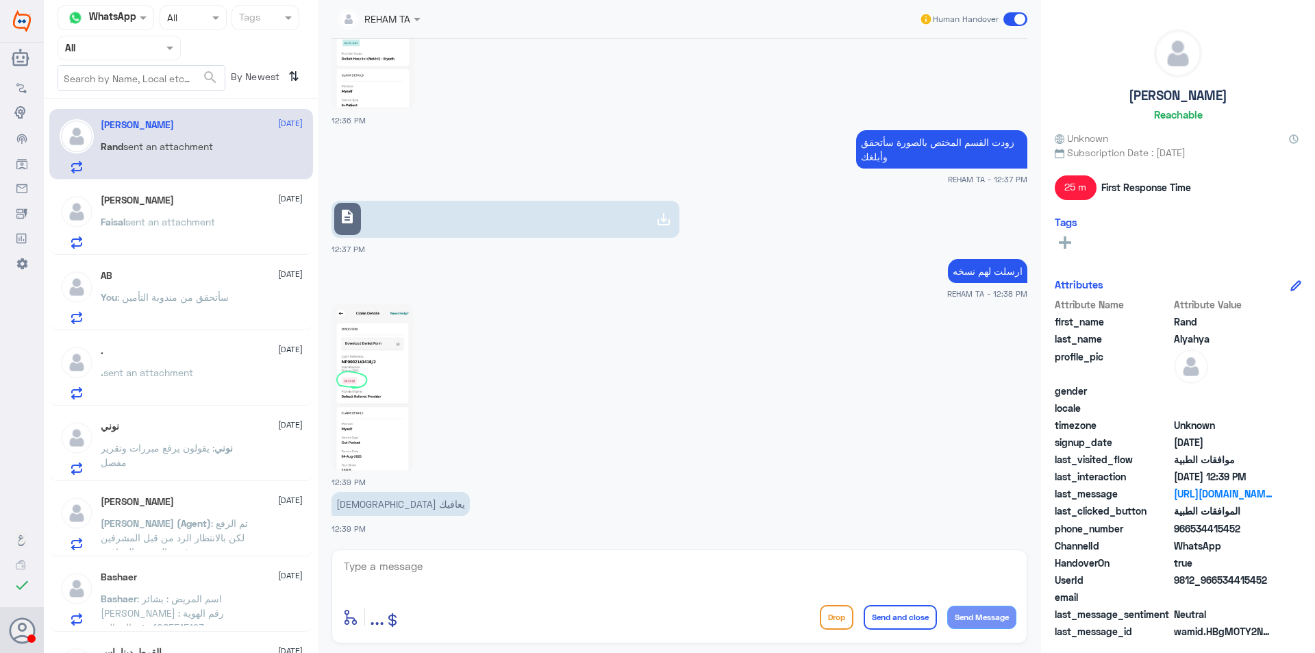
click at [398, 420] on img at bounding box center [372, 387] width 82 height 166
click at [174, 212] on div "[PERSON_NAME] [DATE] [PERSON_NAME] sent an attachment" at bounding box center [202, 221] width 202 height 54
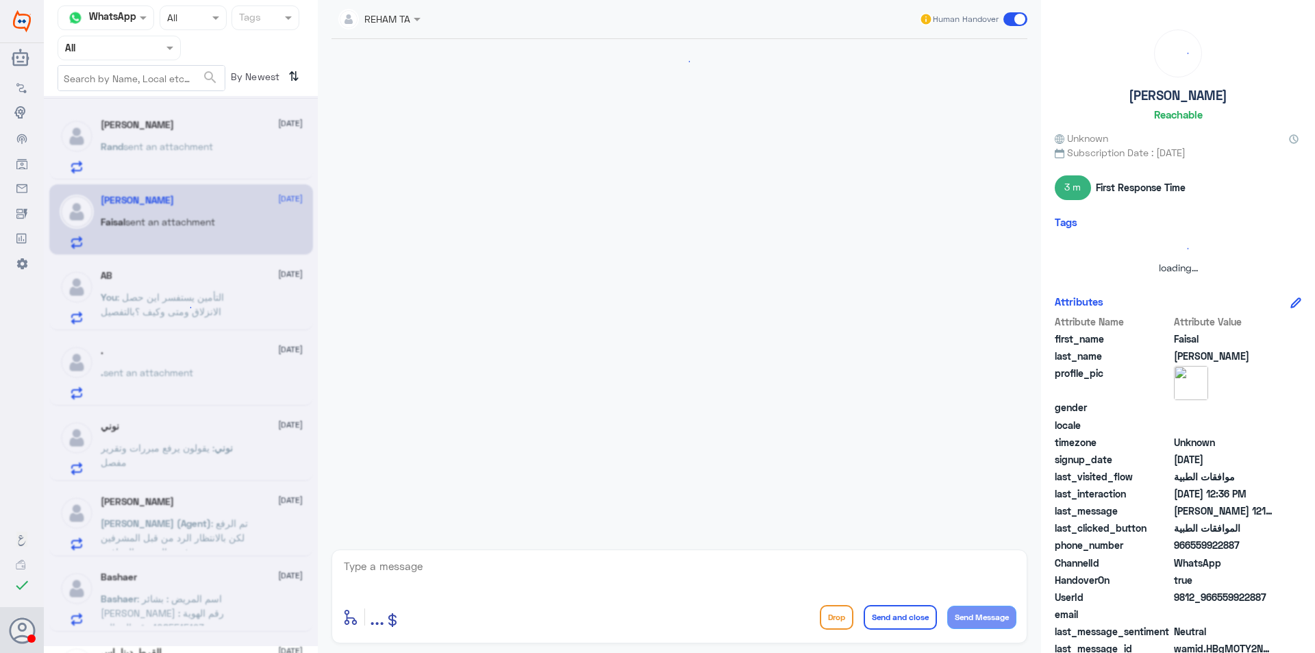
scroll to position [1178, 0]
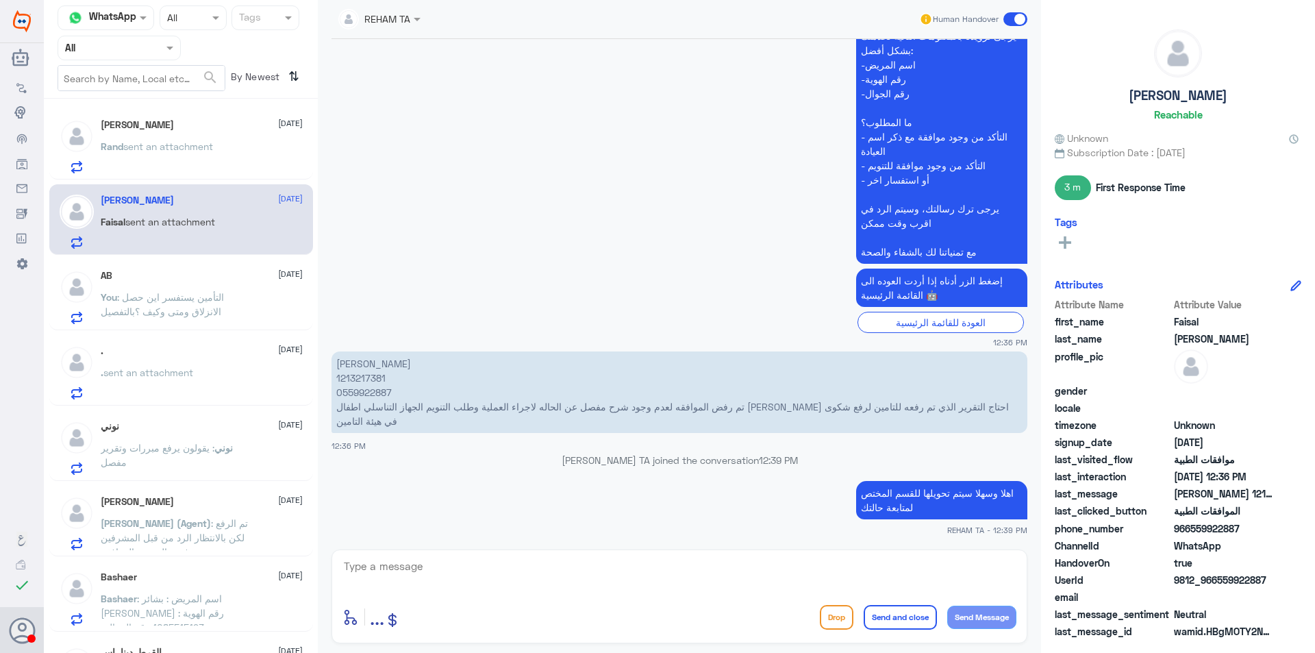
click at [162, 329] on div "AB [DATE] You : التأمين يستفسر اين حصل الانزلاق ومتى وكيف ؟بالتفصيل" at bounding box center [181, 295] width 264 height 71
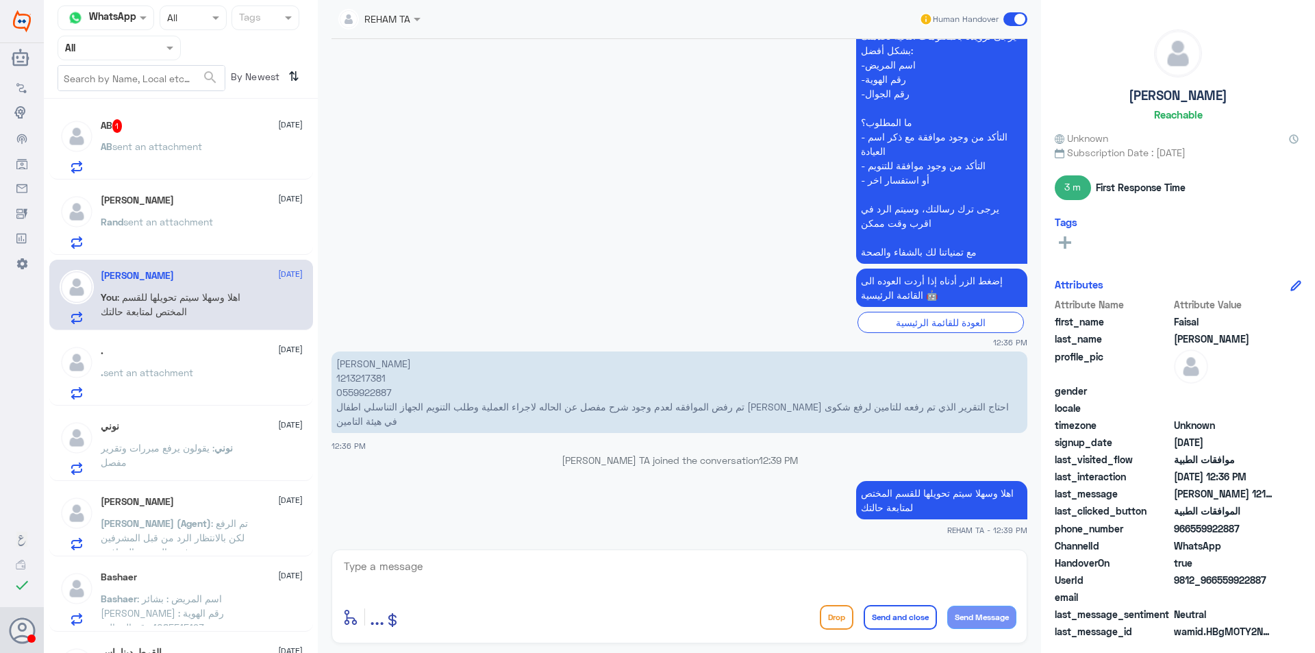
click at [194, 125] on div "AB 1 [DATE]" at bounding box center [202, 126] width 202 height 14
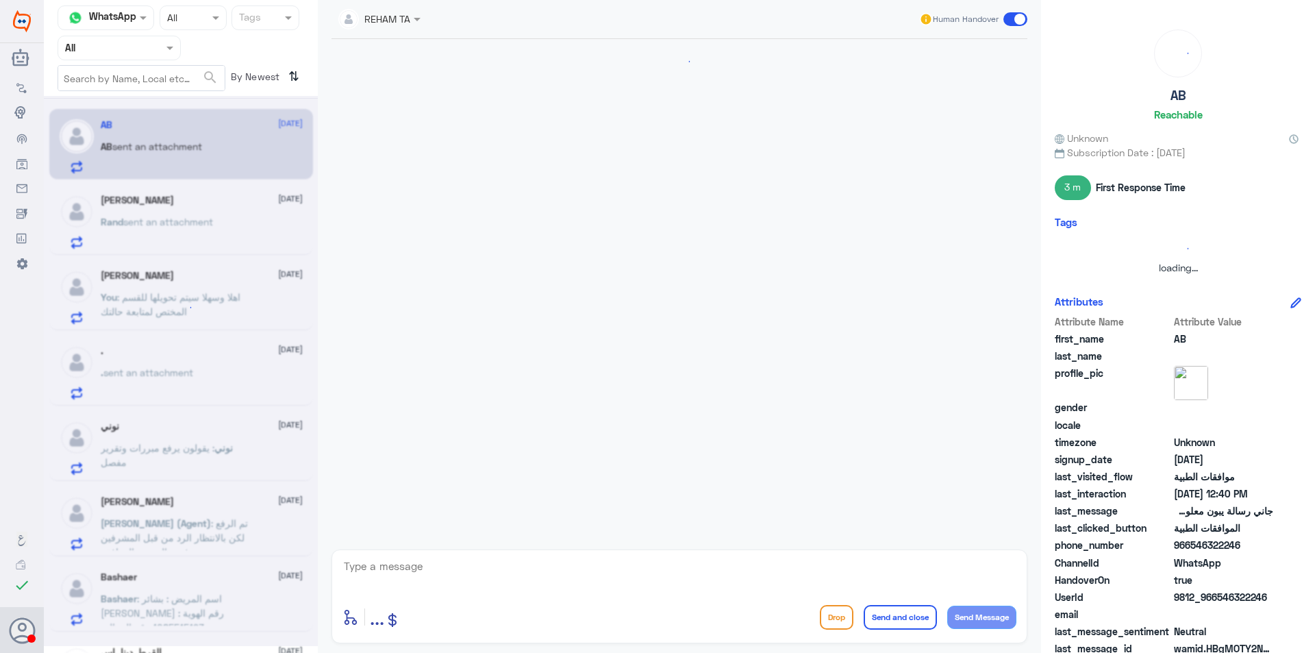
scroll to position [718, 0]
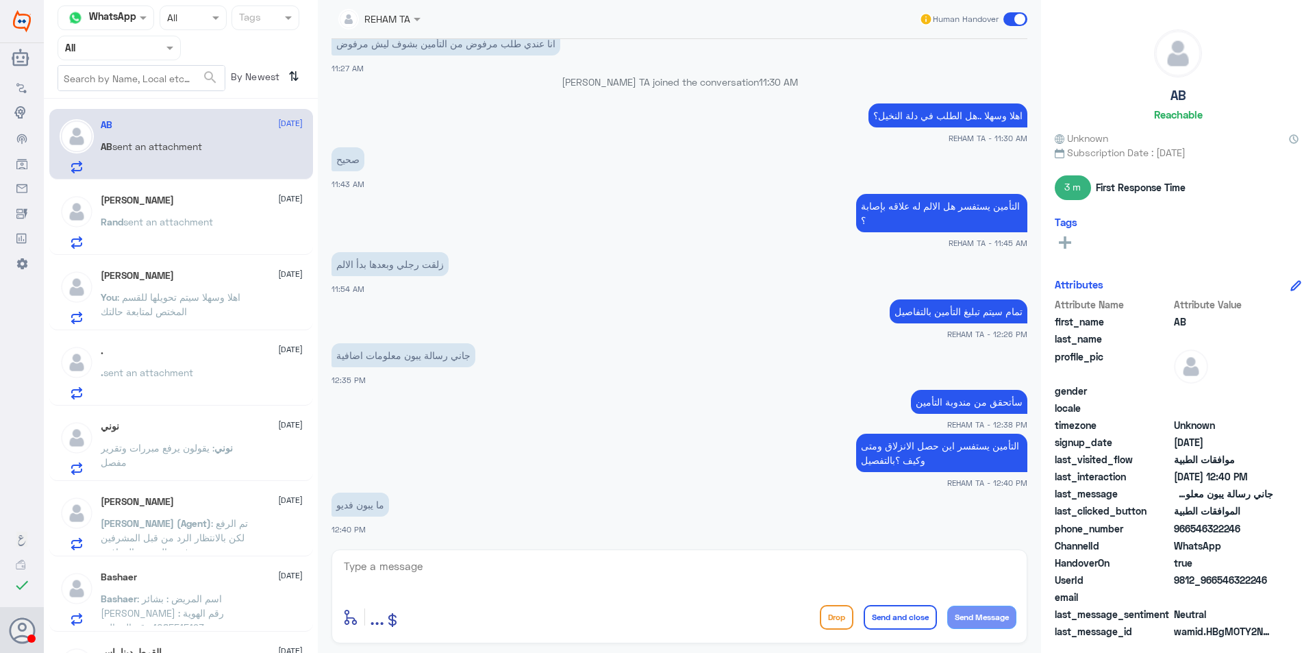
click at [385, 575] on textarea at bounding box center [679, 574] width 674 height 34
click at [193, 224] on span "sent an attachment" at bounding box center [168, 222] width 90 height 12
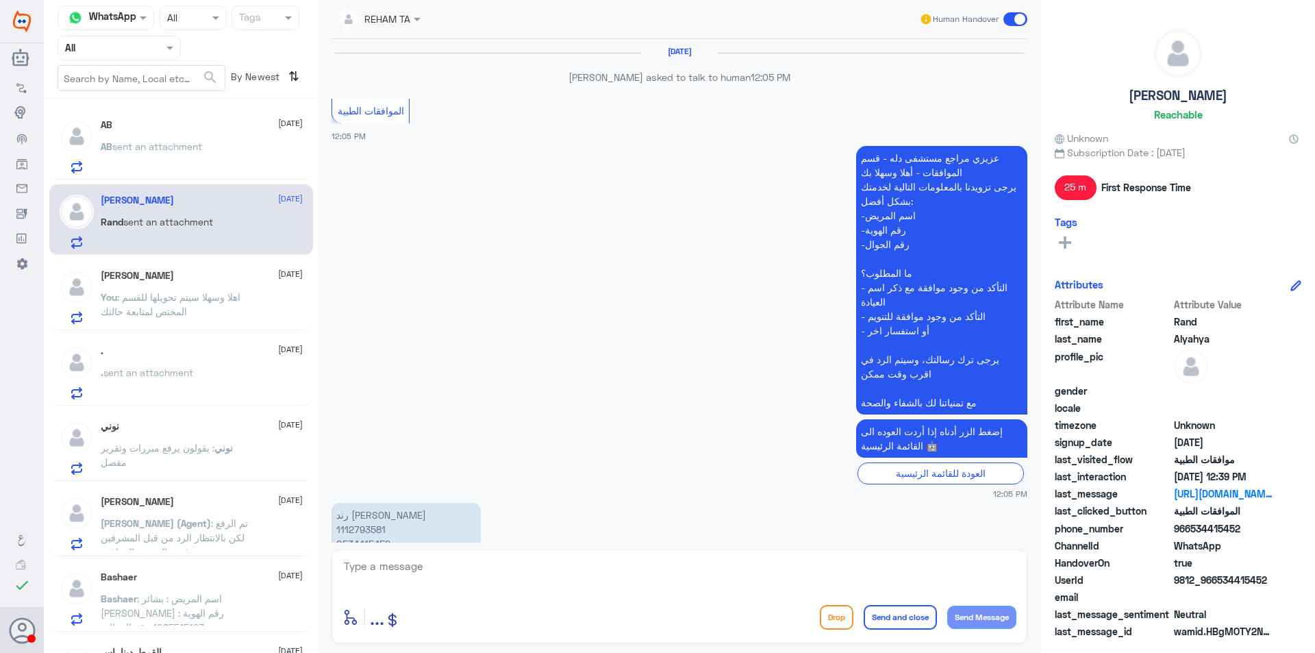
scroll to position [1094, 0]
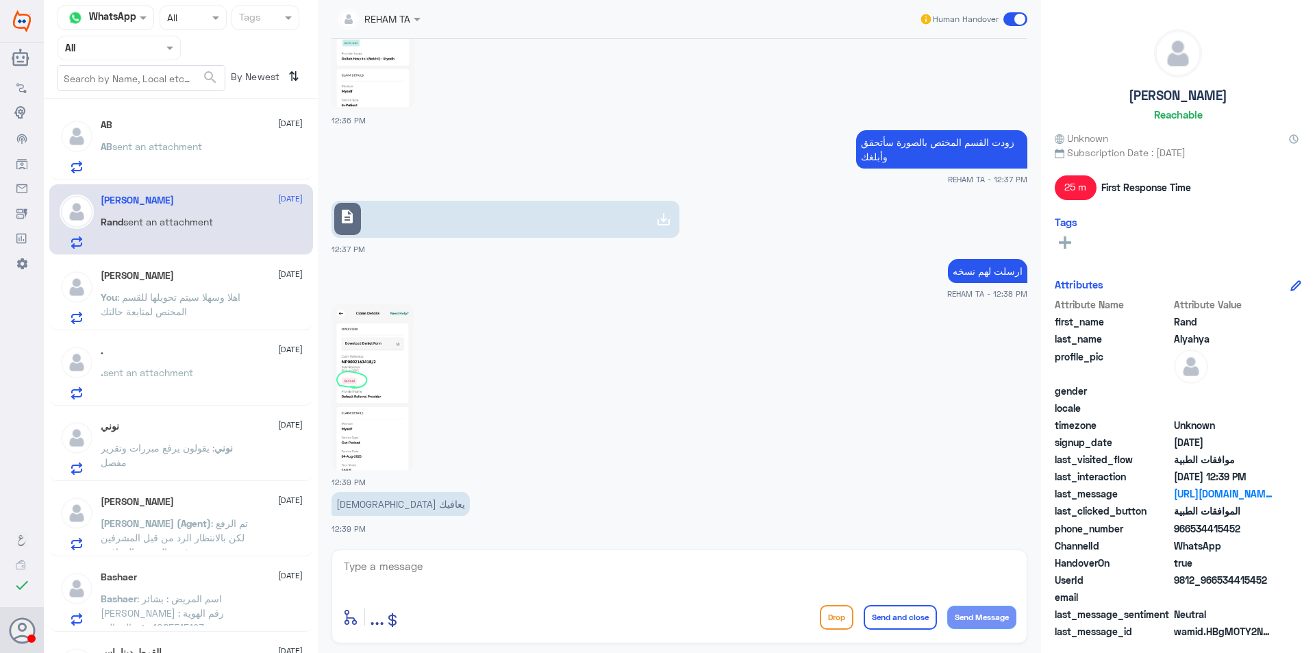
click at [167, 353] on div ". [DATE]" at bounding box center [202, 351] width 202 height 12
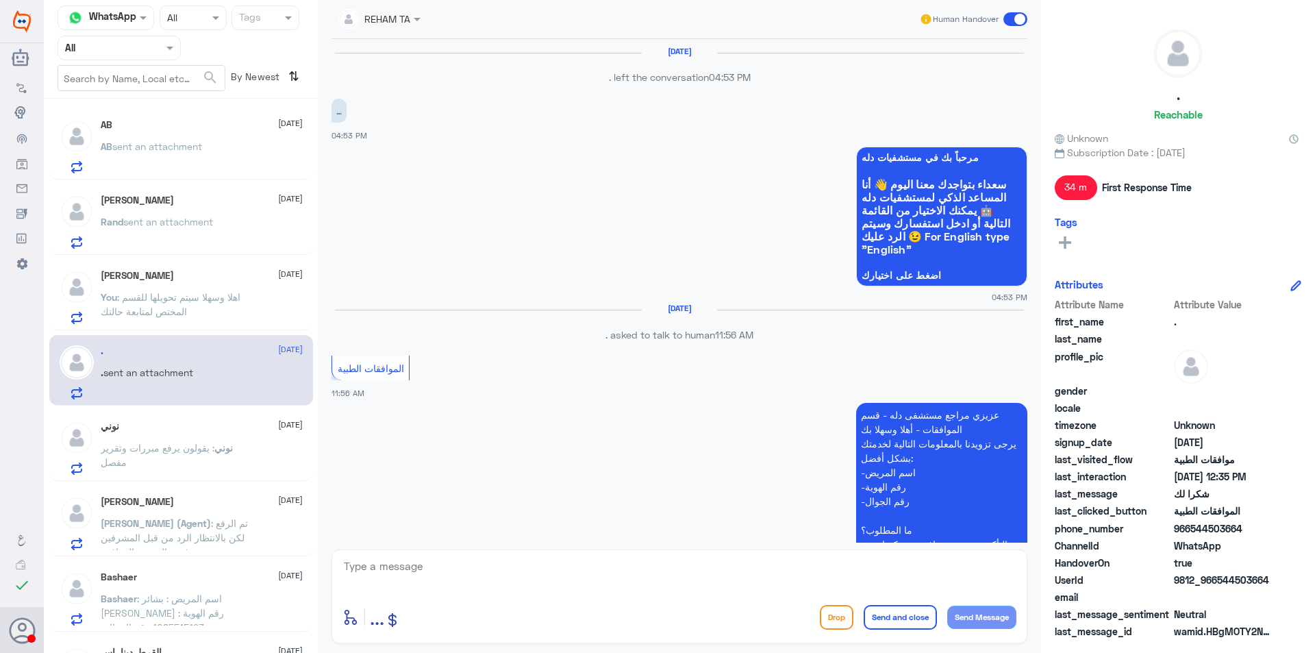
scroll to position [949, 0]
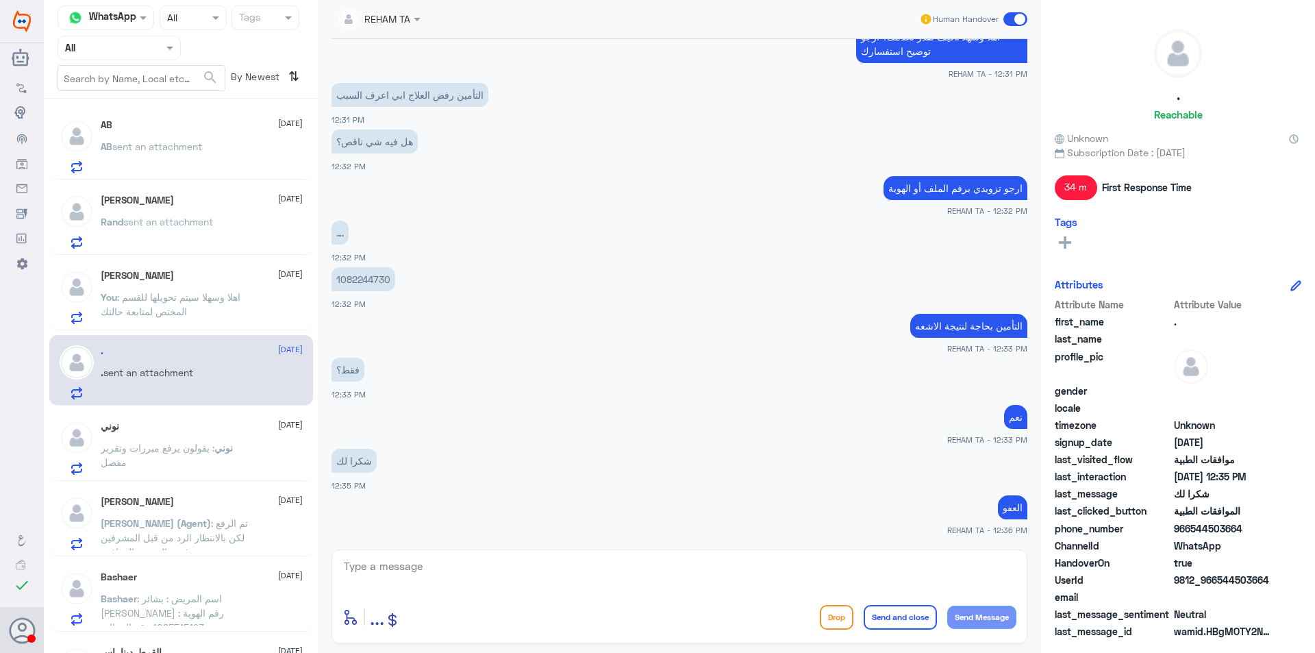
click at [251, 158] on div "AB sent an attachment" at bounding box center [202, 157] width 202 height 31
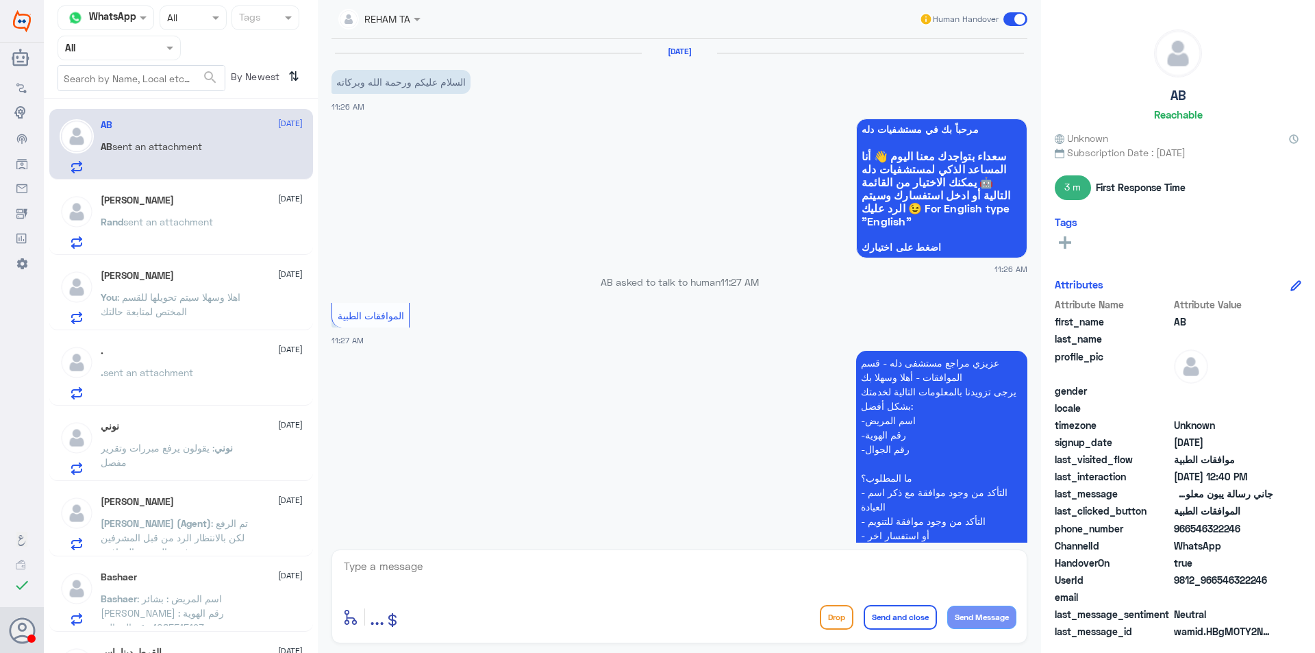
scroll to position [718, 0]
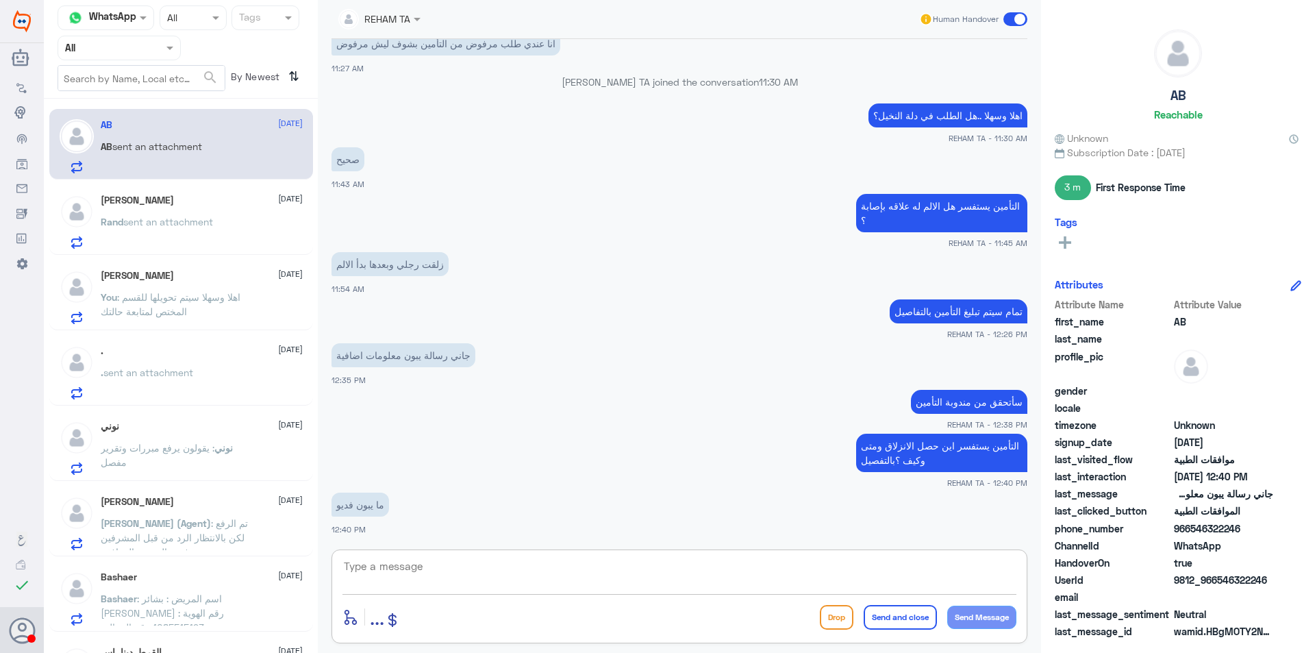
click at [372, 575] on textarea at bounding box center [679, 574] width 674 height 34
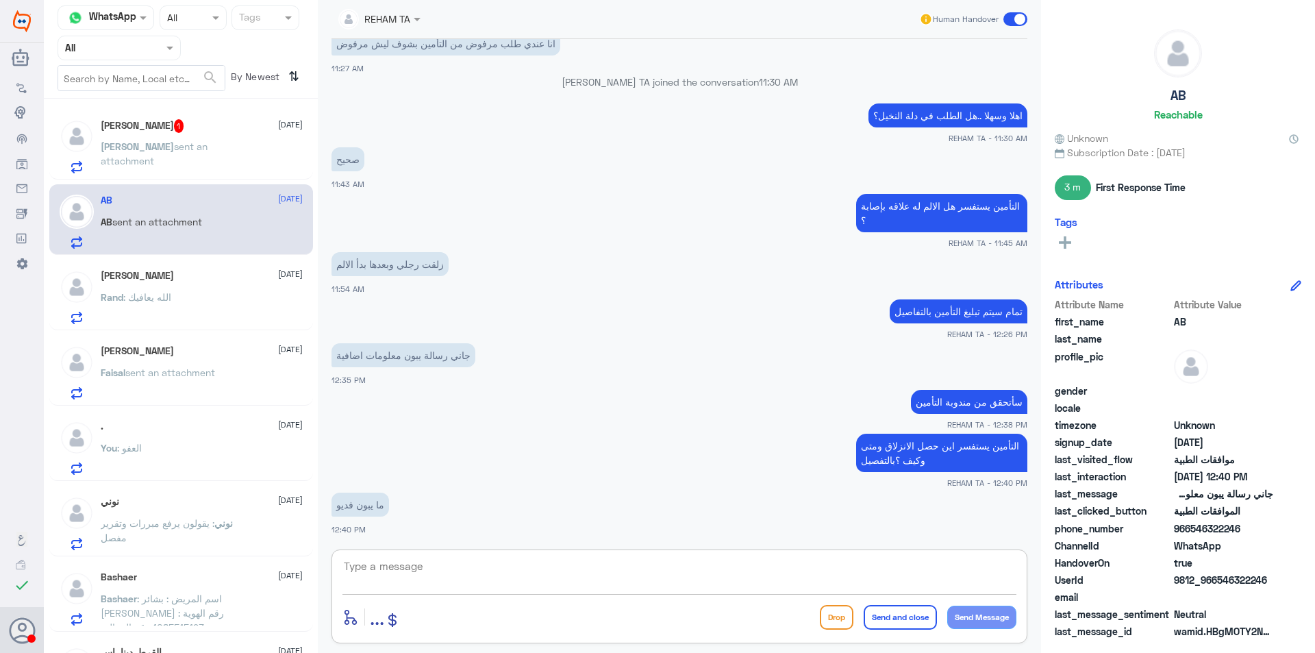
click at [221, 158] on div "[PERSON_NAME] sent an attachment" at bounding box center [202, 157] width 202 height 31
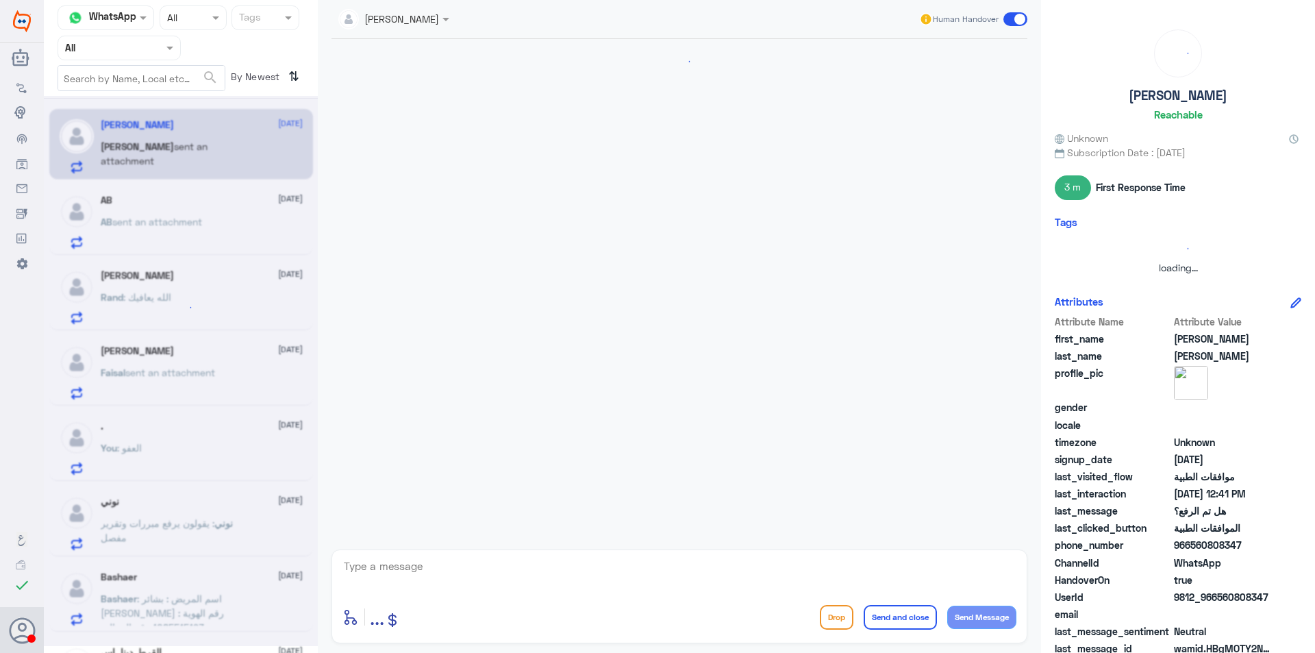
scroll to position [777, 0]
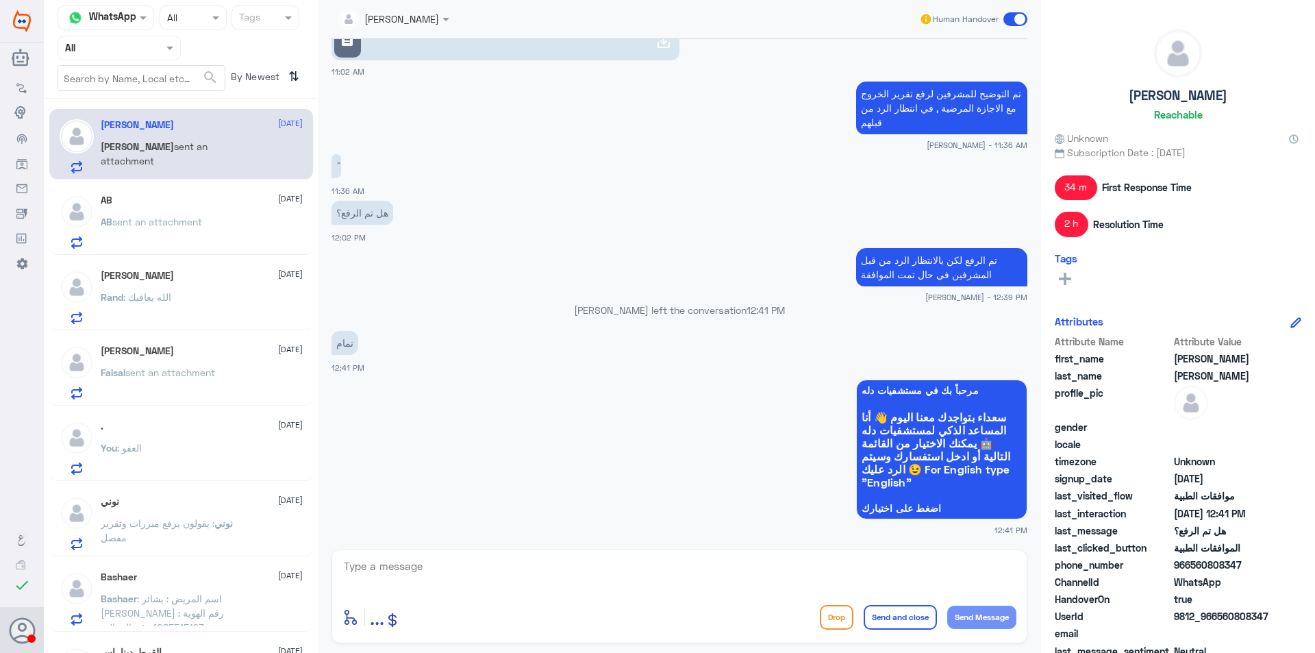
click at [82, 53] on input "text" at bounding box center [102, 48] width 75 height 16
click at [116, 158] on div "Your Team" at bounding box center [119, 171] width 123 height 32
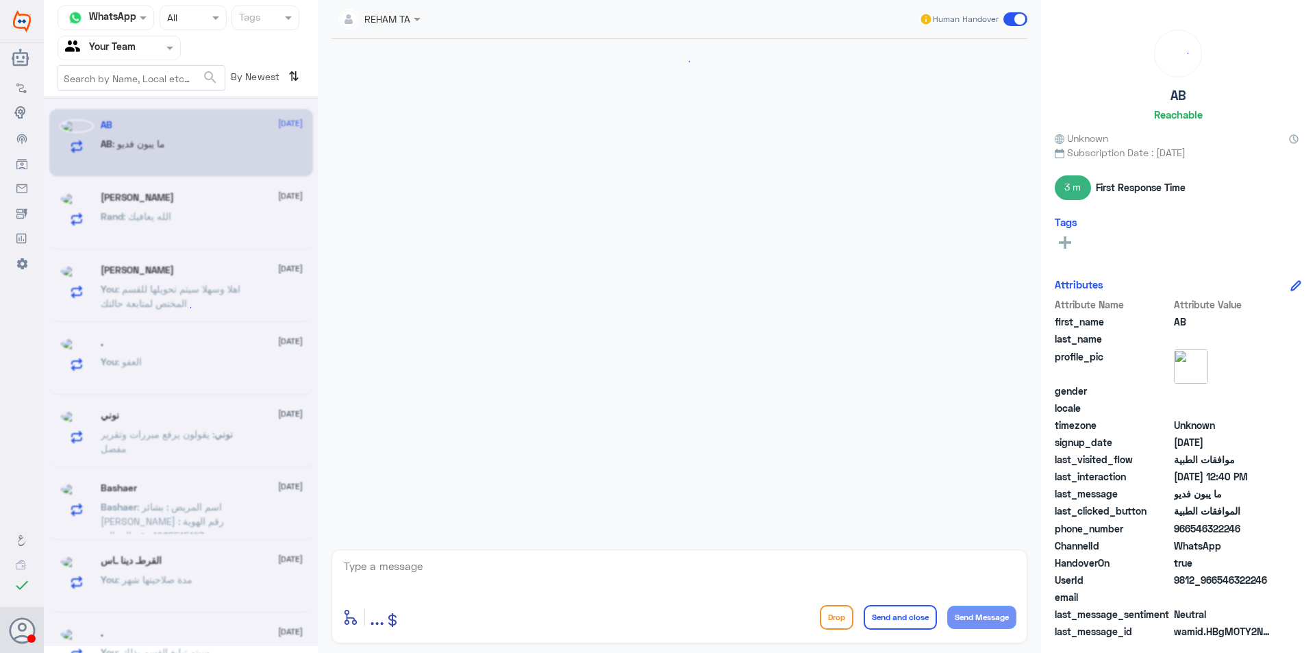
scroll to position [718, 0]
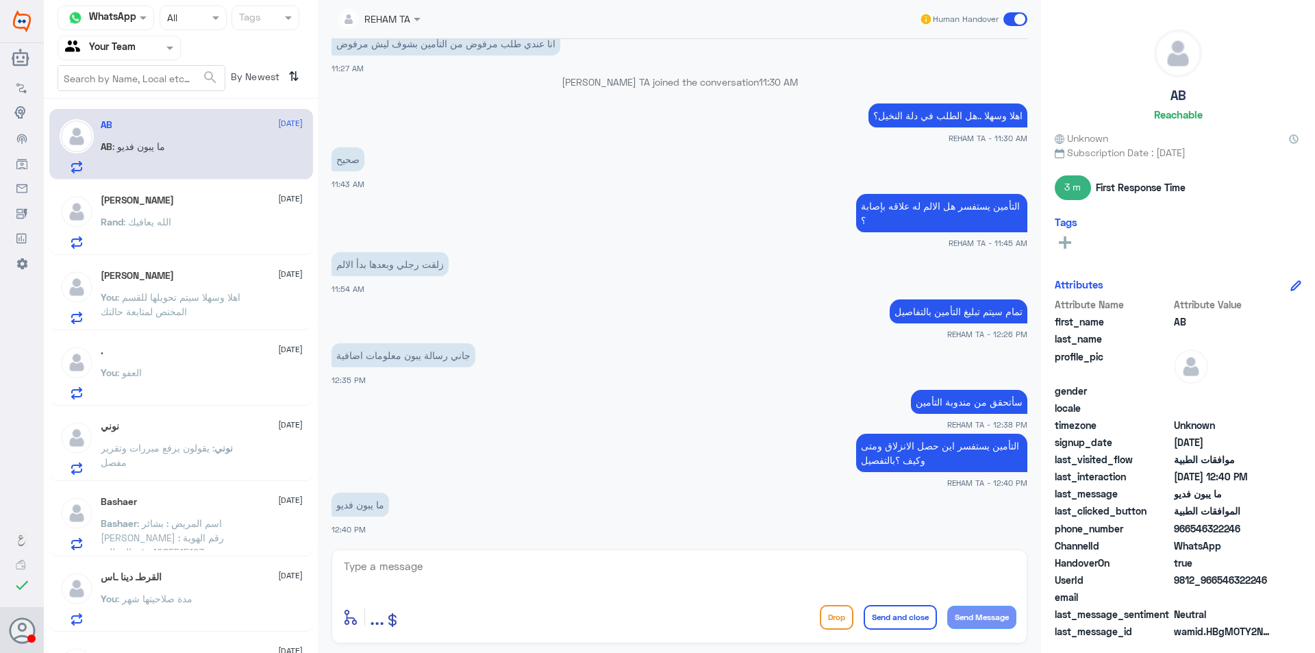
click at [181, 229] on div "Rand : الله يعافيك" at bounding box center [202, 233] width 202 height 31
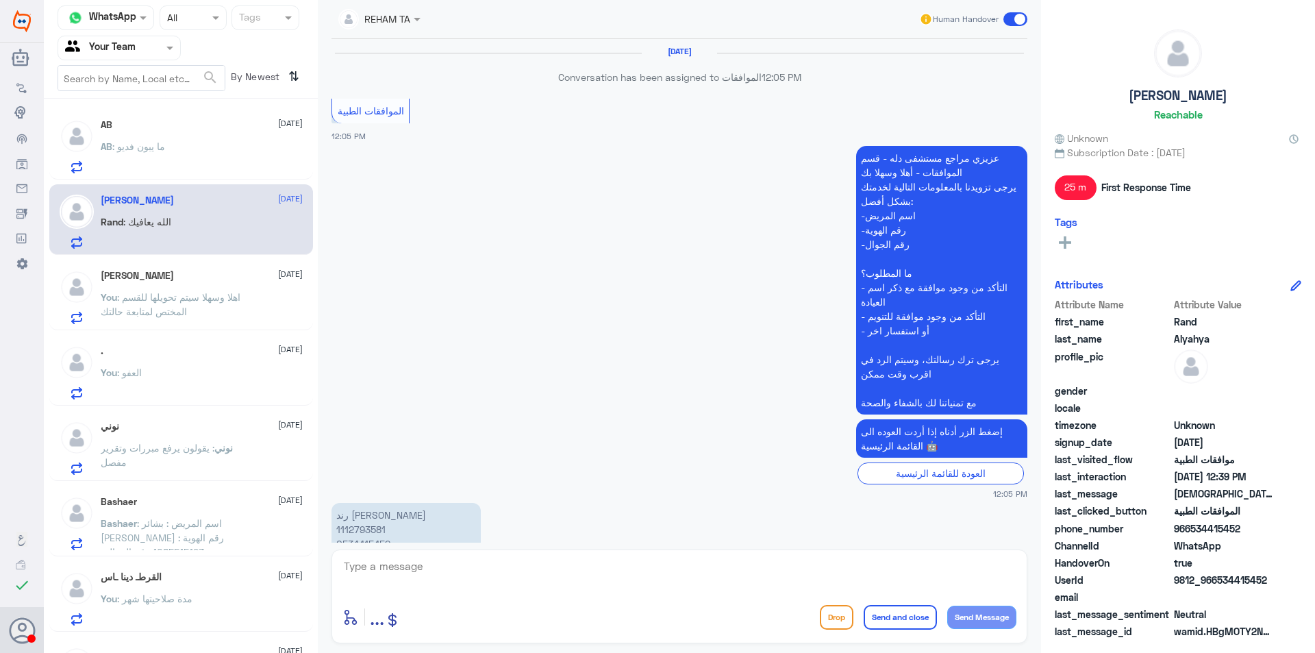
scroll to position [1094, 0]
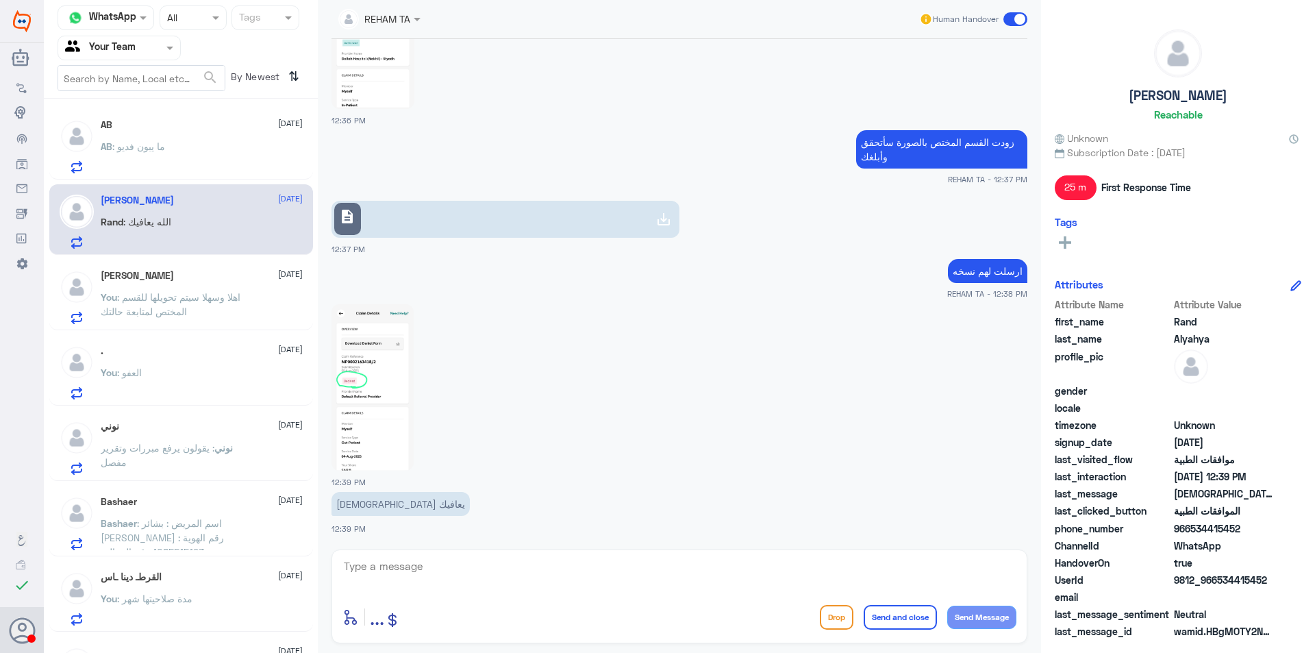
click at [201, 289] on div "[PERSON_NAME] [DATE] You : اهلا وسهلا سيتم تحويلها للقسم المختص لمتابعة حالتك" at bounding box center [202, 297] width 202 height 54
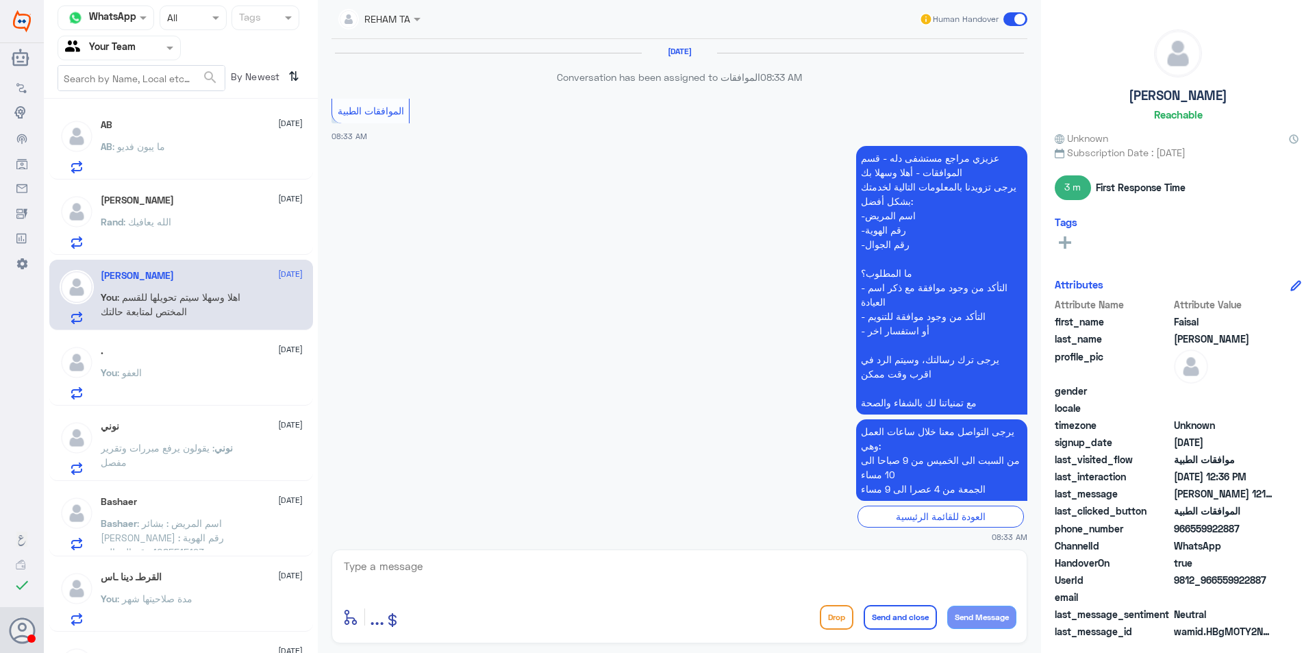
scroll to position [1178, 0]
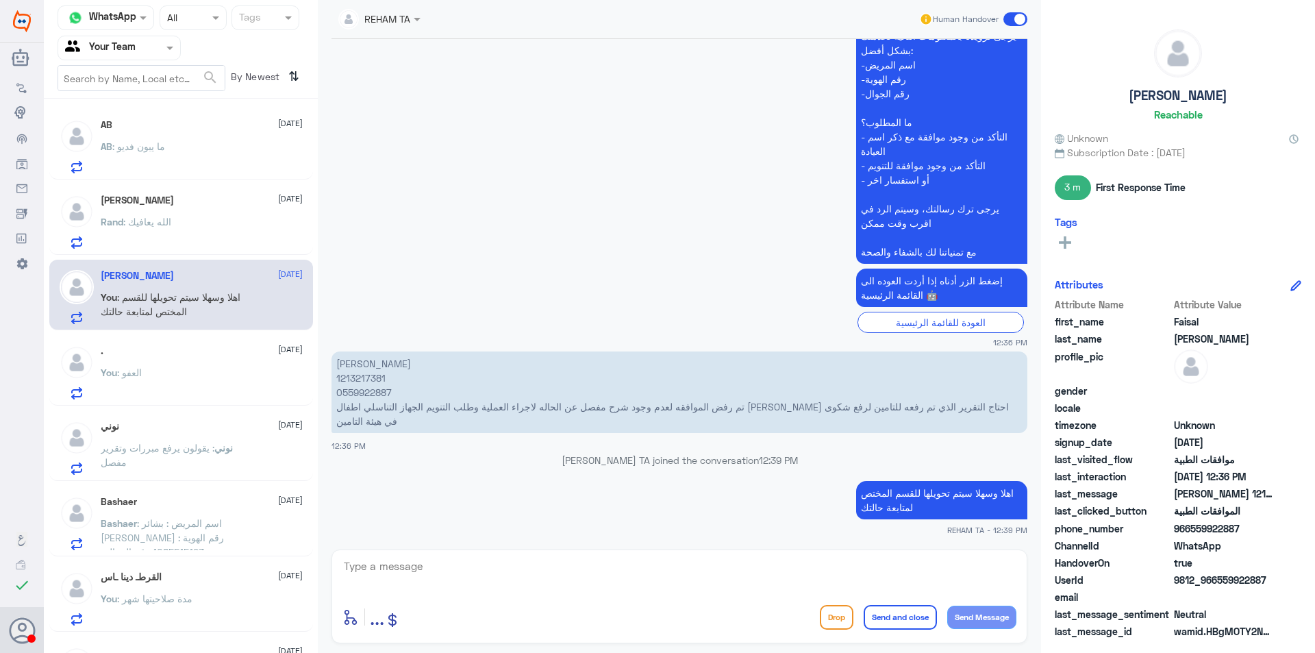
click at [157, 373] on div "You : العفو" at bounding box center [202, 383] width 202 height 31
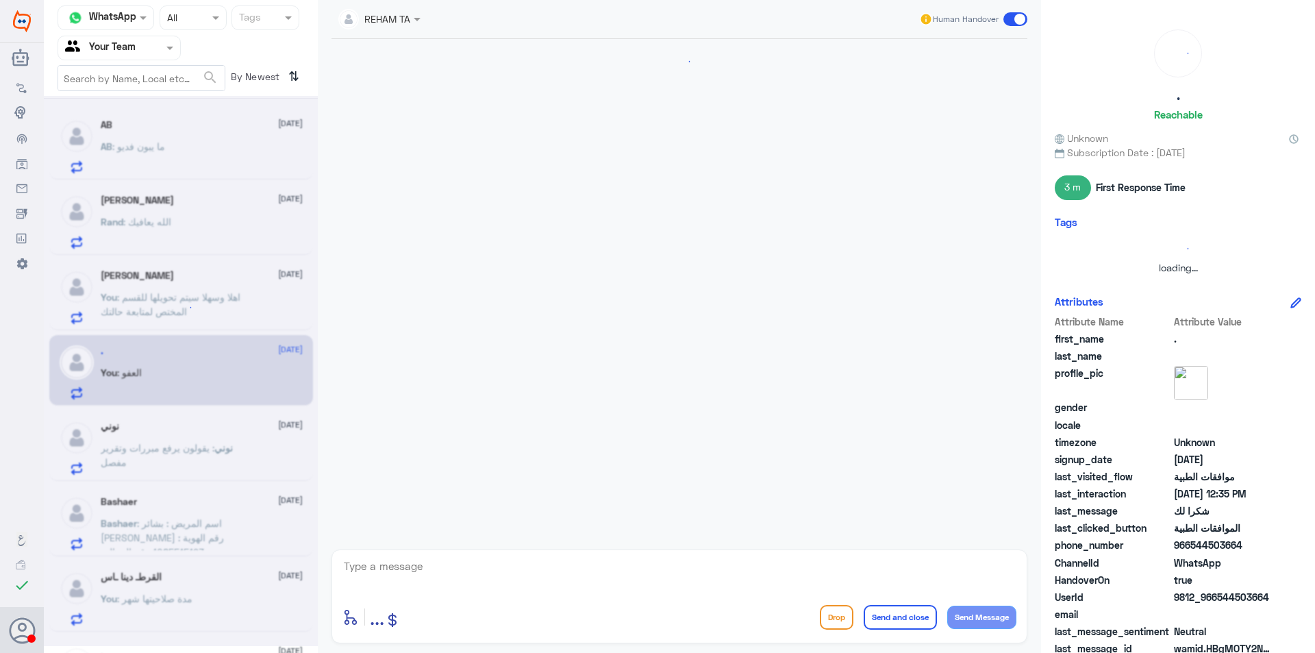
scroll to position [949, 0]
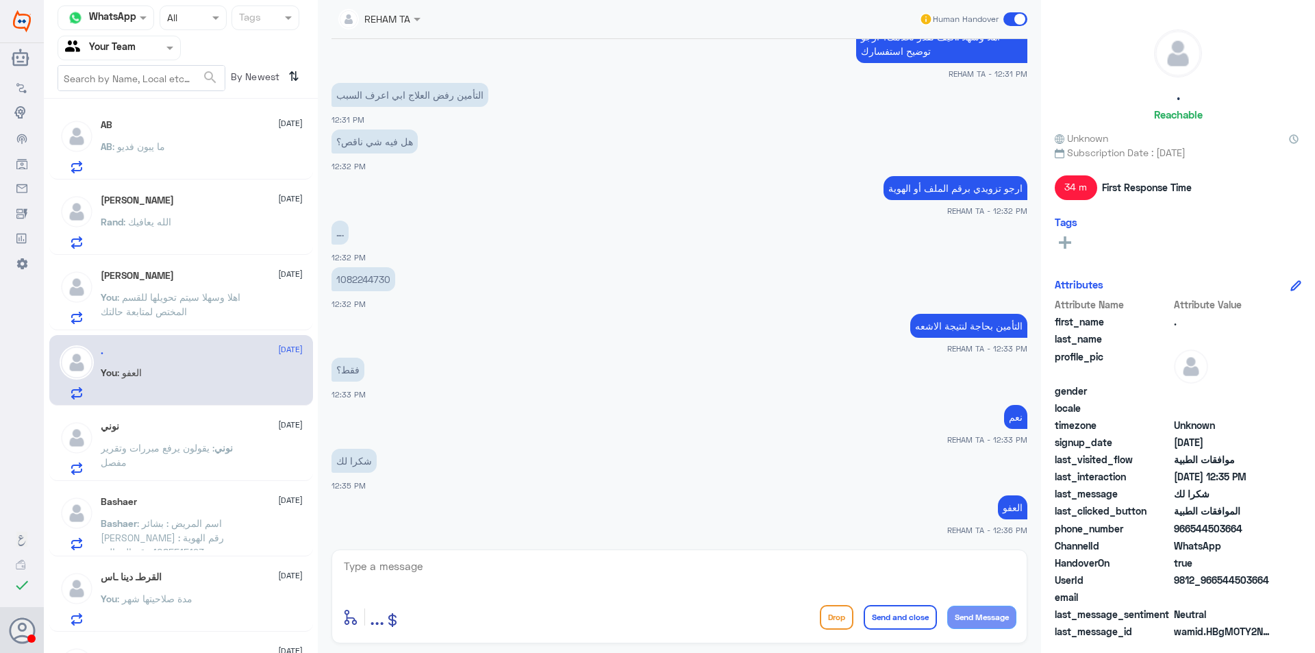
click at [158, 453] on span ": يقولون يرفع مبررات وتقرير مفصل" at bounding box center [158, 455] width 114 height 26
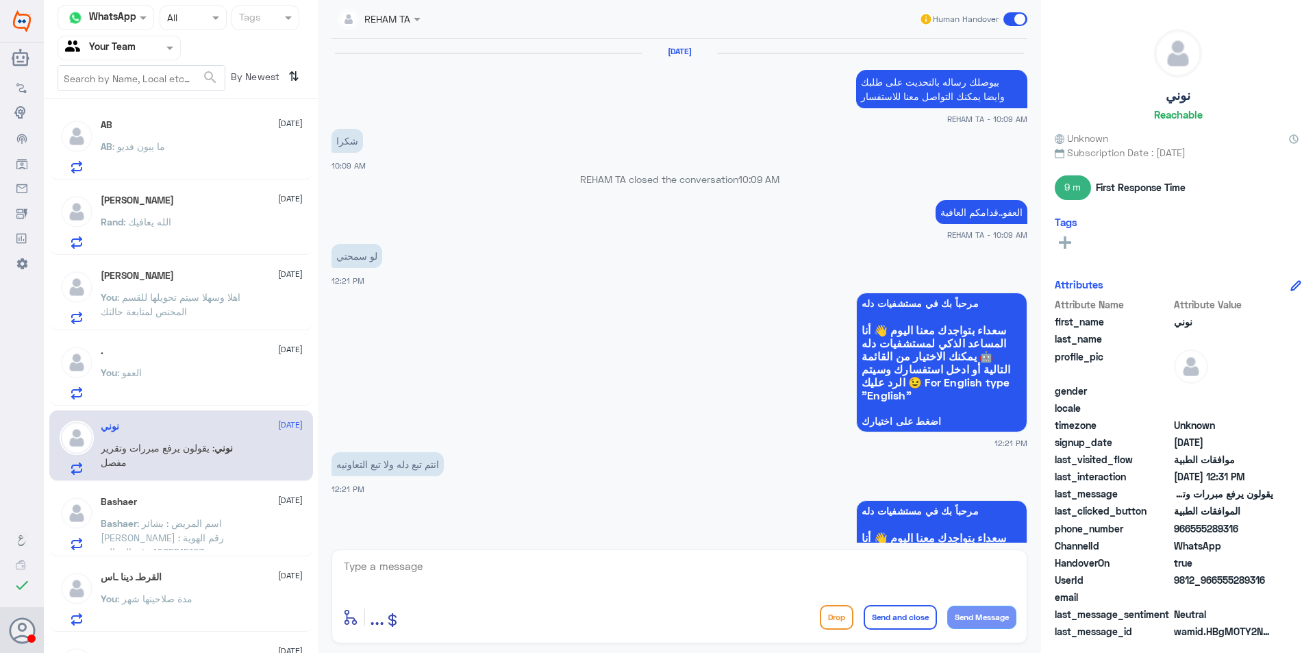
scroll to position [899, 0]
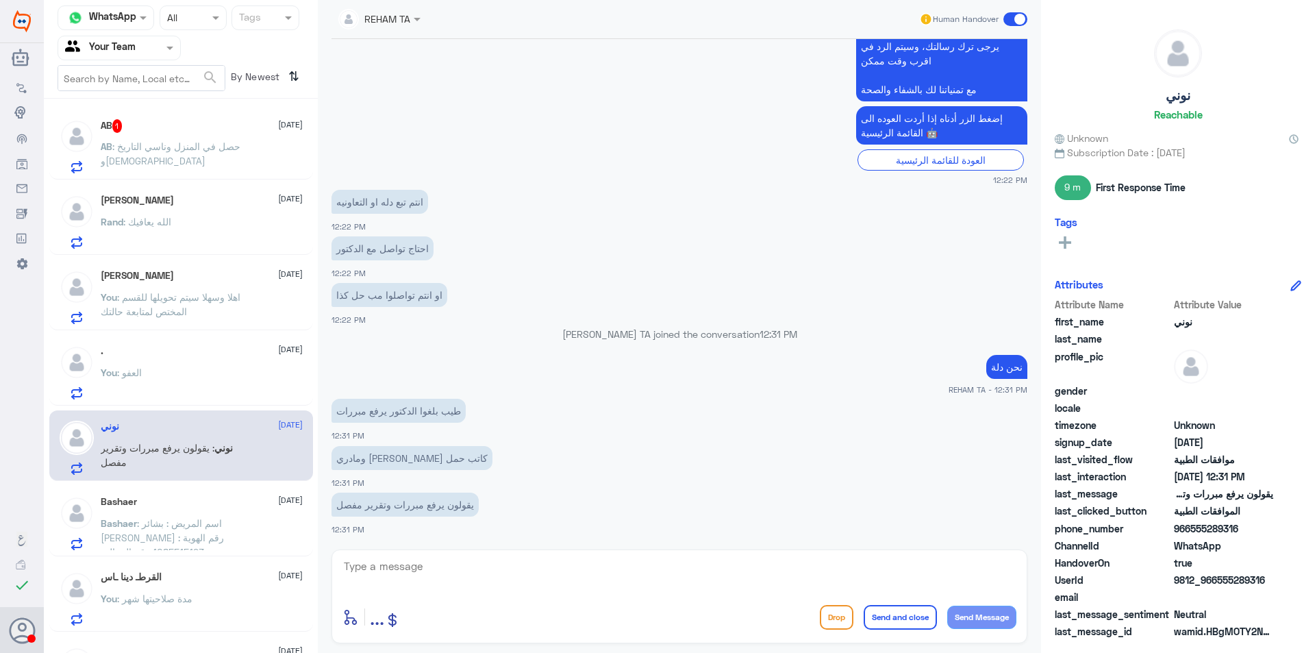
click at [144, 139] on p "AB : حصل في المنزل وناسي التاريخ و[DEMOGRAPHIC_DATA]" at bounding box center [178, 156] width 154 height 34
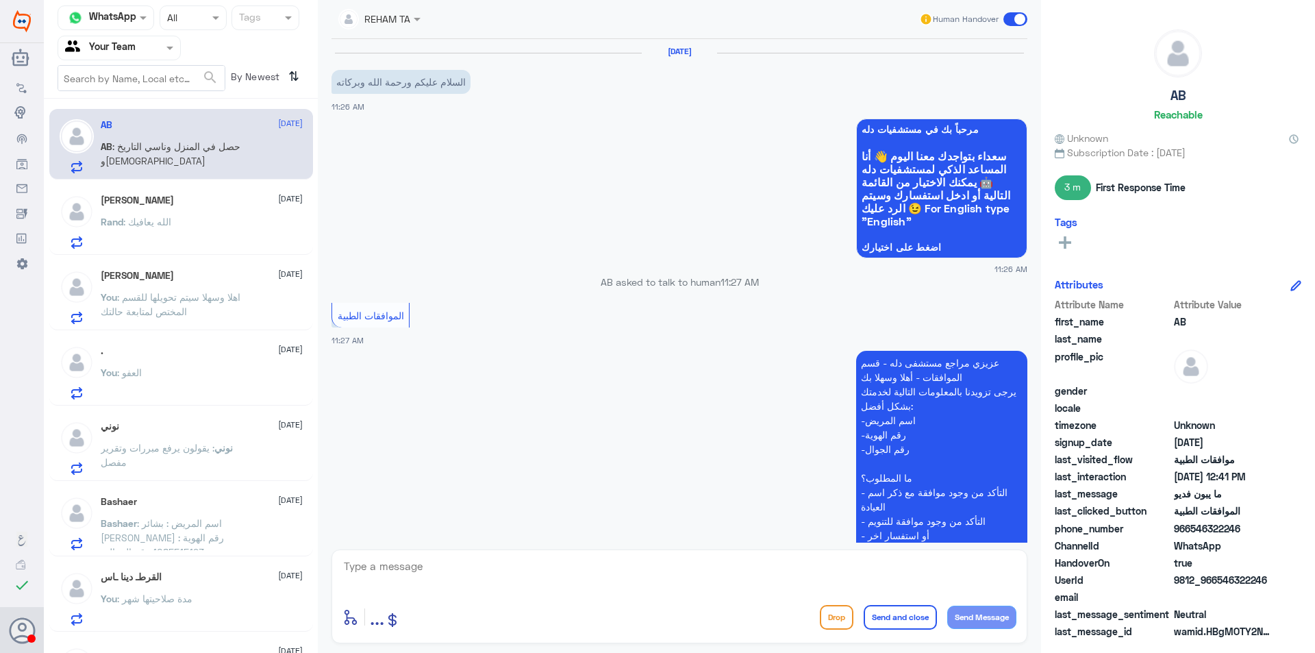
scroll to position [765, 0]
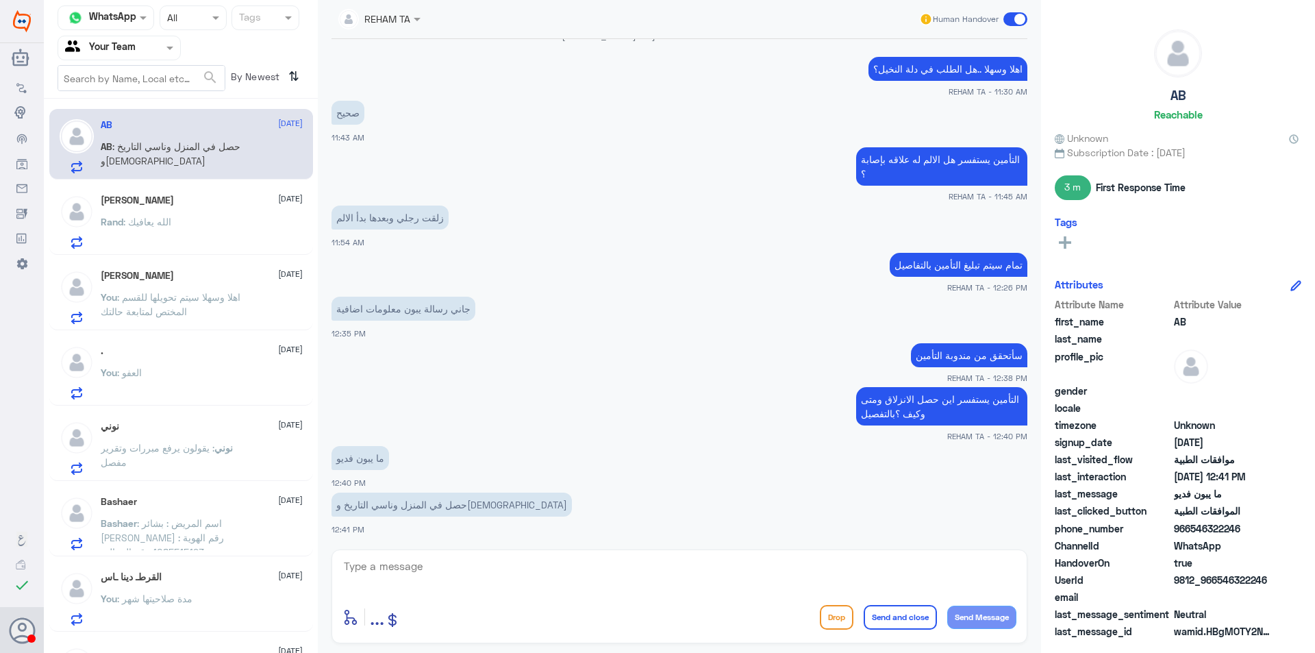
click at [418, 566] on textarea at bounding box center [679, 574] width 674 height 34
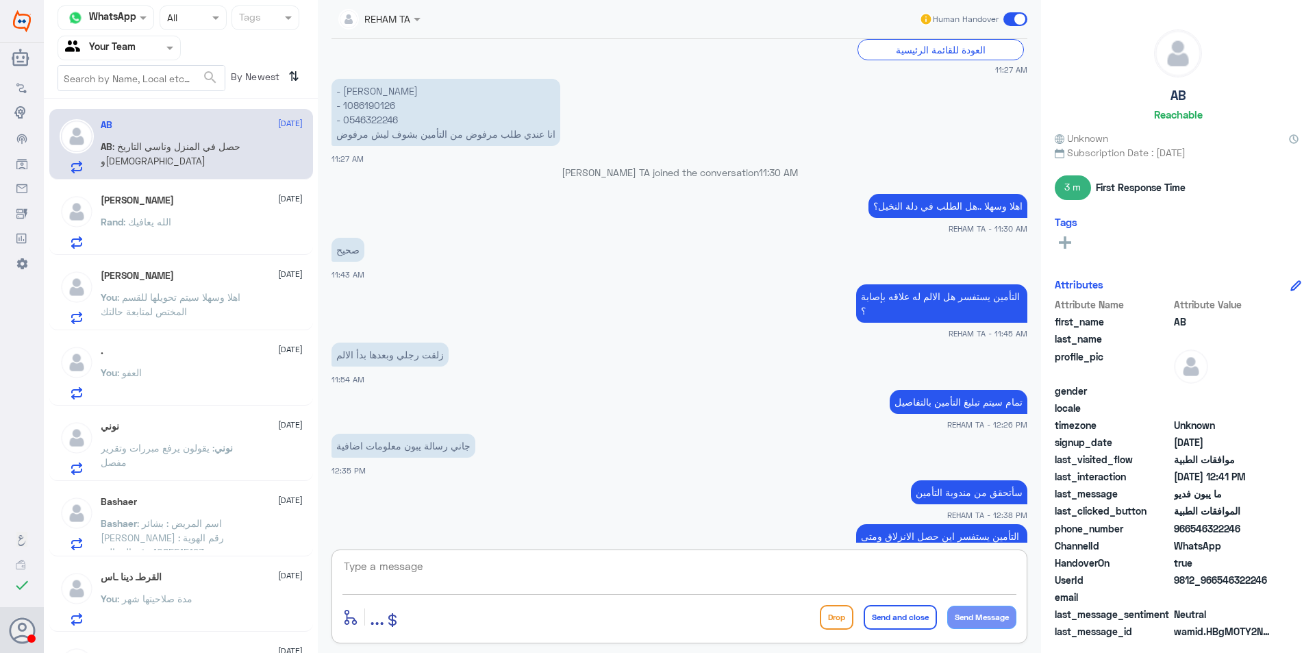
click at [377, 115] on p "- [PERSON_NAME] - ⁠1086190126 - ⁠0546322246 انا عندي طلب مرفوض من التأمين بشوف …" at bounding box center [445, 112] width 229 height 67
copy p "0546322246"
click at [594, 579] on textarea at bounding box center [679, 574] width 674 height 34
type textarea "J"
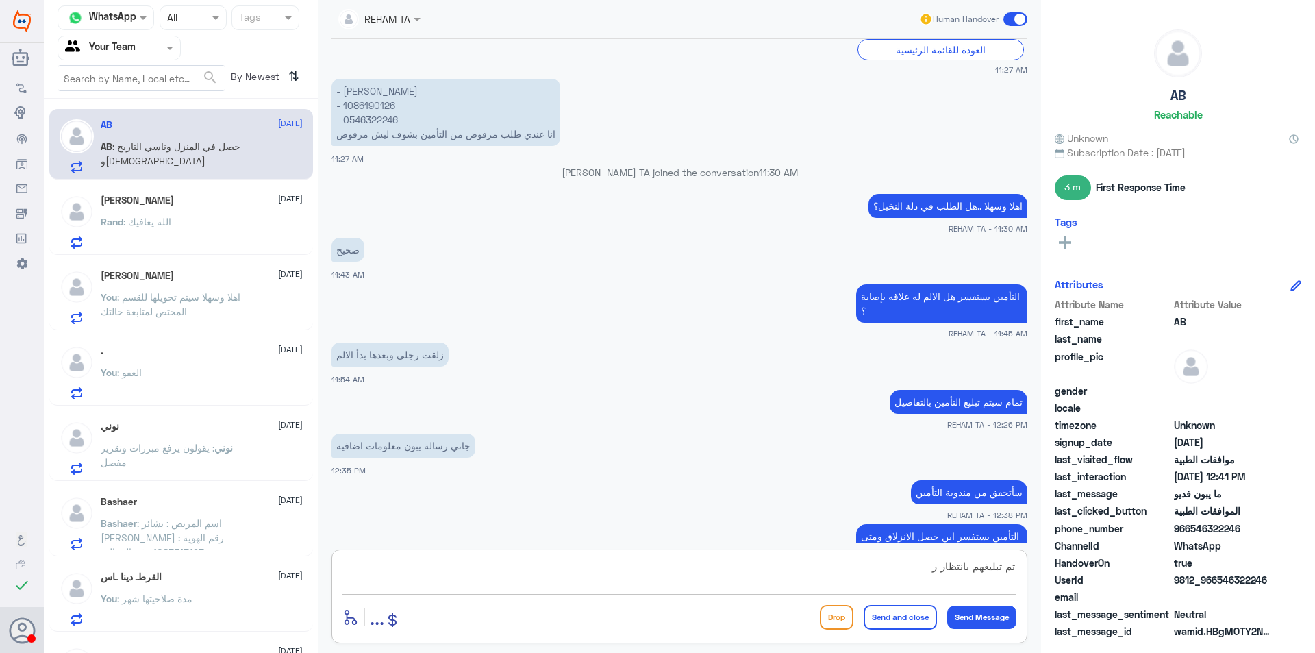
scroll to position [812, 0]
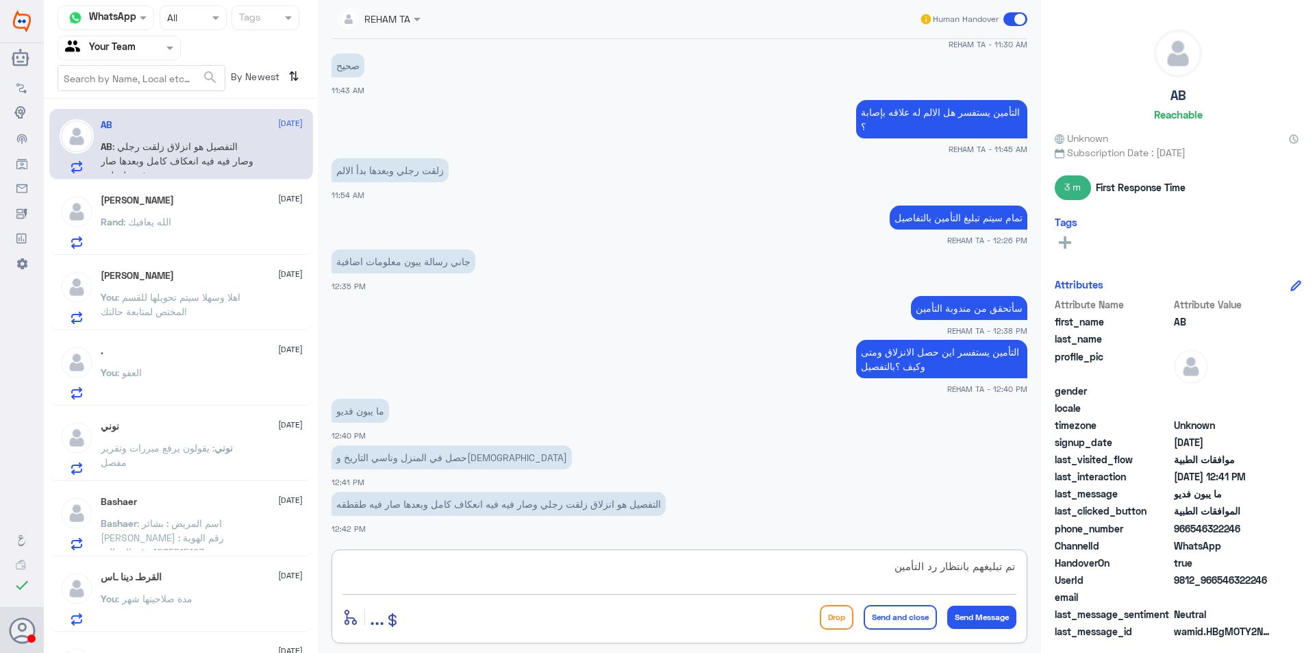
type textarea "تم تبليغهم بانتظار رد التأمين"
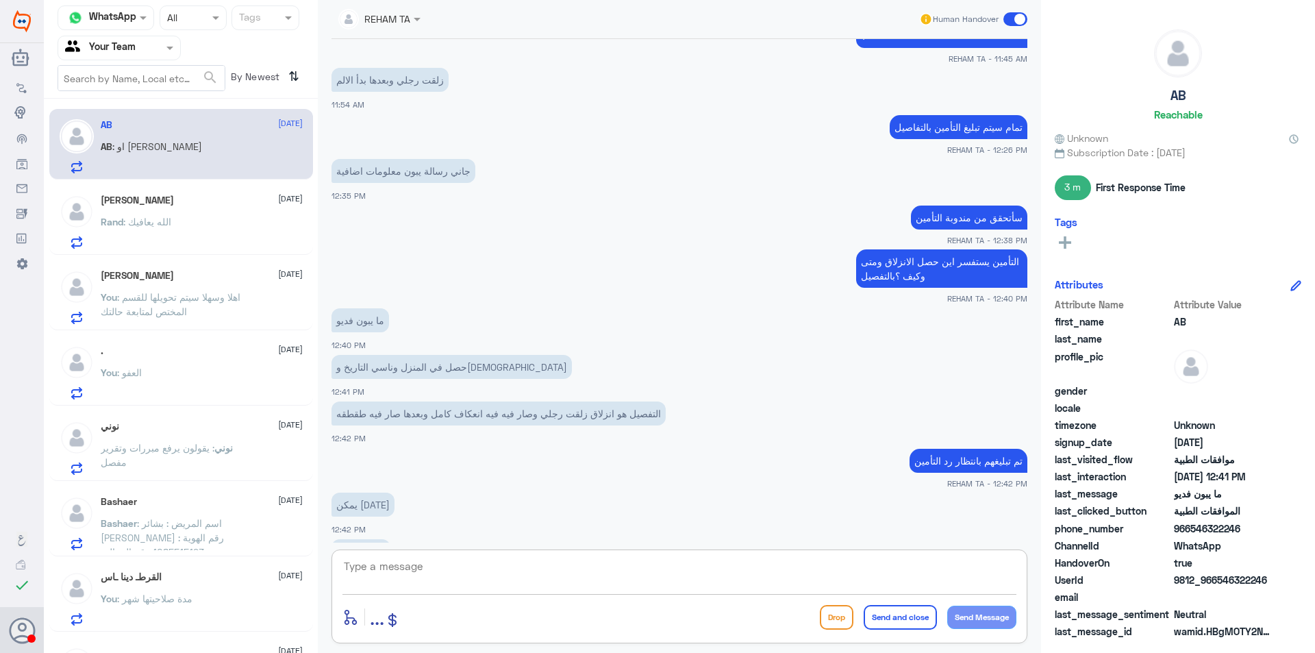
scroll to position [950, 0]
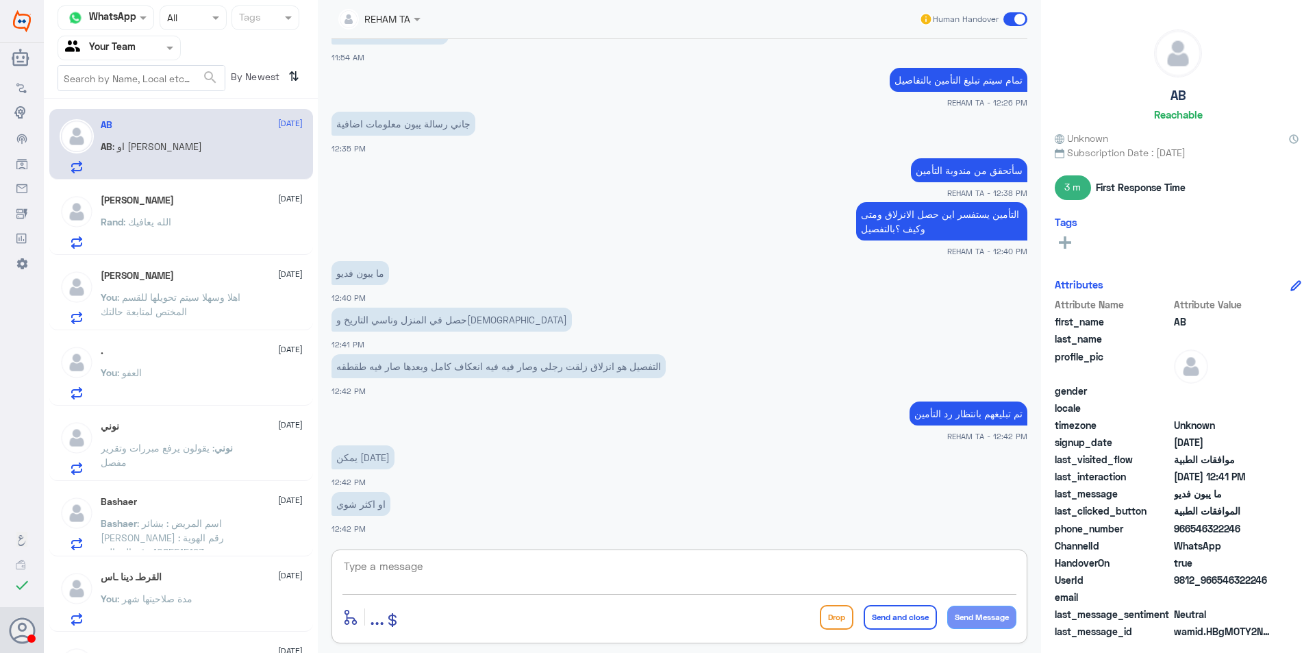
click at [403, 566] on textarea at bounding box center [679, 574] width 674 height 34
click at [151, 217] on span ": الله يعافيك" at bounding box center [147, 222] width 48 height 12
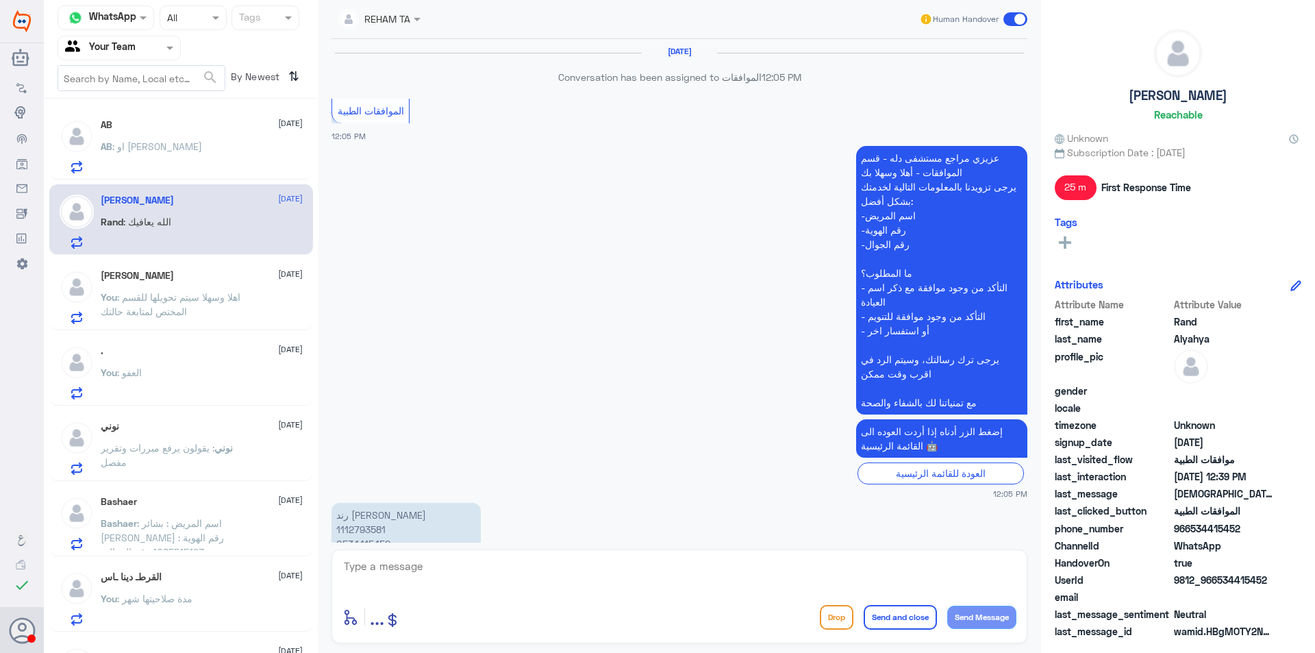
scroll to position [1094, 0]
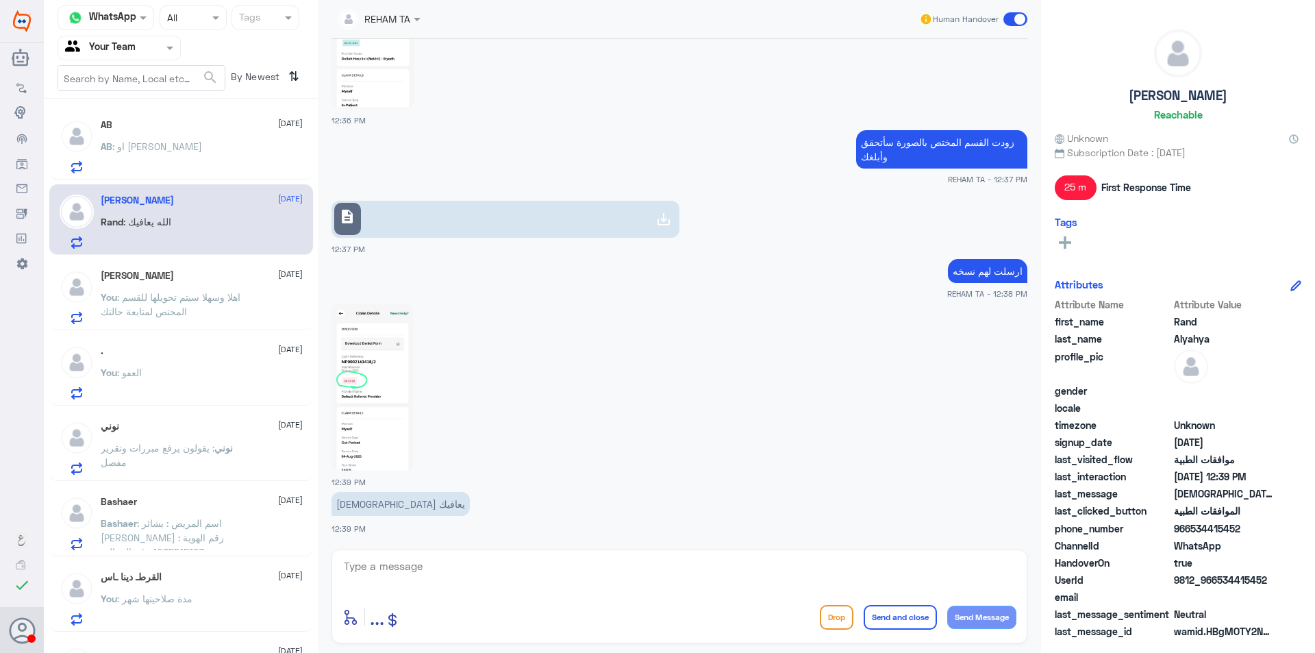
click at [127, 295] on span ": اهلا وسهلا سيتم تحويلها للقسم المختص لمتابعة حالتك" at bounding box center [171, 304] width 140 height 26
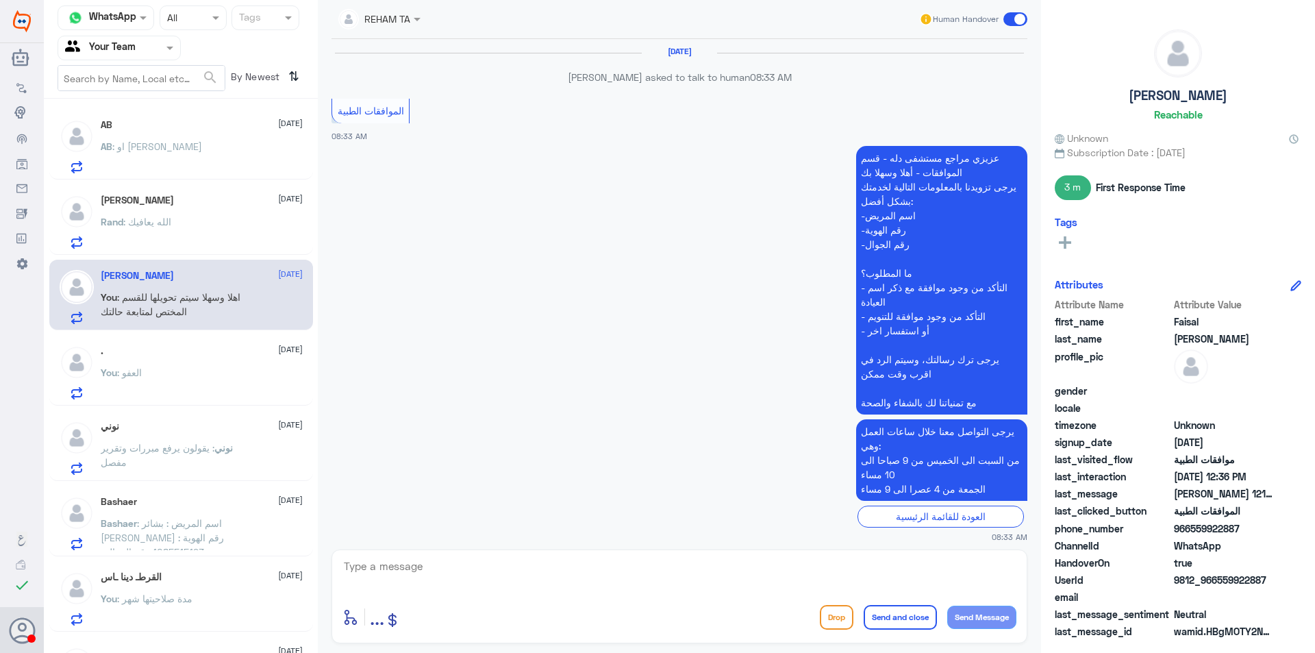
scroll to position [1178, 0]
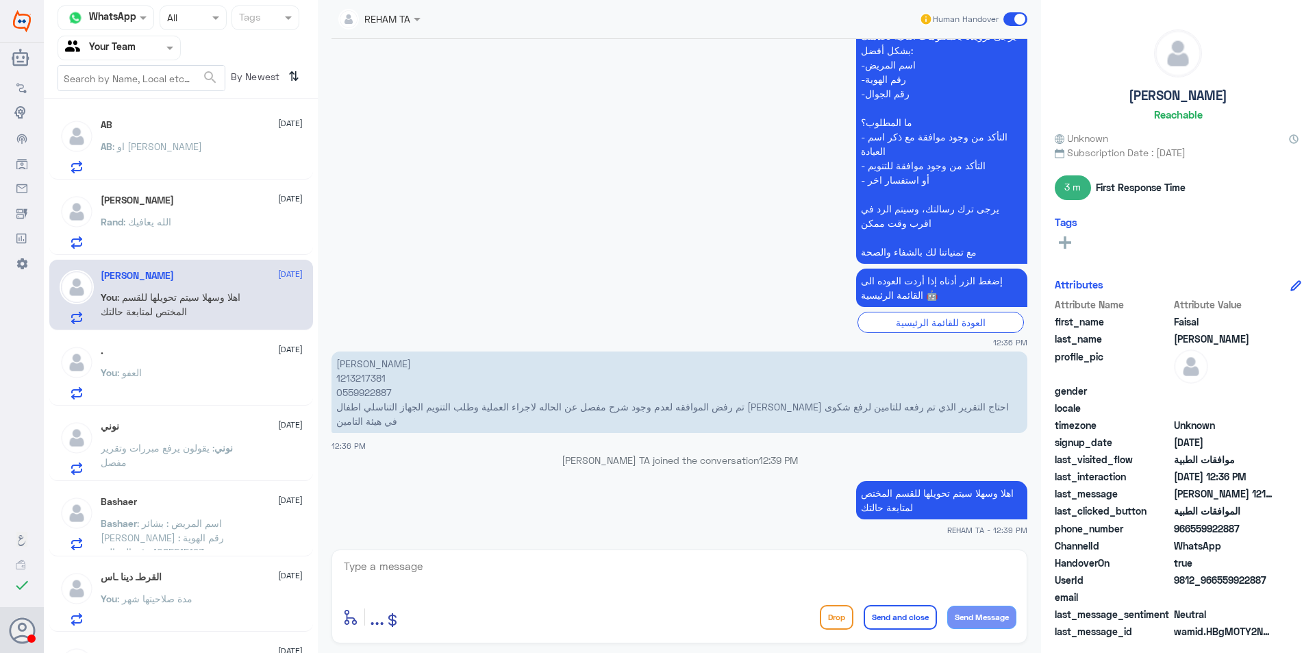
click at [158, 394] on div "You : العفو" at bounding box center [202, 383] width 202 height 31
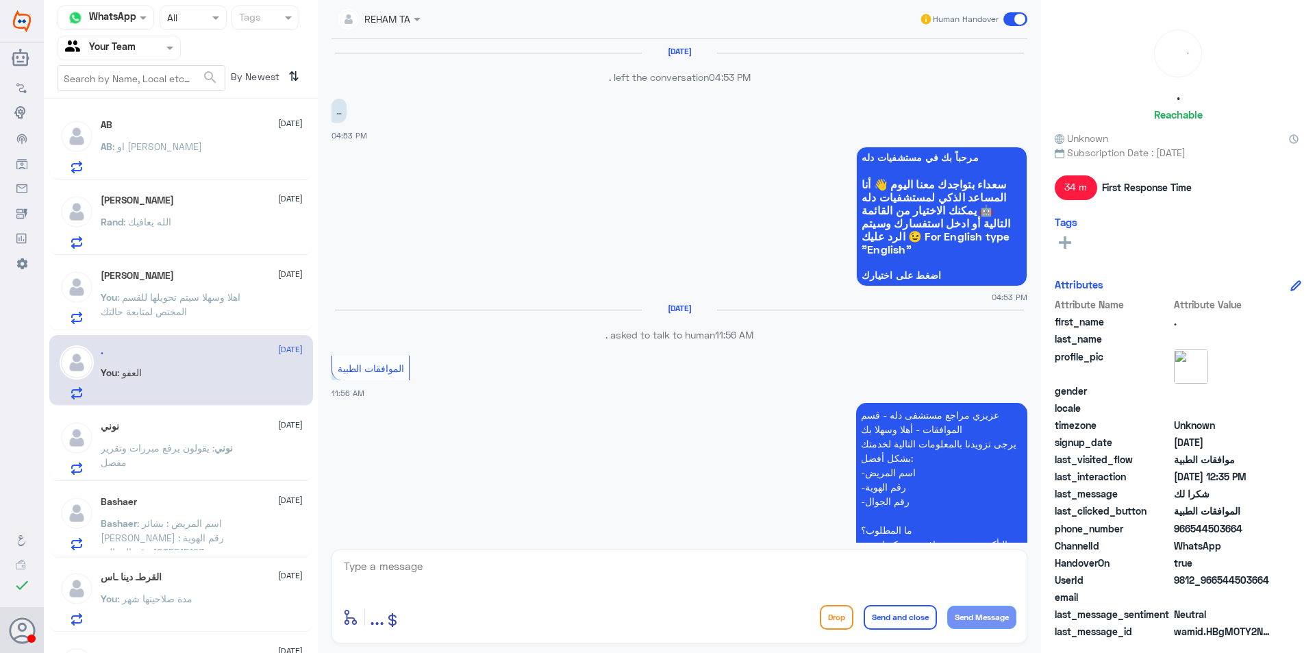
scroll to position [949, 0]
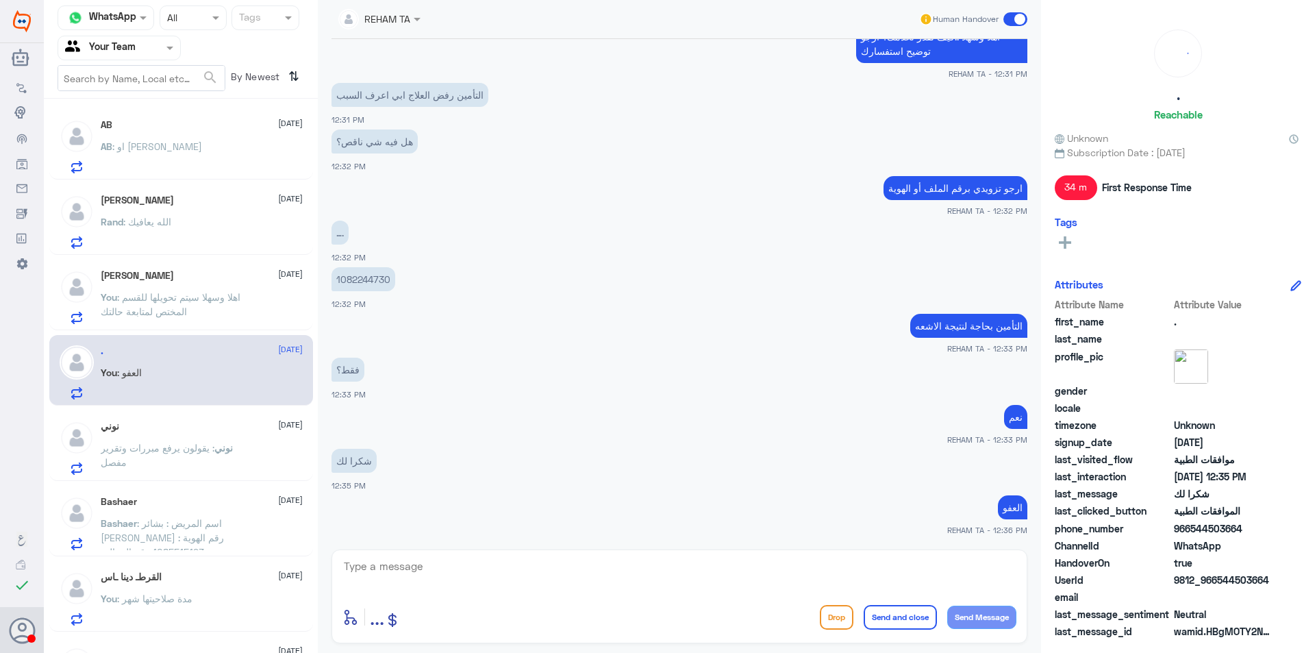
click at [174, 455] on p "نوني : يقولون يرفع مبررات وتقرير مفصل" at bounding box center [178, 457] width 154 height 34
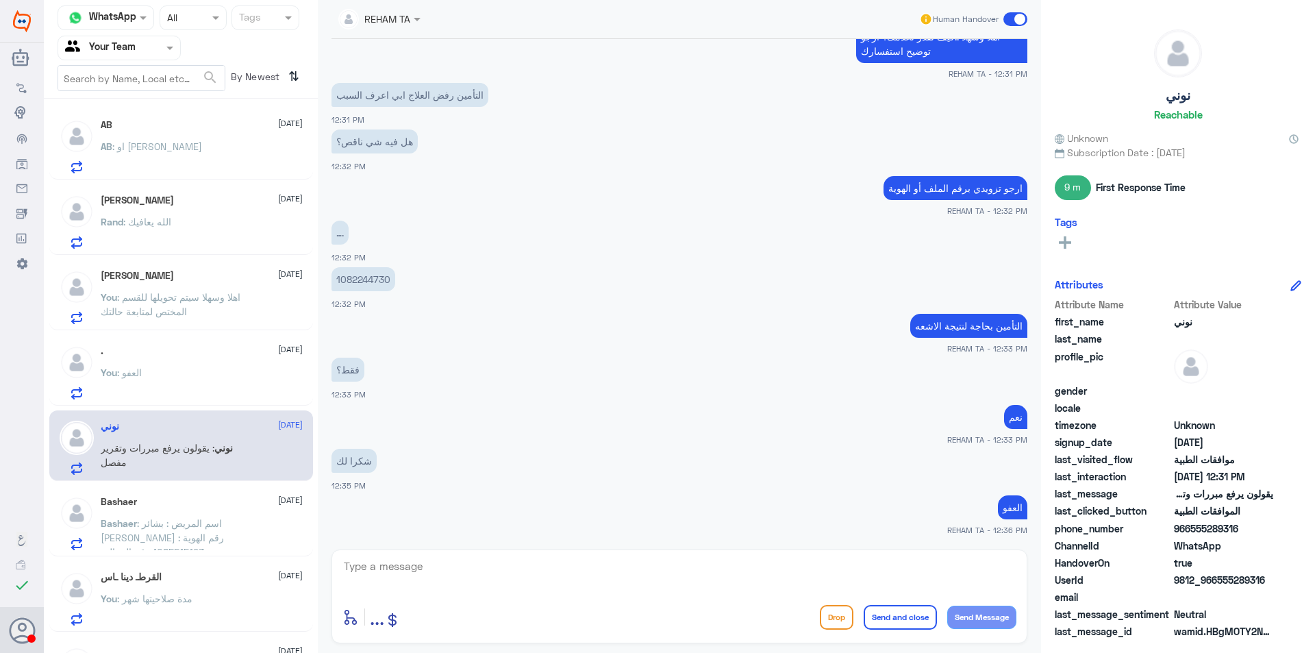
click at [192, 558] on div "AB [DATE] AB : او اكثر شوي [PERSON_NAME] [DATE] Rand : الله يعافيك [PERSON_NAME…" at bounding box center [181, 380] width 274 height 553
click at [200, 536] on span ": اسم المريض : بشائر [PERSON_NAME] رقم الهوية : 1085515193 رقم الجوال : 0554456…" at bounding box center [172, 566] width 142 height 98
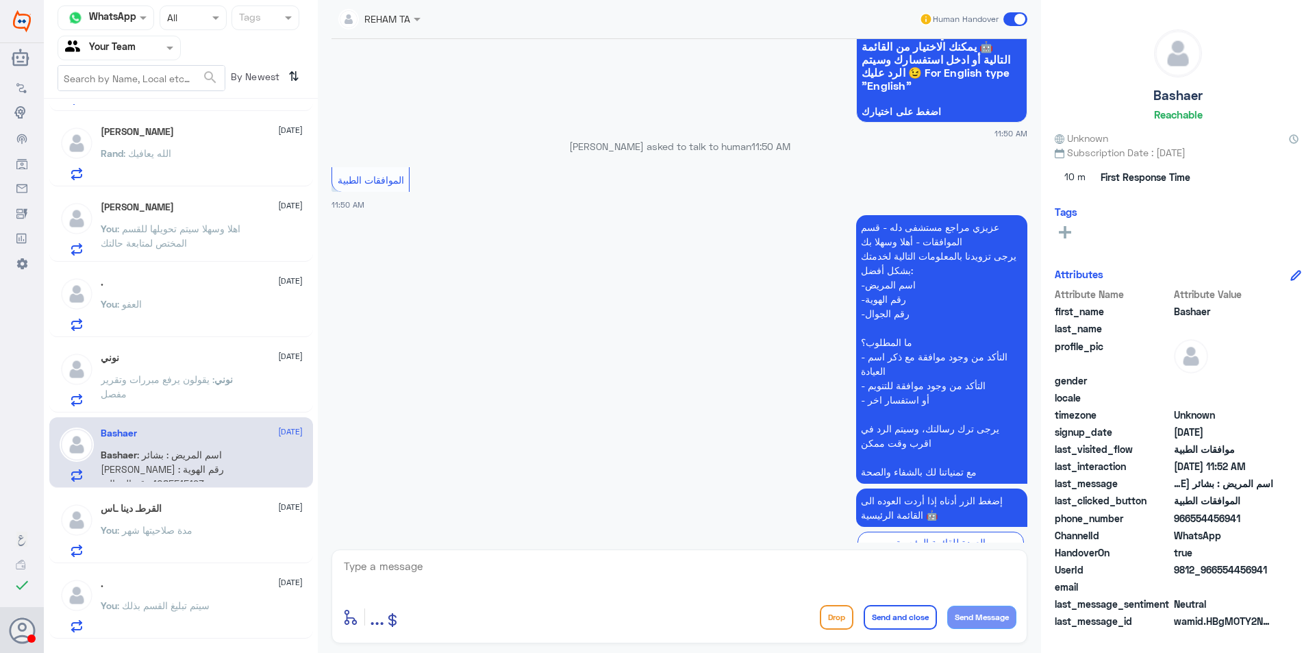
scroll to position [135, 0]
click at [226, 526] on div "You : مدة صلاحيتها شهر" at bounding box center [202, 541] width 202 height 31
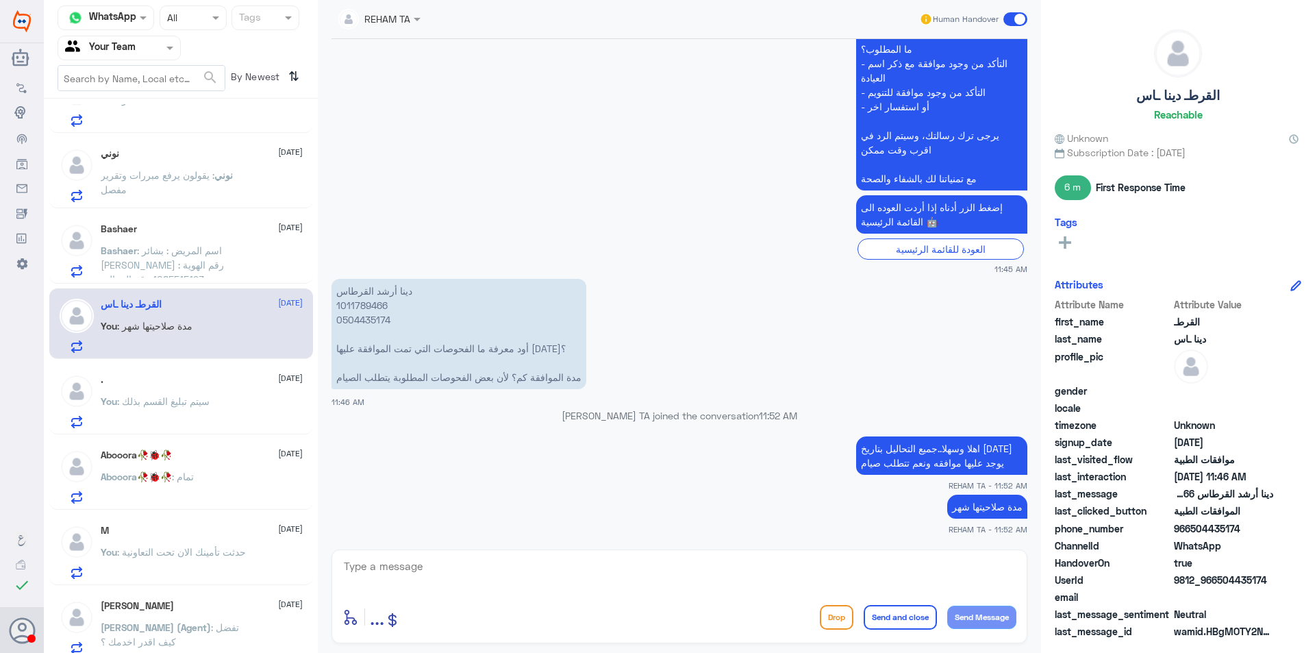
scroll to position [274, 0]
click at [197, 399] on span ": سيتم تبليغ القسم بذلك" at bounding box center [163, 400] width 92 height 12
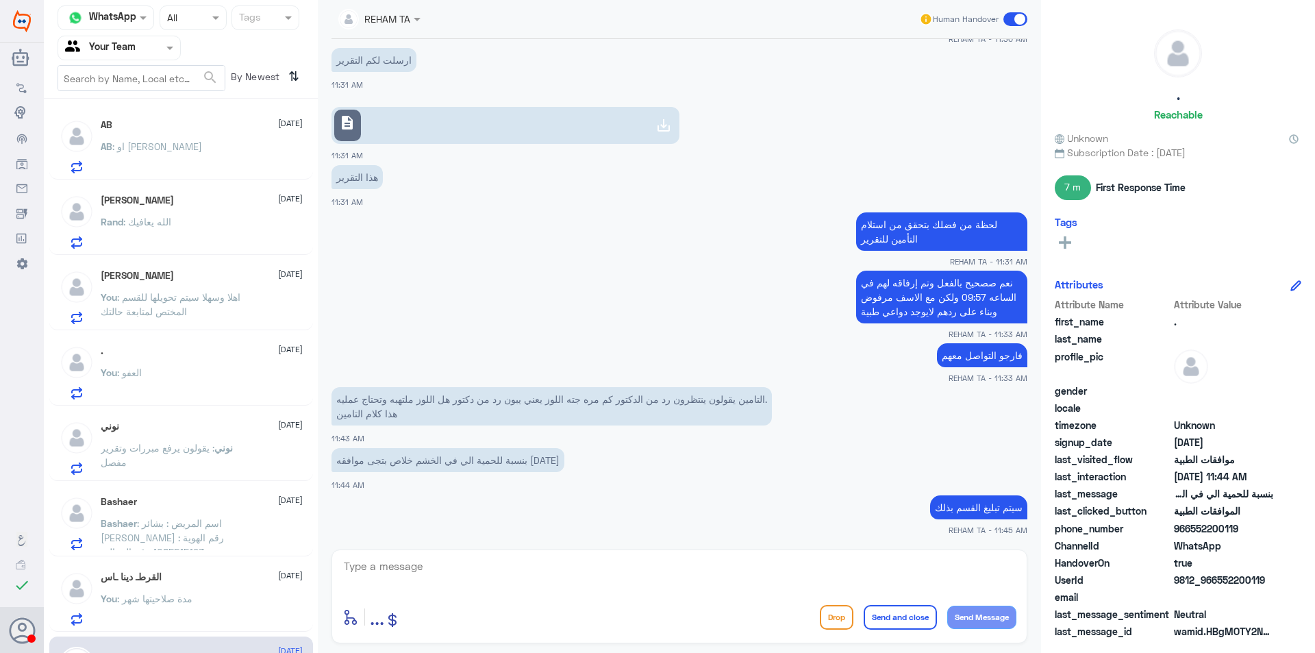
click at [211, 148] on div "AB : او اكثر شوي" at bounding box center [202, 157] width 202 height 31
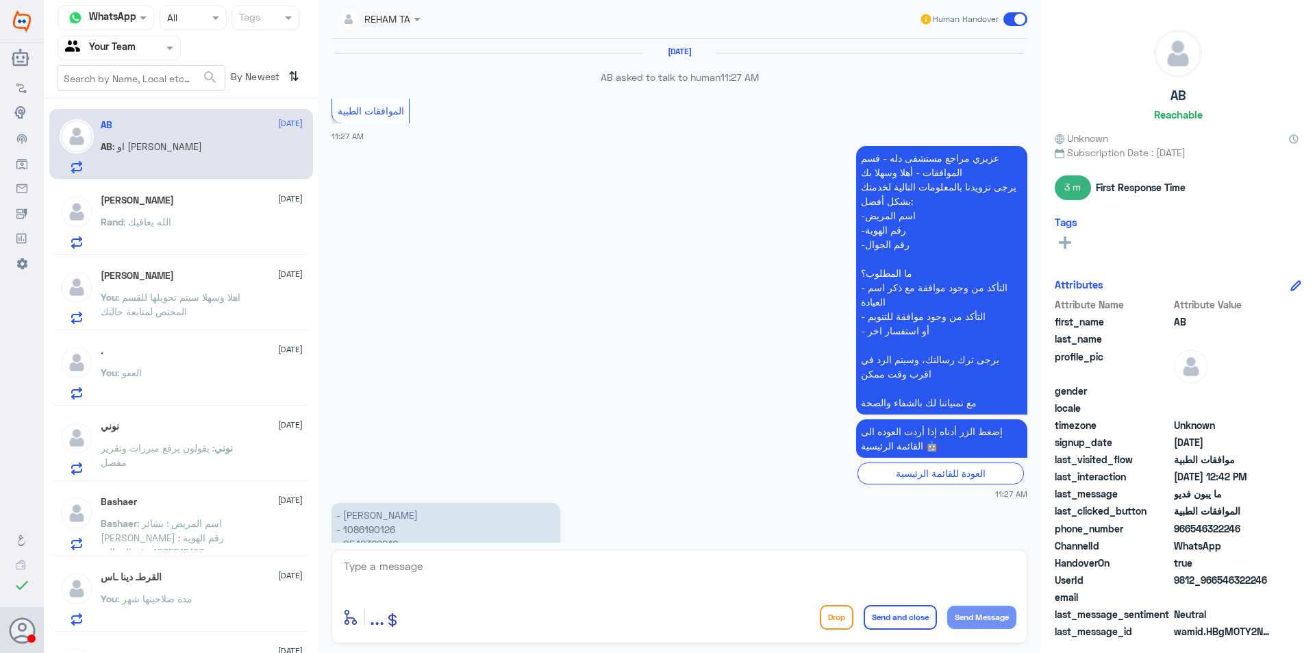
scroll to position [745, 0]
